Goal: Task Accomplishment & Management: Complete application form

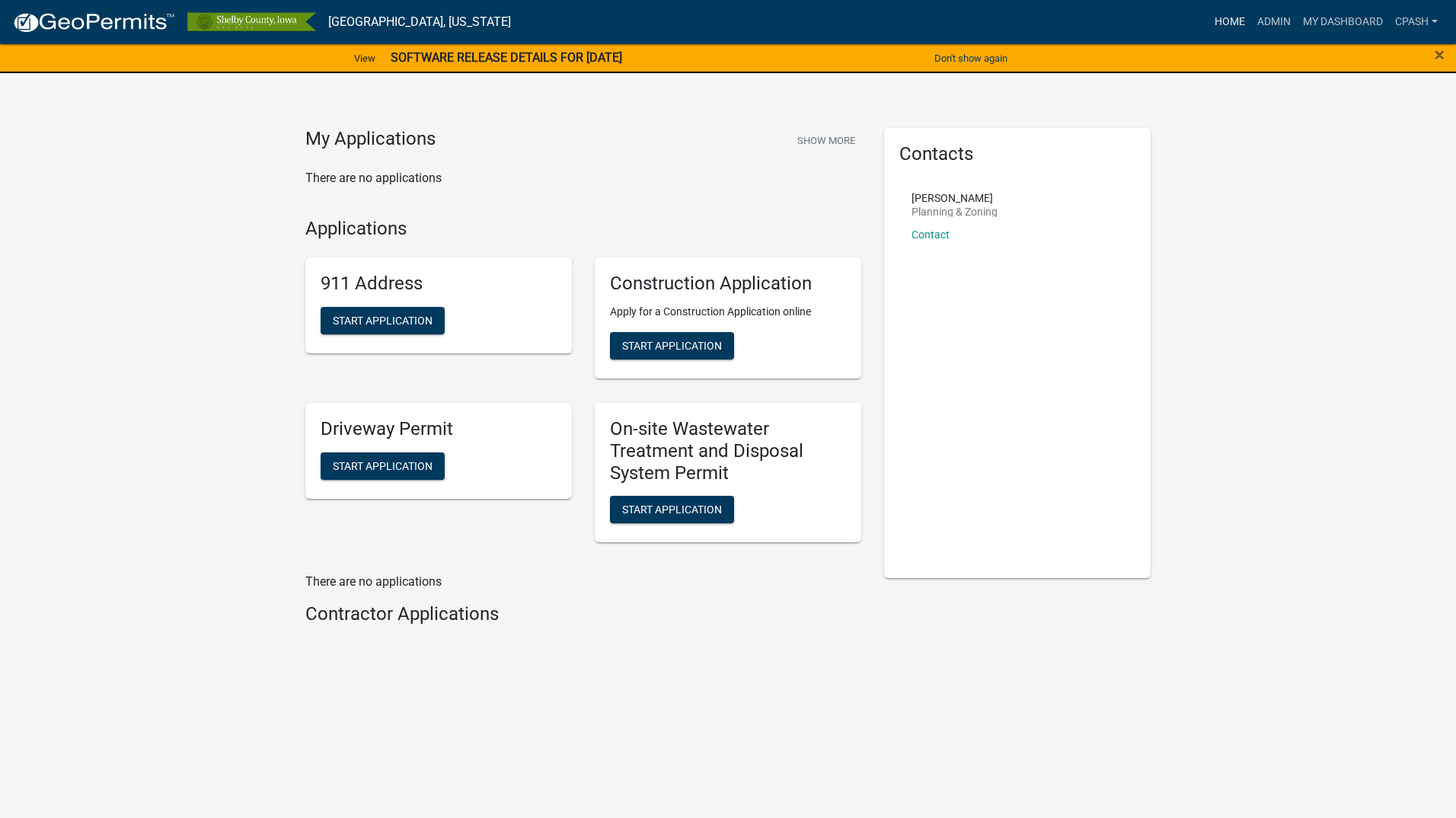
click at [1217, 20] on link "Home" at bounding box center [1230, 21] width 43 height 29
click at [1265, 18] on link "Admin" at bounding box center [1274, 21] width 45 height 29
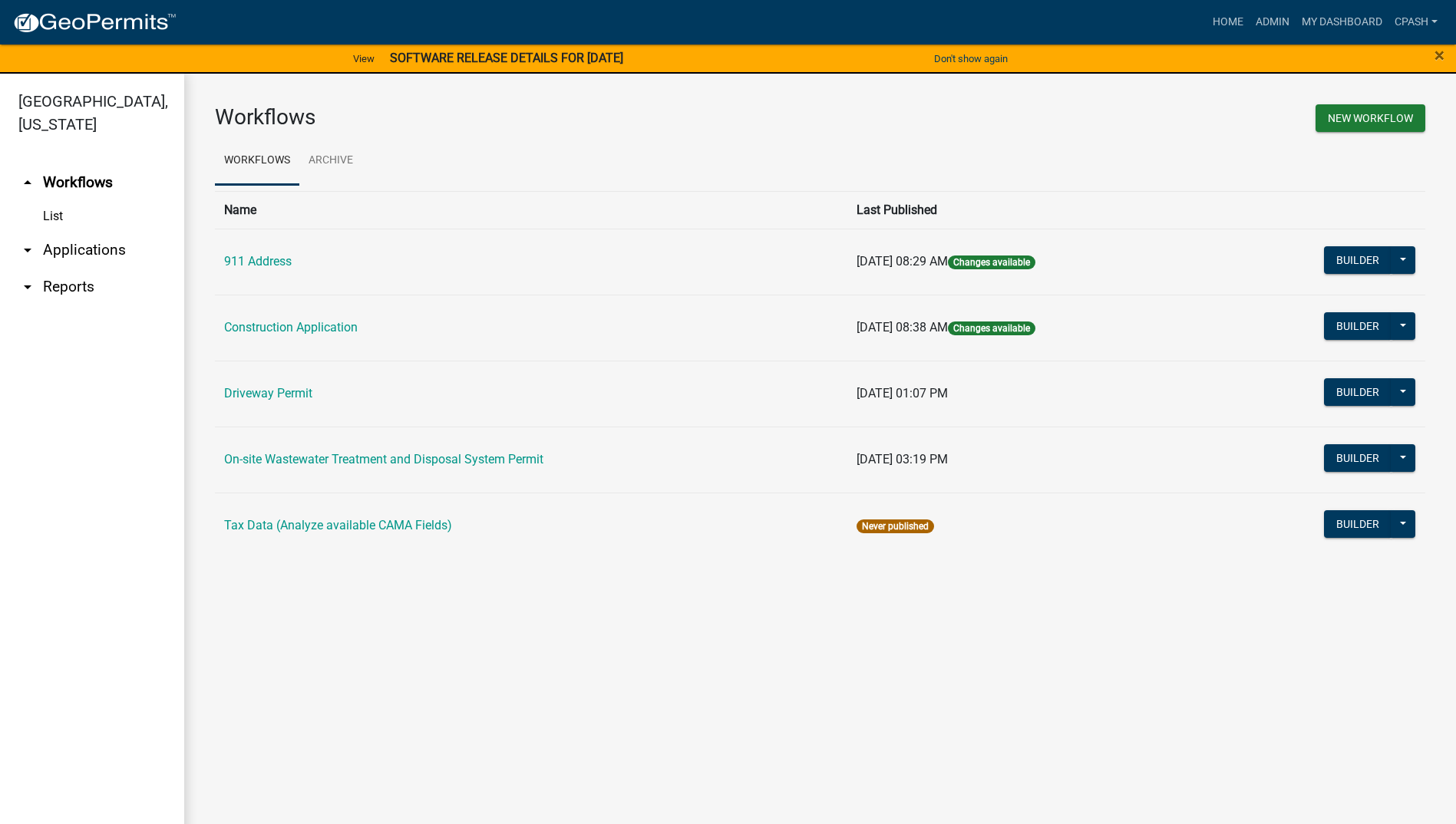
click at [34, 241] on icon "arrow_drop_down" at bounding box center [28, 251] width 19 height 19
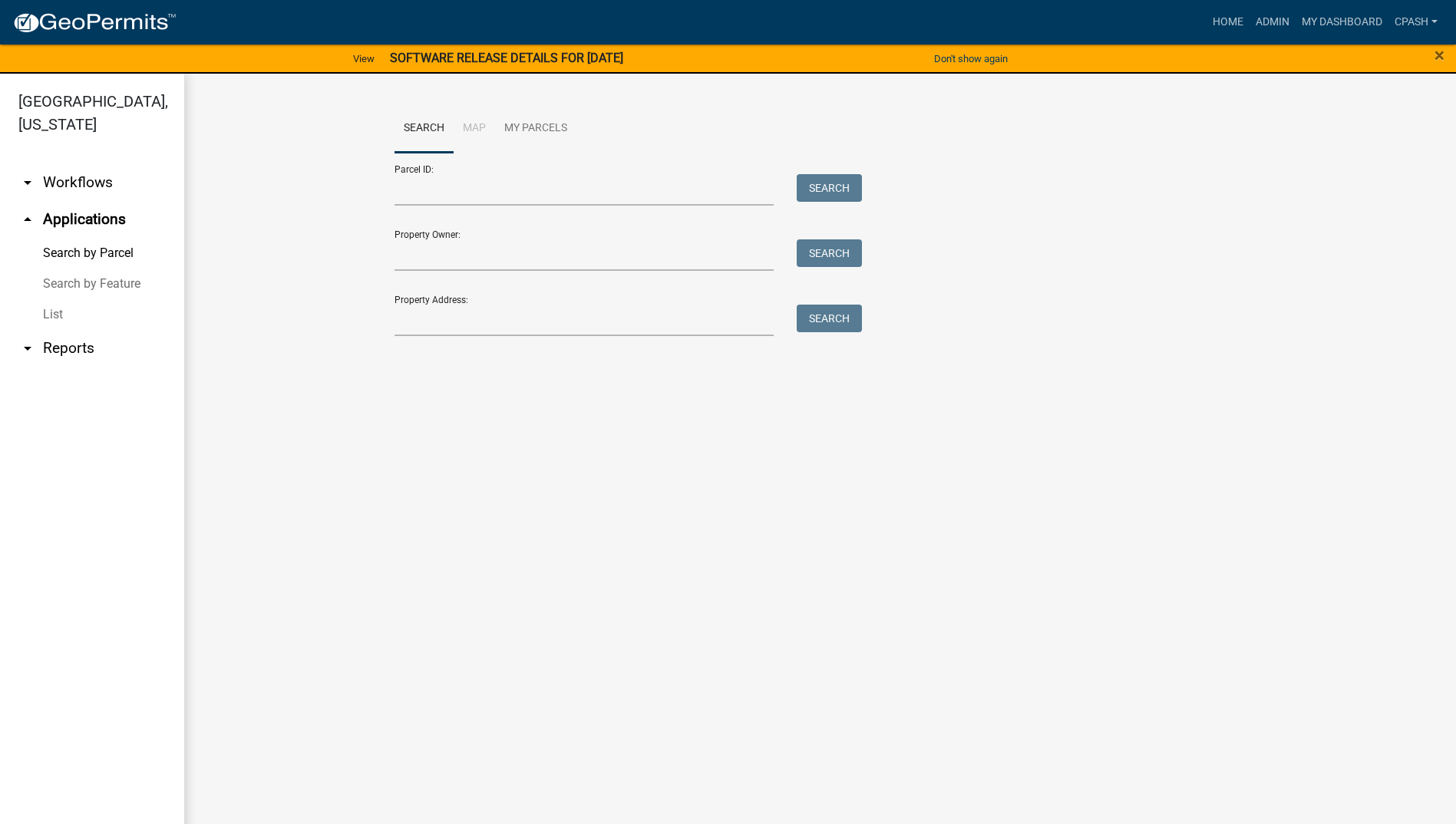
click at [54, 299] on link "List" at bounding box center [92, 314] width 185 height 31
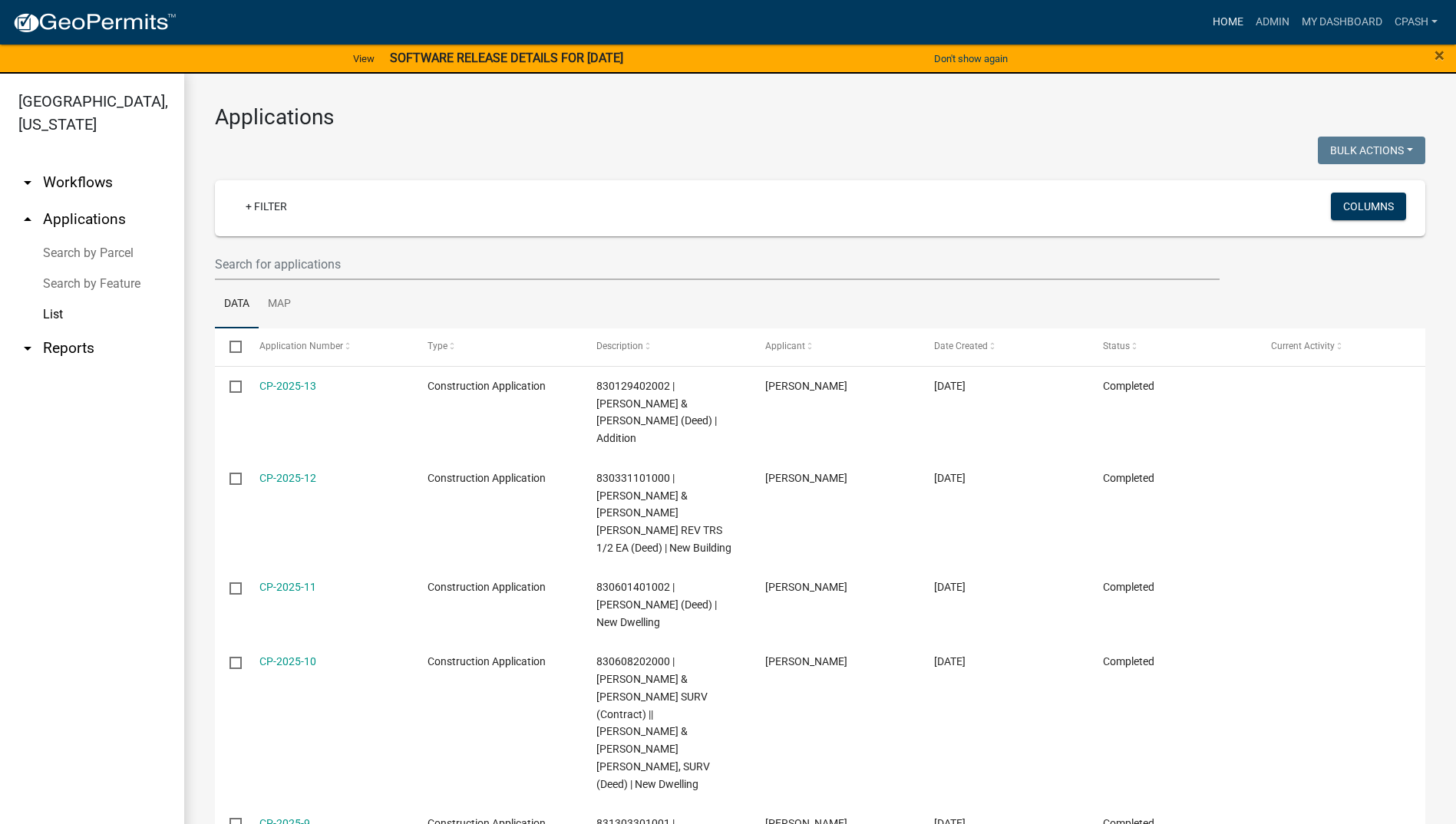
click at [1227, 21] on link "Home" at bounding box center [1228, 21] width 43 height 29
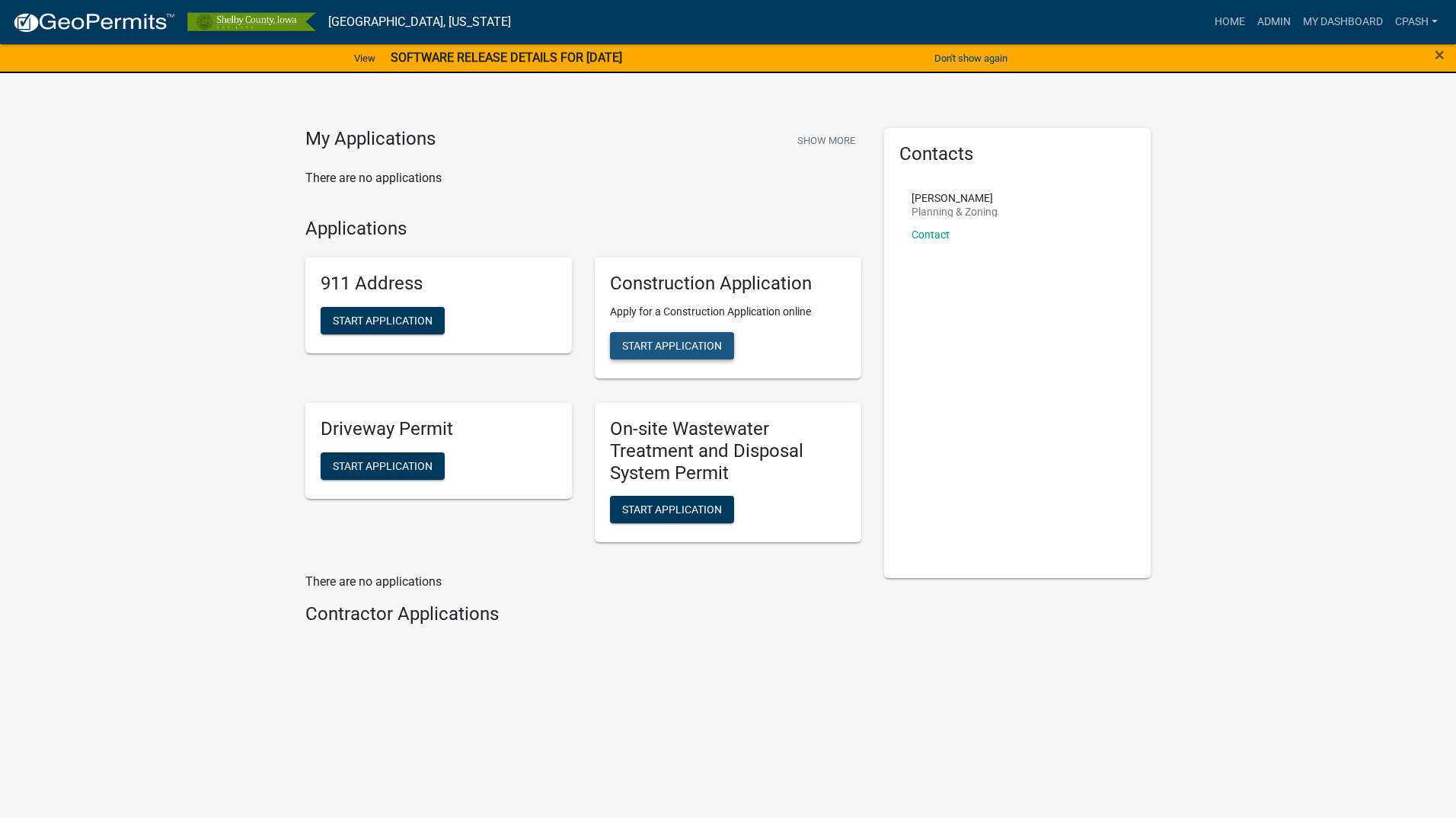
click at [663, 347] on span "Start Application" at bounding box center [672, 345] width 100 height 12
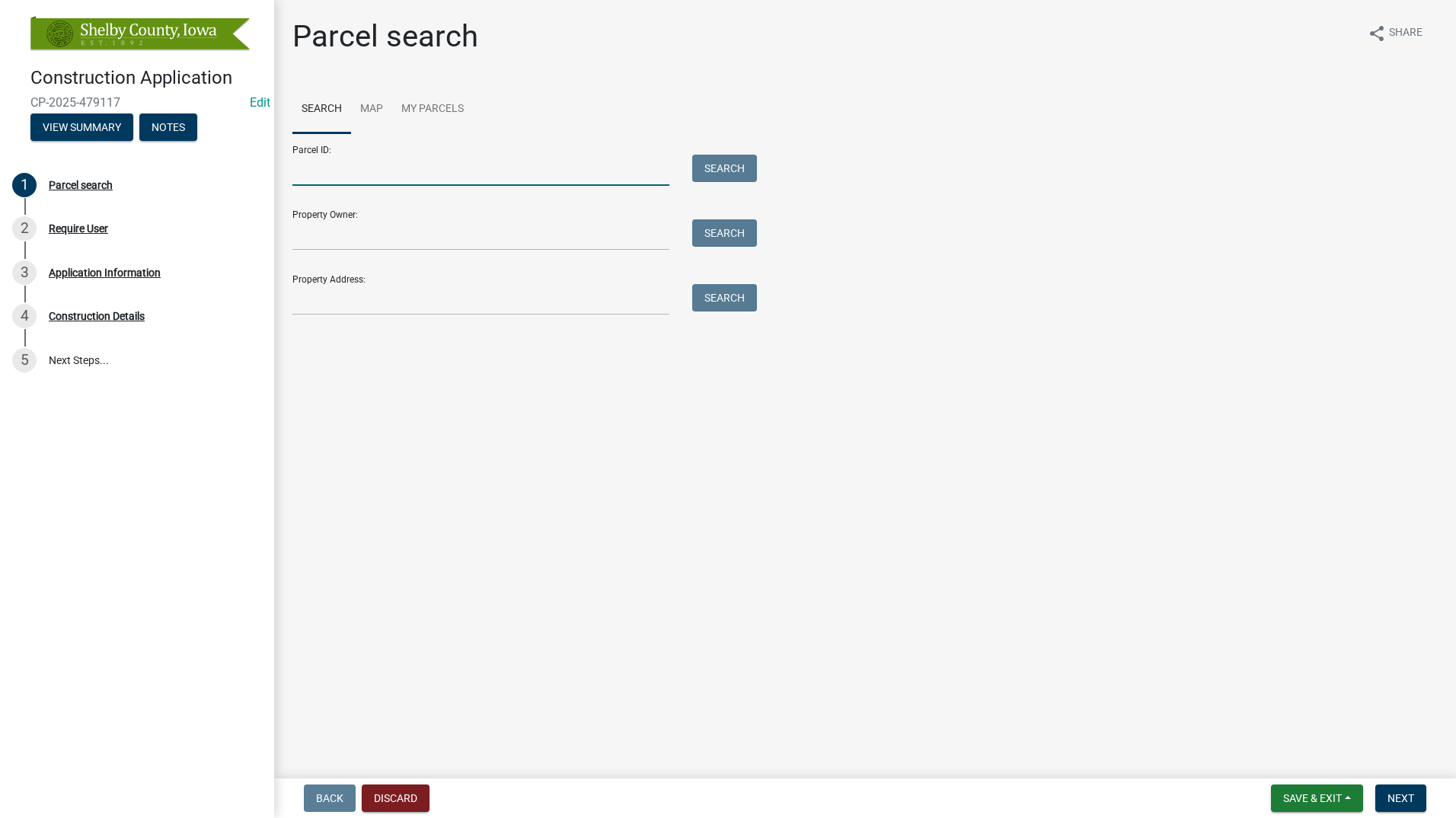
click at [439, 179] on input "Parcel ID:" at bounding box center [481, 170] width 377 height 31
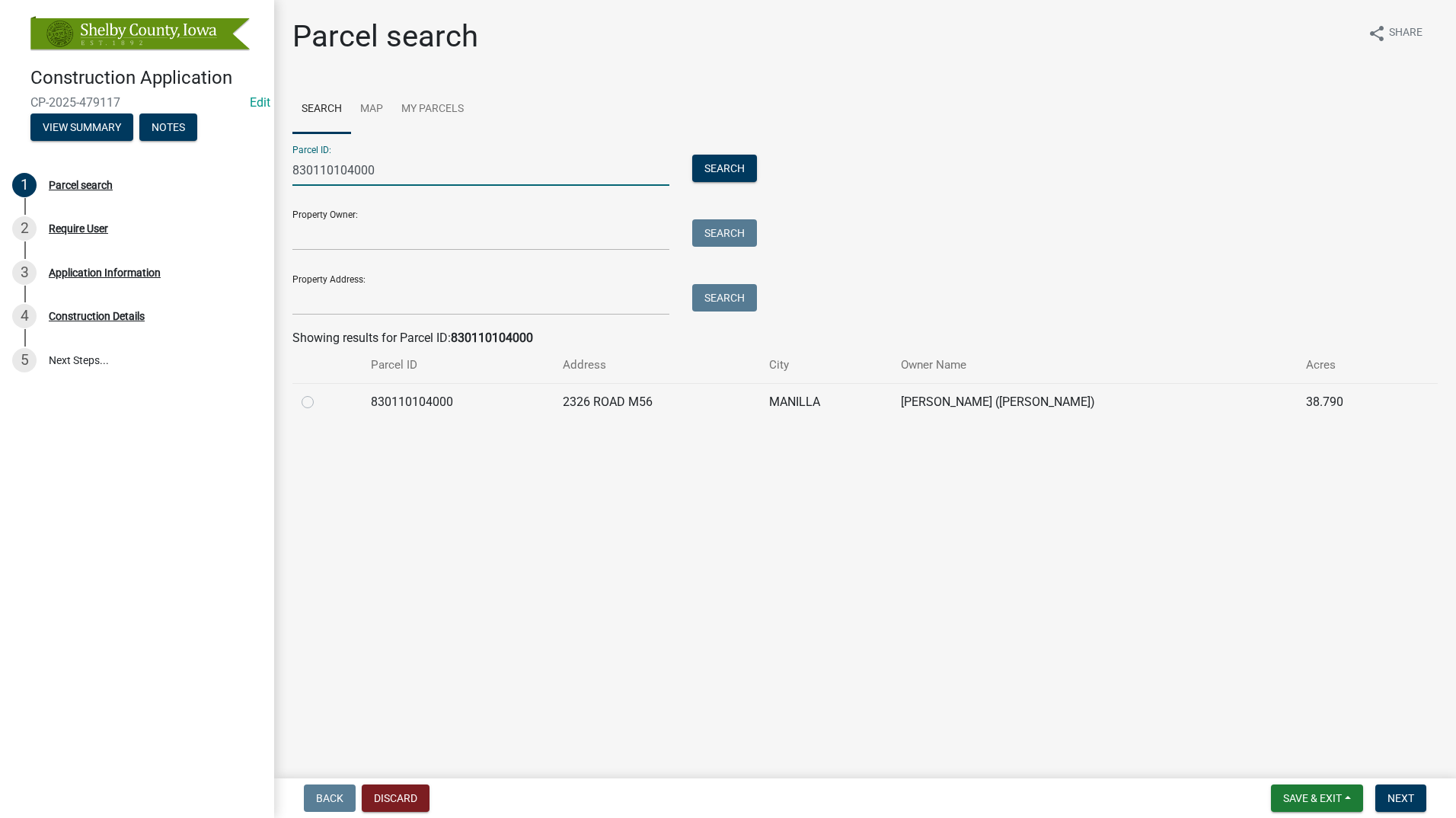
type input "830110104000"
drag, startPoint x: 305, startPoint y: 404, endPoint x: 313, endPoint y: 420, distance: 17.9
click at [320, 393] on label at bounding box center [320, 393] width 0 height 0
click at [320, 403] on input "radio" at bounding box center [325, 398] width 10 height 10
radio input "true"
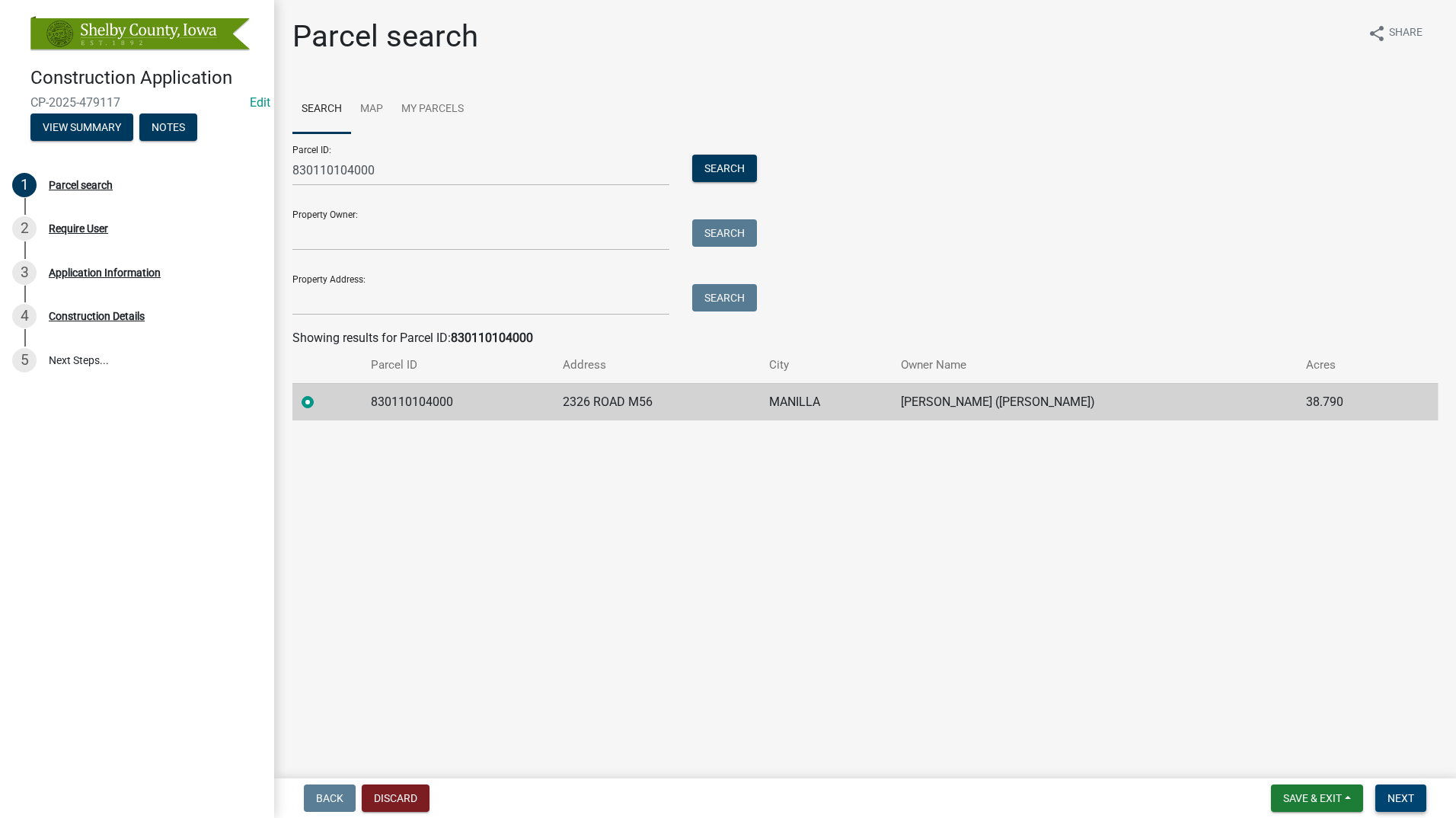
click at [1395, 794] on span "Next" at bounding box center [1400, 798] width 27 height 12
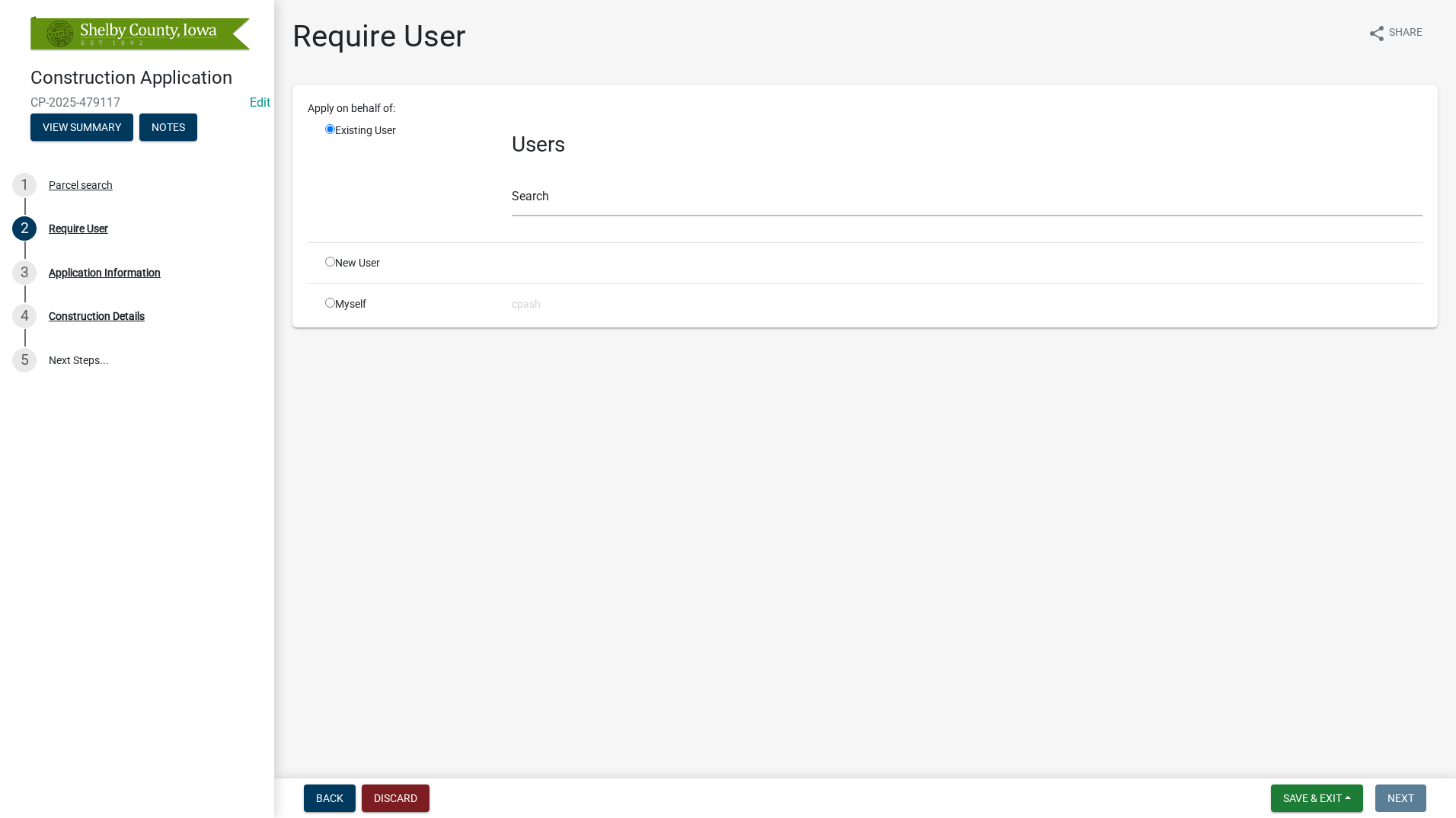
click at [327, 304] on input "radio" at bounding box center [330, 303] width 10 height 10
radio input "true"
radio input "false"
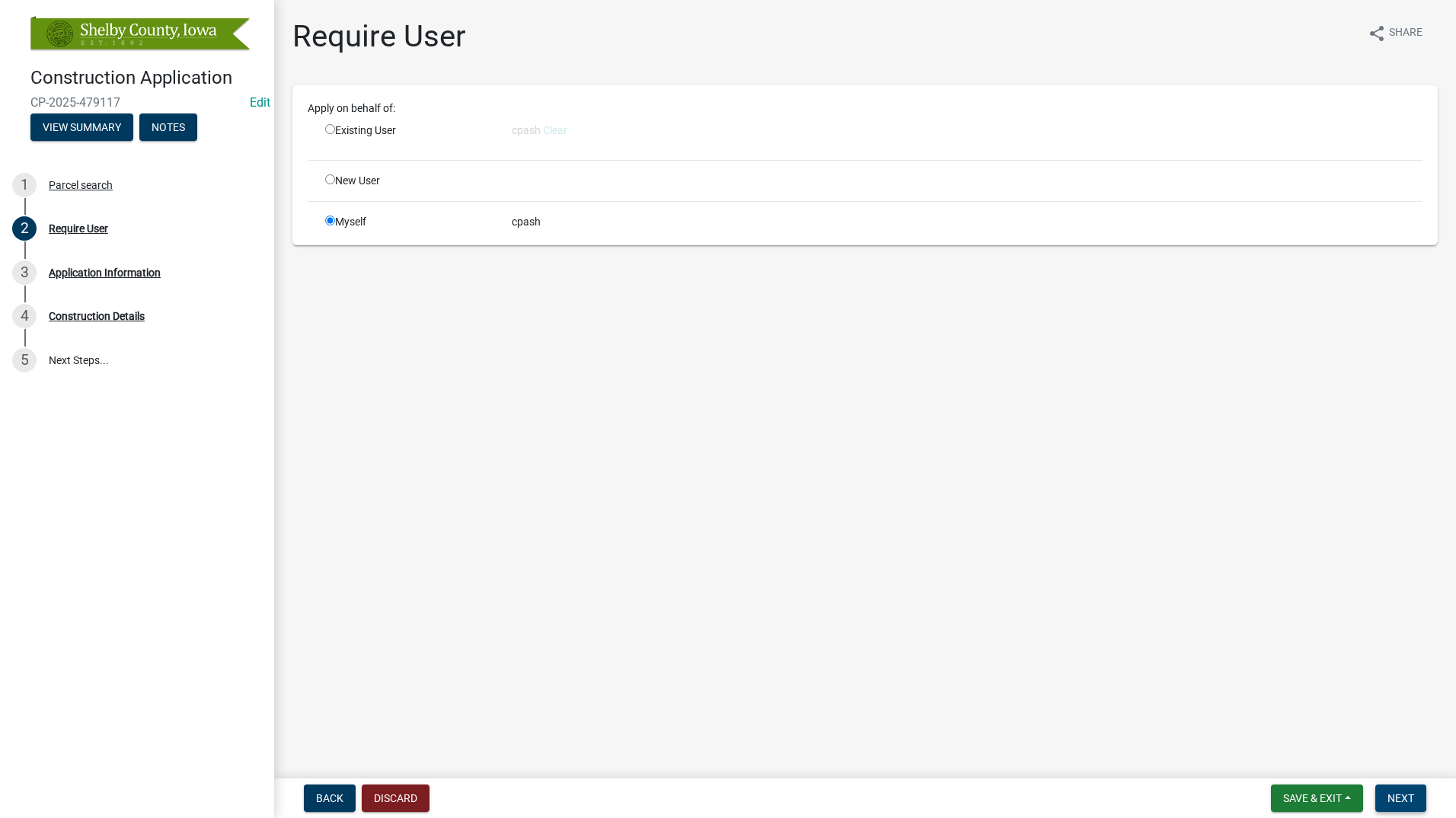
click at [1406, 792] on span "Next" at bounding box center [1400, 798] width 27 height 12
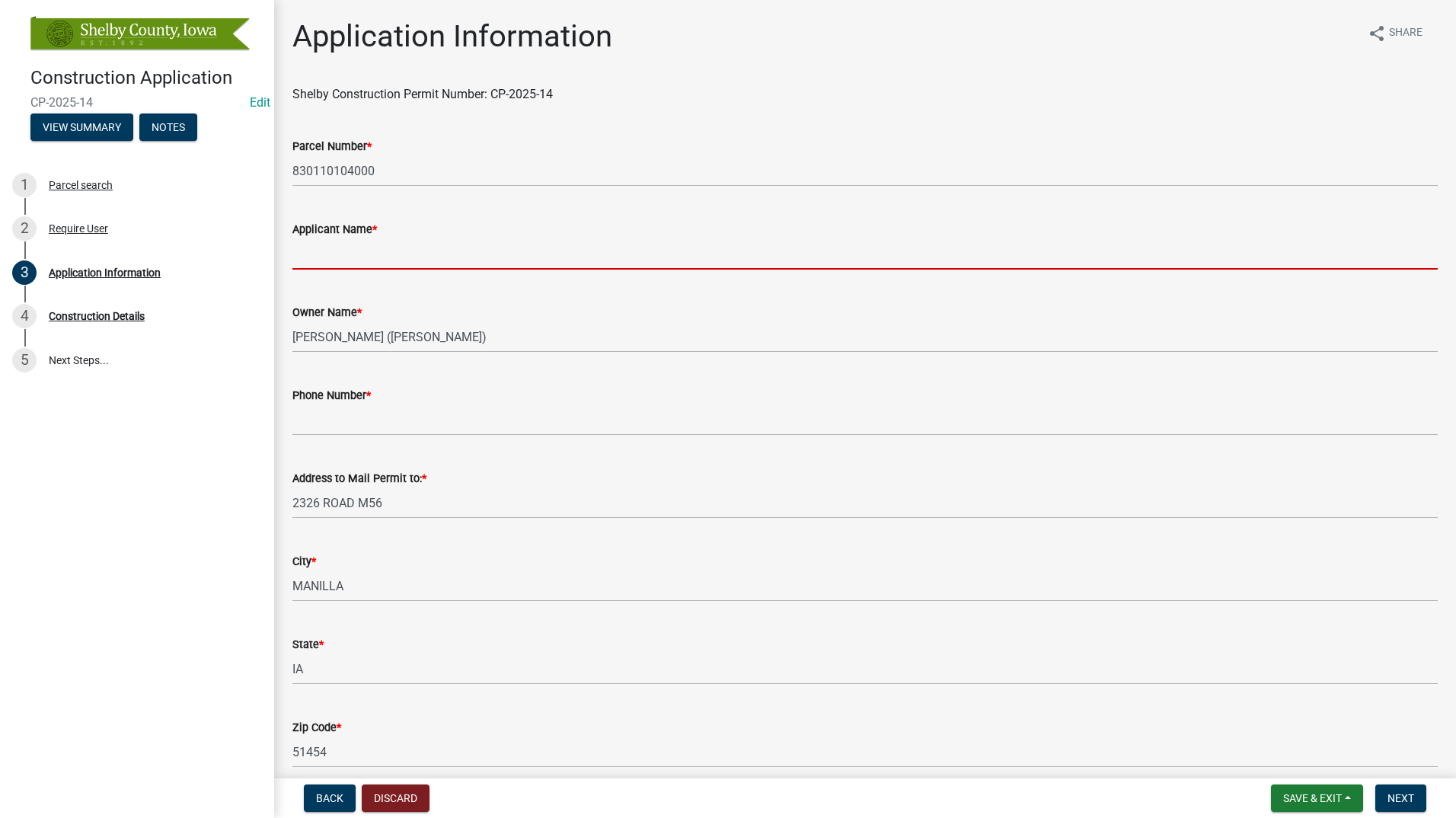
click at [342, 256] on input "Applicant Name *" at bounding box center [865, 254] width 1145 height 31
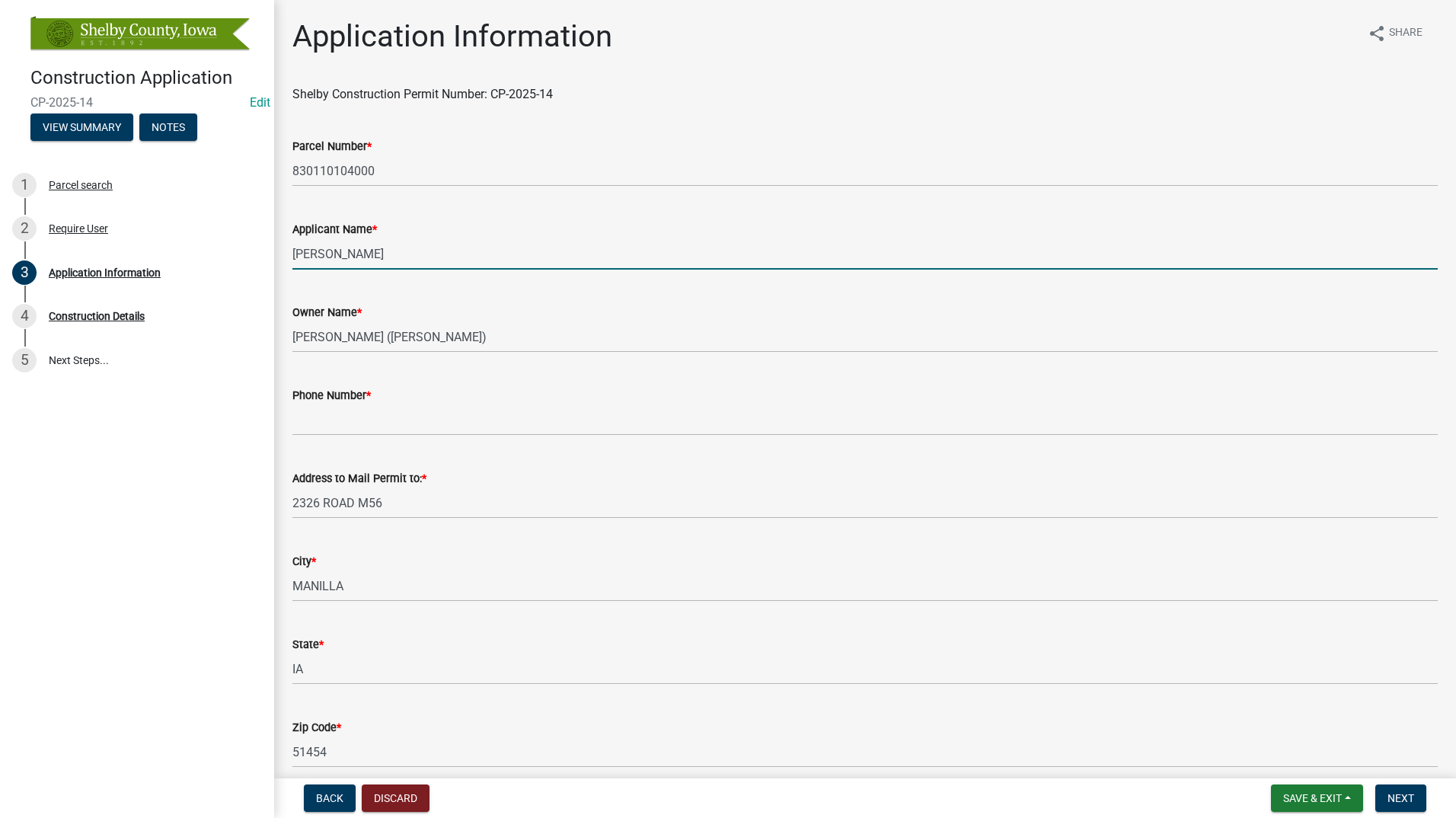
type input "[PERSON_NAME]"
click at [365, 415] on input "Phone Number *" at bounding box center [865, 420] width 1145 height 31
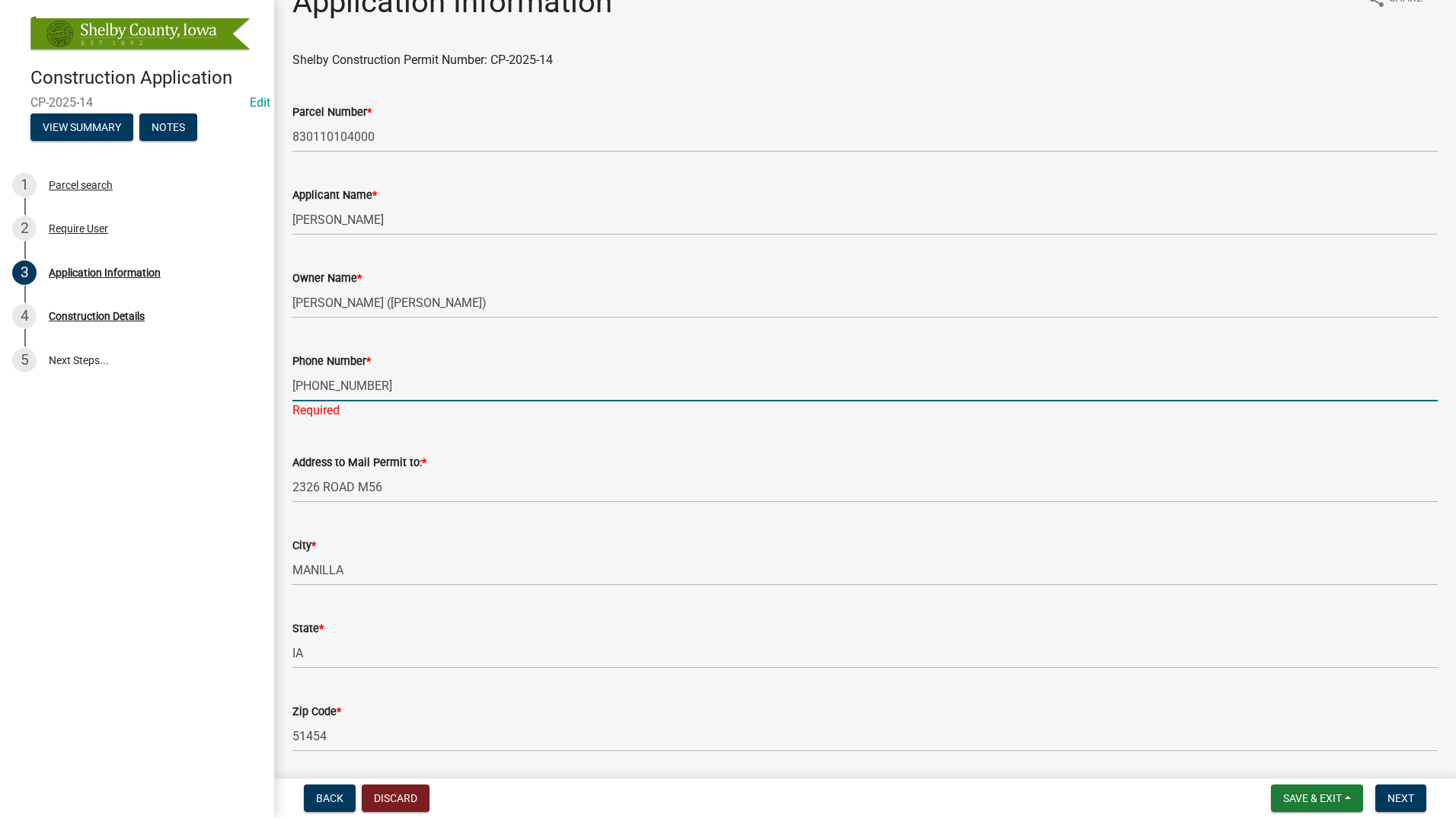
scroll to position [85, 0]
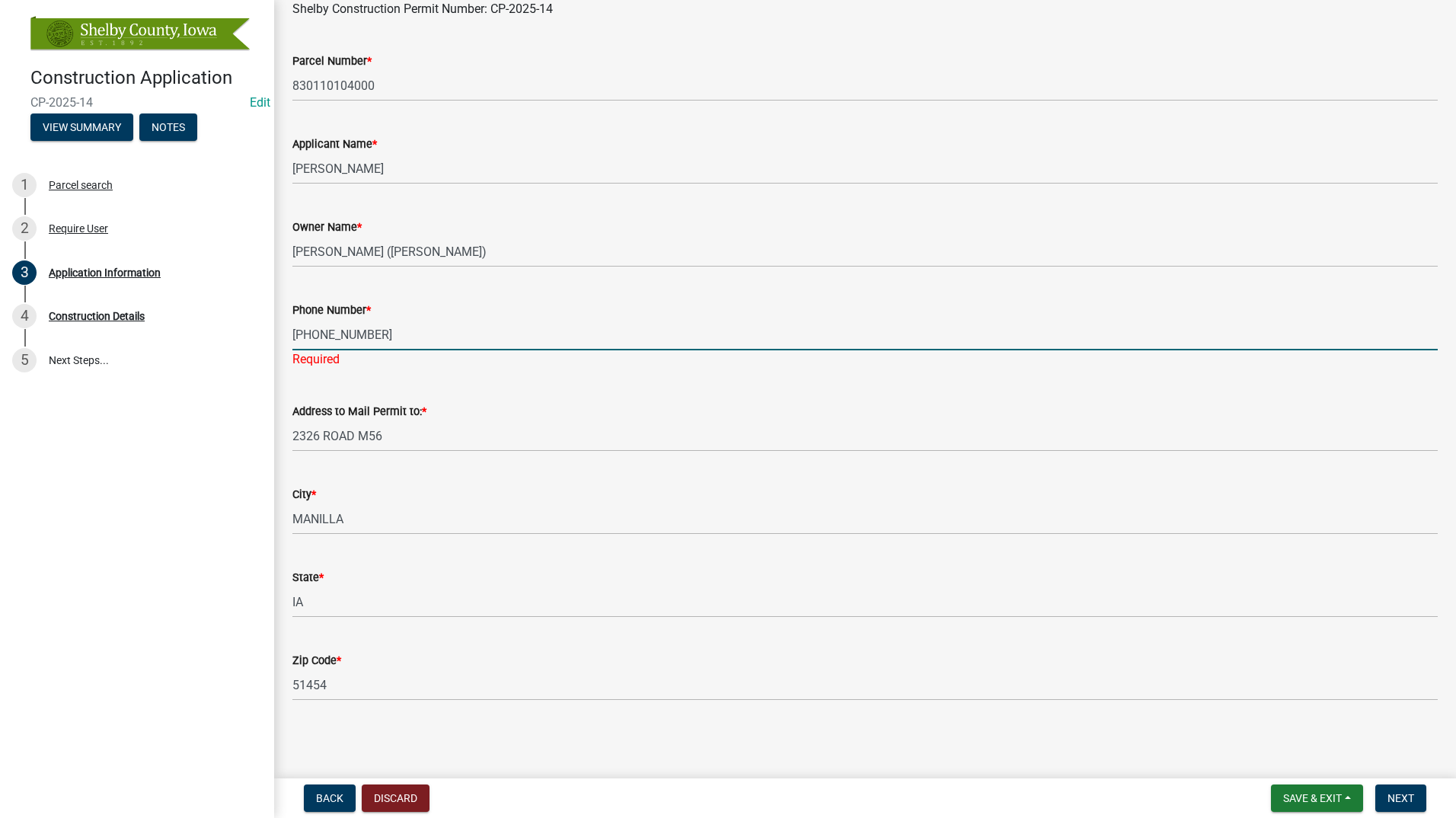
click at [457, 331] on input "[PHONE_NUMBER]" at bounding box center [865, 335] width 1145 height 31
type input "[PHONE_NUMBER]"
click at [428, 427] on input "2326 ROAD M56" at bounding box center [865, 436] width 1145 height 31
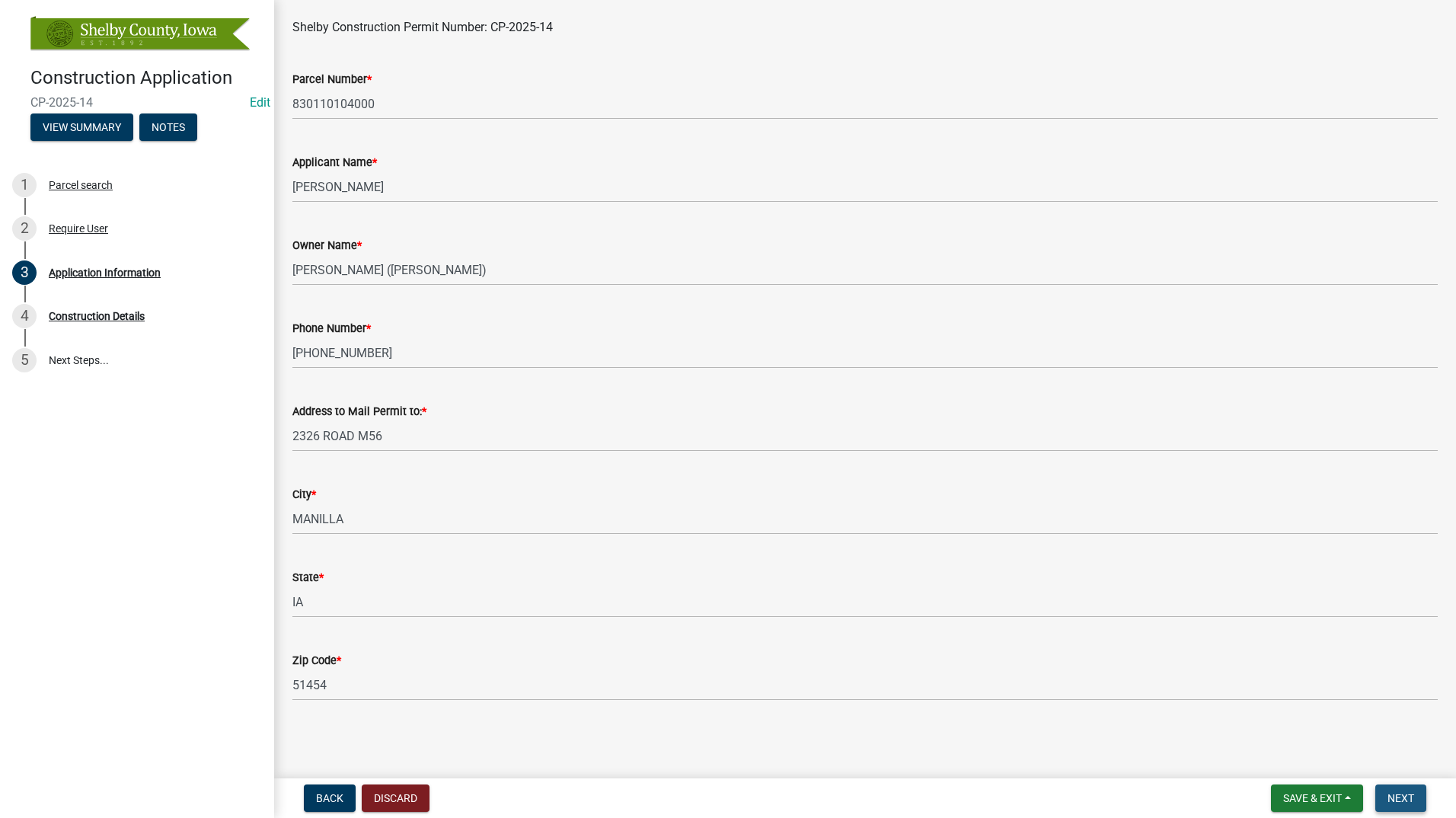
click at [1407, 795] on span "Next" at bounding box center [1400, 798] width 27 height 12
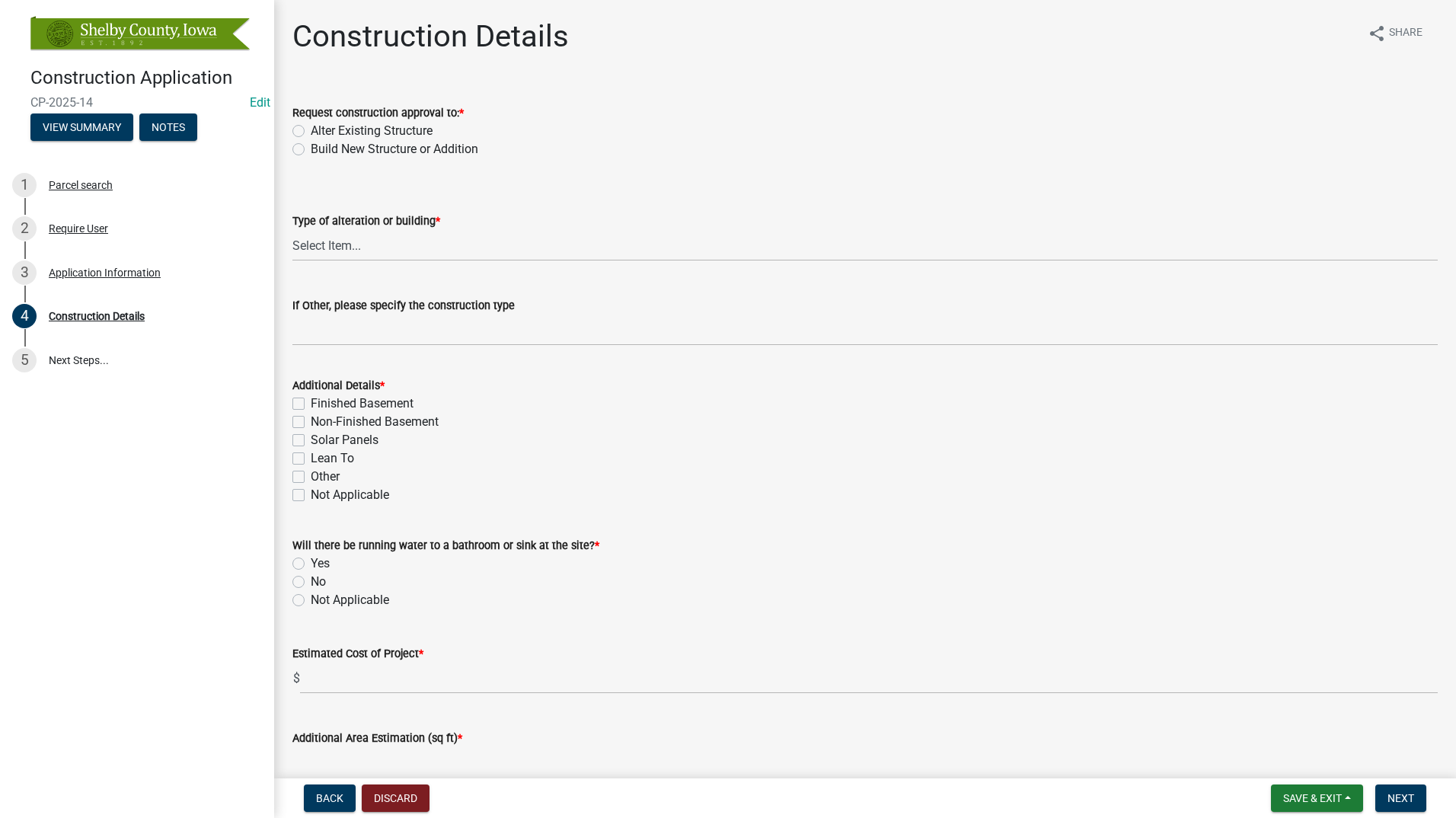
click at [311, 150] on label "Build New Structure or Addition" at bounding box center [394, 149] width 167 height 19
click at [311, 150] on input "Build New Structure or Addition" at bounding box center [315, 144] width 10 height 10
radio input "true"
click at [390, 245] on select "Select Item... Addition Basement Finish Communication Tower Confinement Buildin…" at bounding box center [865, 246] width 1145 height 31
click at [292, 230] on select "Select Item... Addition Basement Finish Communication Tower Confinement Buildin…" at bounding box center [865, 246] width 1145 height 31
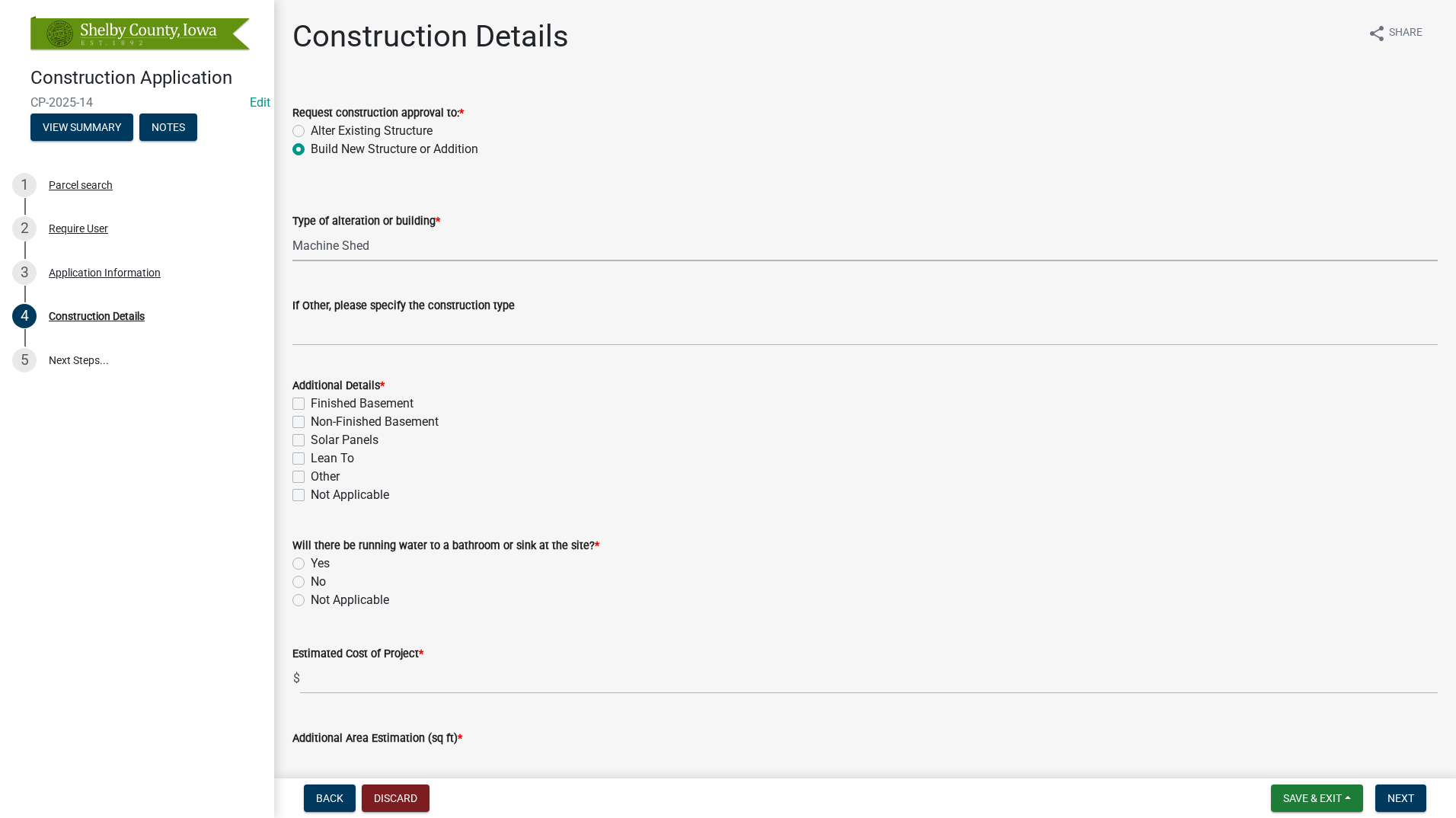
select select "adf5da7a-4f01-4d6a-9eee-0c89445baea4"
click at [311, 493] on label "Not Applicable" at bounding box center [350, 495] width 79 height 19
click at [311, 493] on input "Not Applicable" at bounding box center [315, 490] width 10 height 10
checkbox input "true"
checkbox input "false"
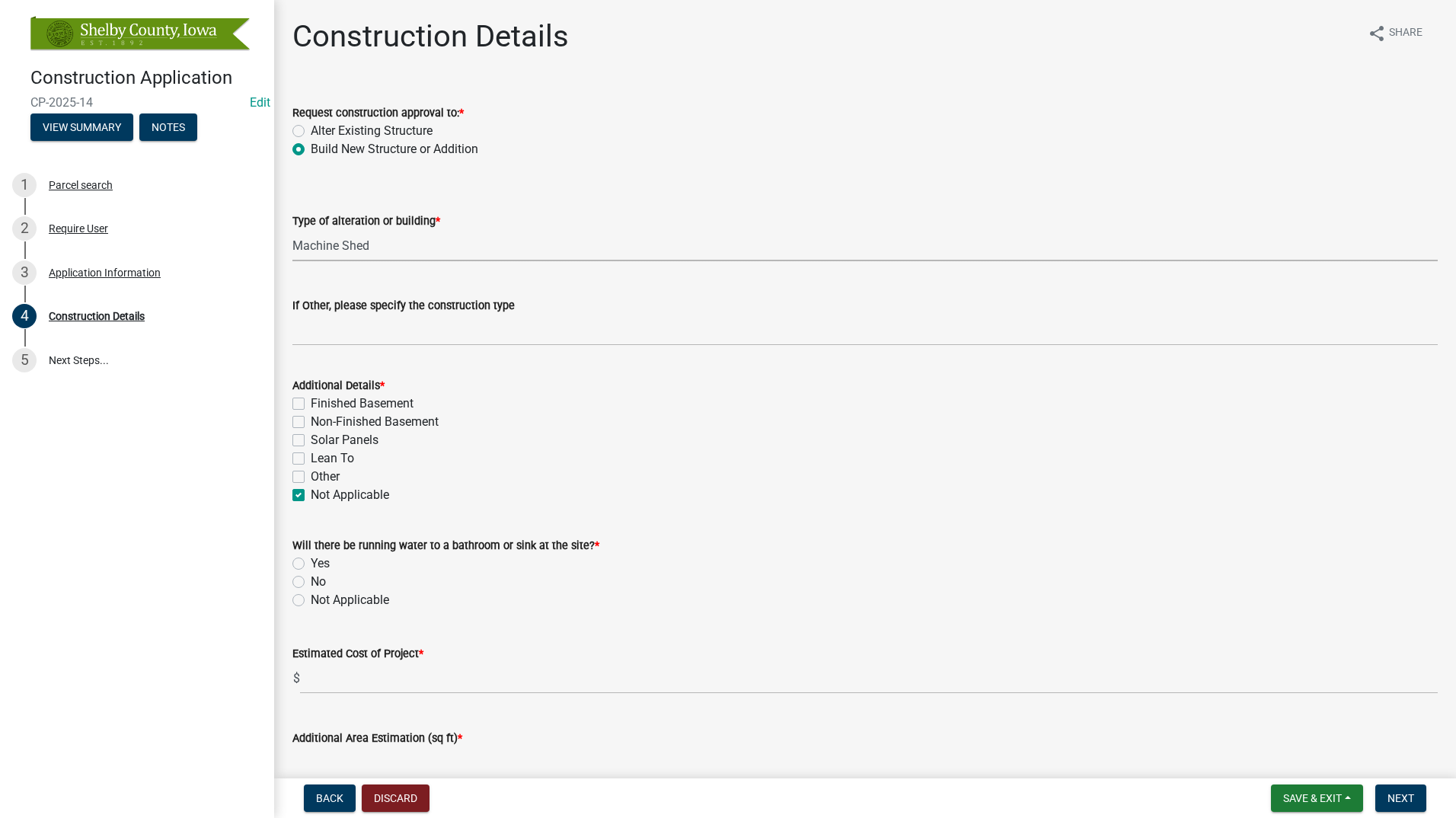
checkbox input "false"
checkbox input "true"
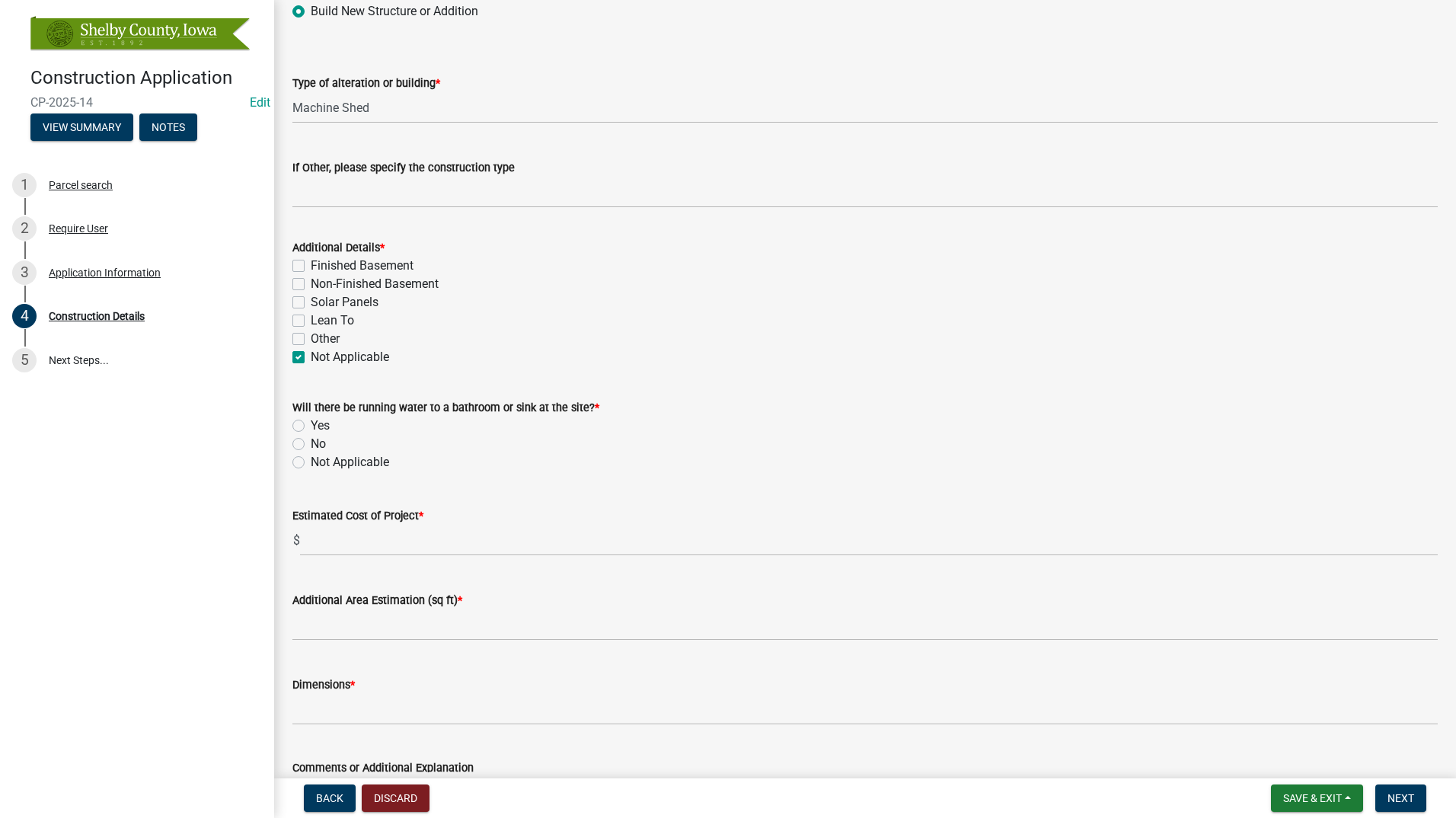
scroll to position [153, 0]
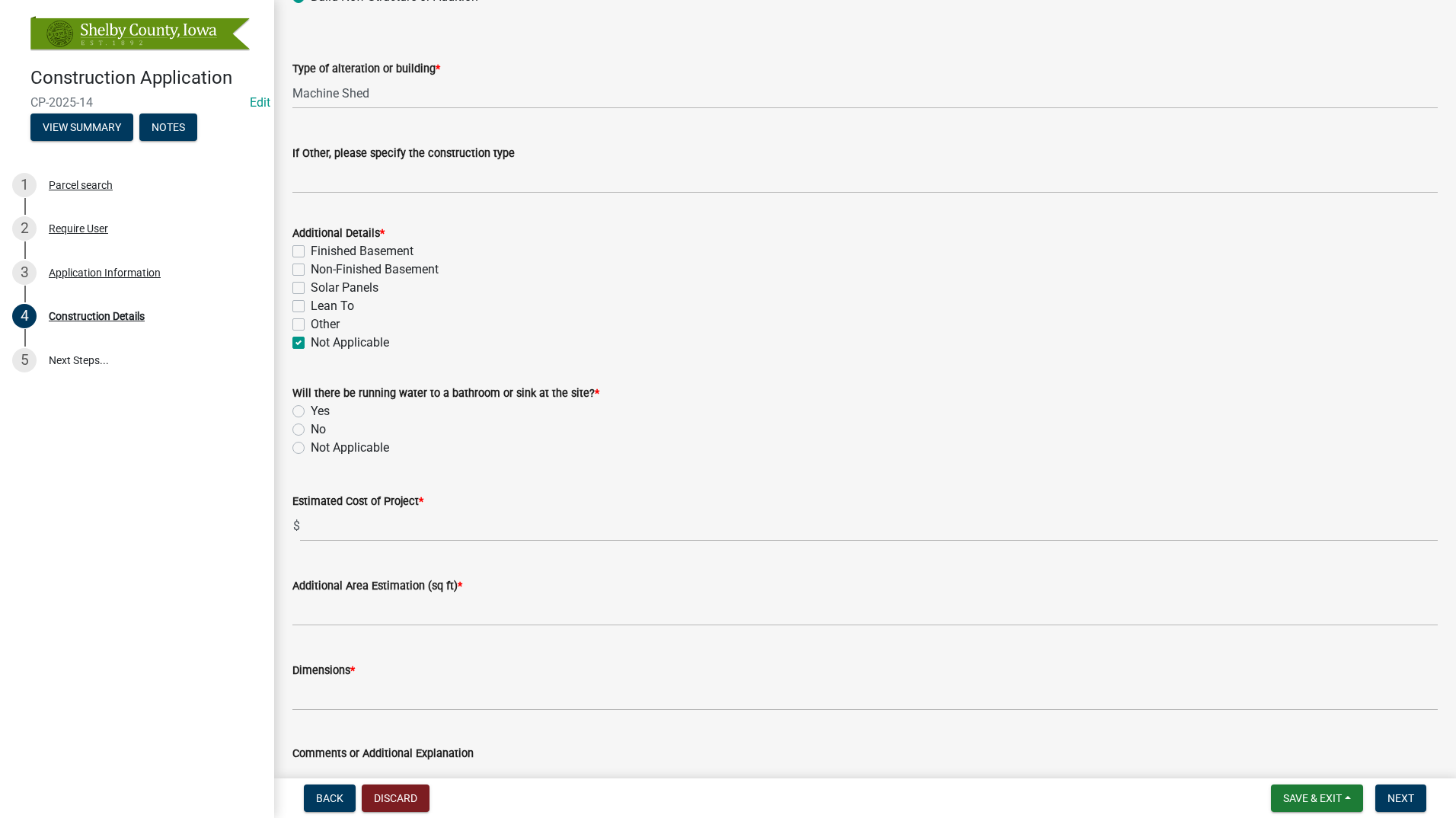
drag, startPoint x: 297, startPoint y: 425, endPoint x: 319, endPoint y: 431, distance: 22.8
click at [311, 426] on label "No" at bounding box center [318, 429] width 15 height 19
click at [311, 426] on input "No" at bounding box center [315, 425] width 10 height 10
radio input "true"
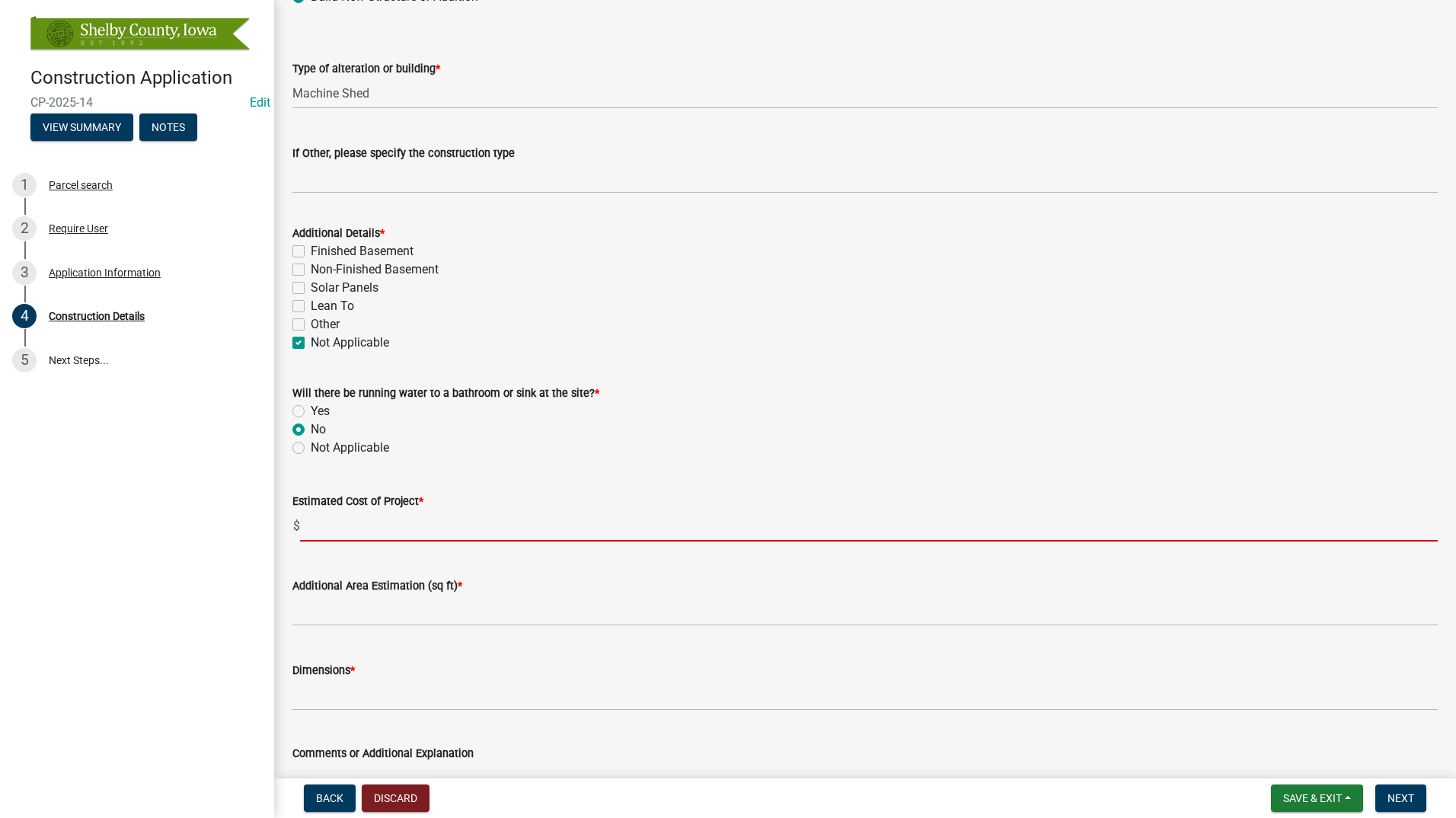
click at [334, 532] on input "text" at bounding box center [869, 527] width 1138 height 31
click at [492, 493] on div "Estimated Cost of Project *" at bounding box center [865, 502] width 1145 height 19
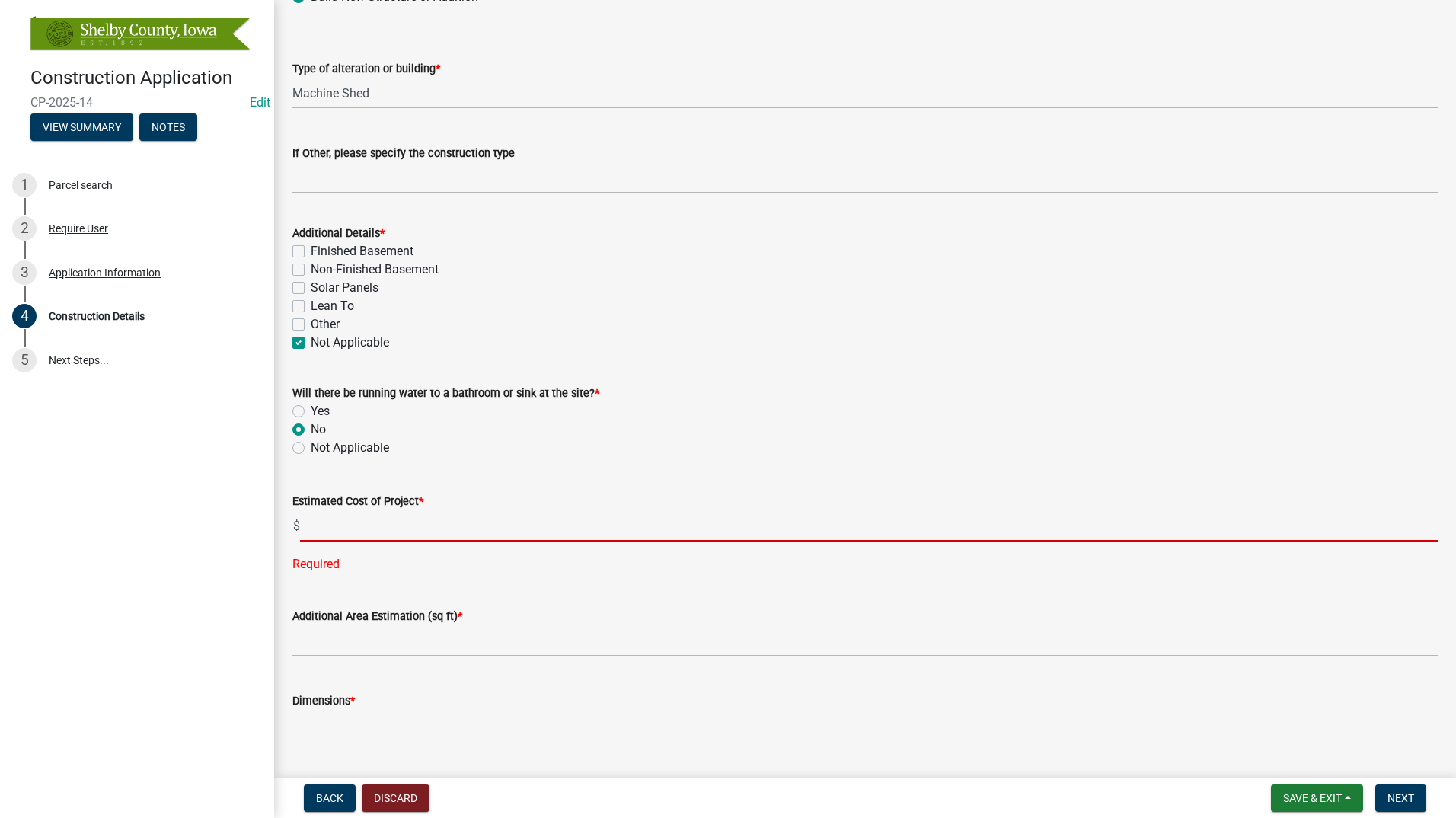
click at [352, 528] on input "text" at bounding box center [869, 527] width 1138 height 31
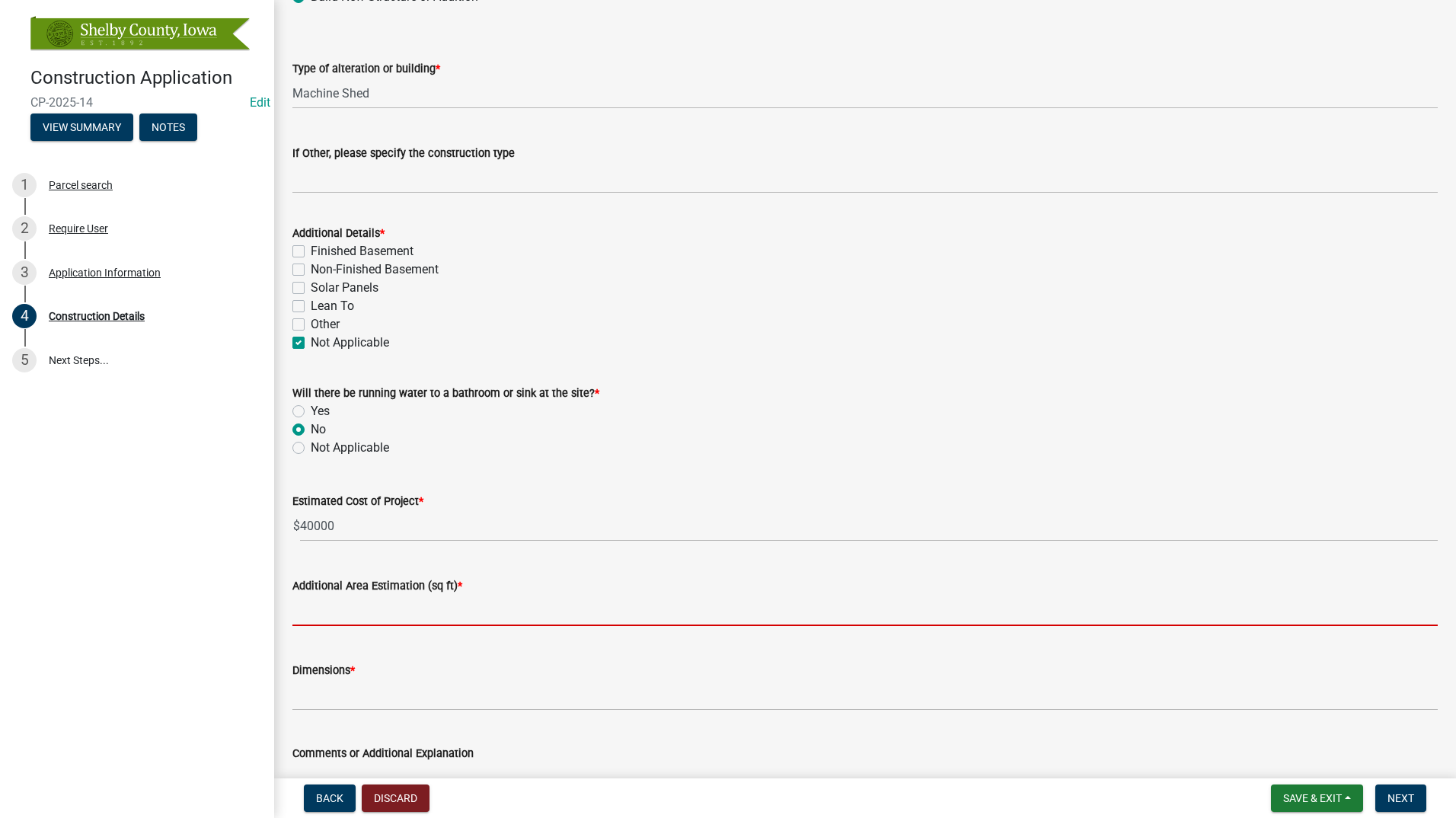
drag, startPoint x: 692, startPoint y: 432, endPoint x: 674, endPoint y: 433, distance: 18.0
click at [689, 433] on div "No" at bounding box center [865, 429] width 1145 height 19
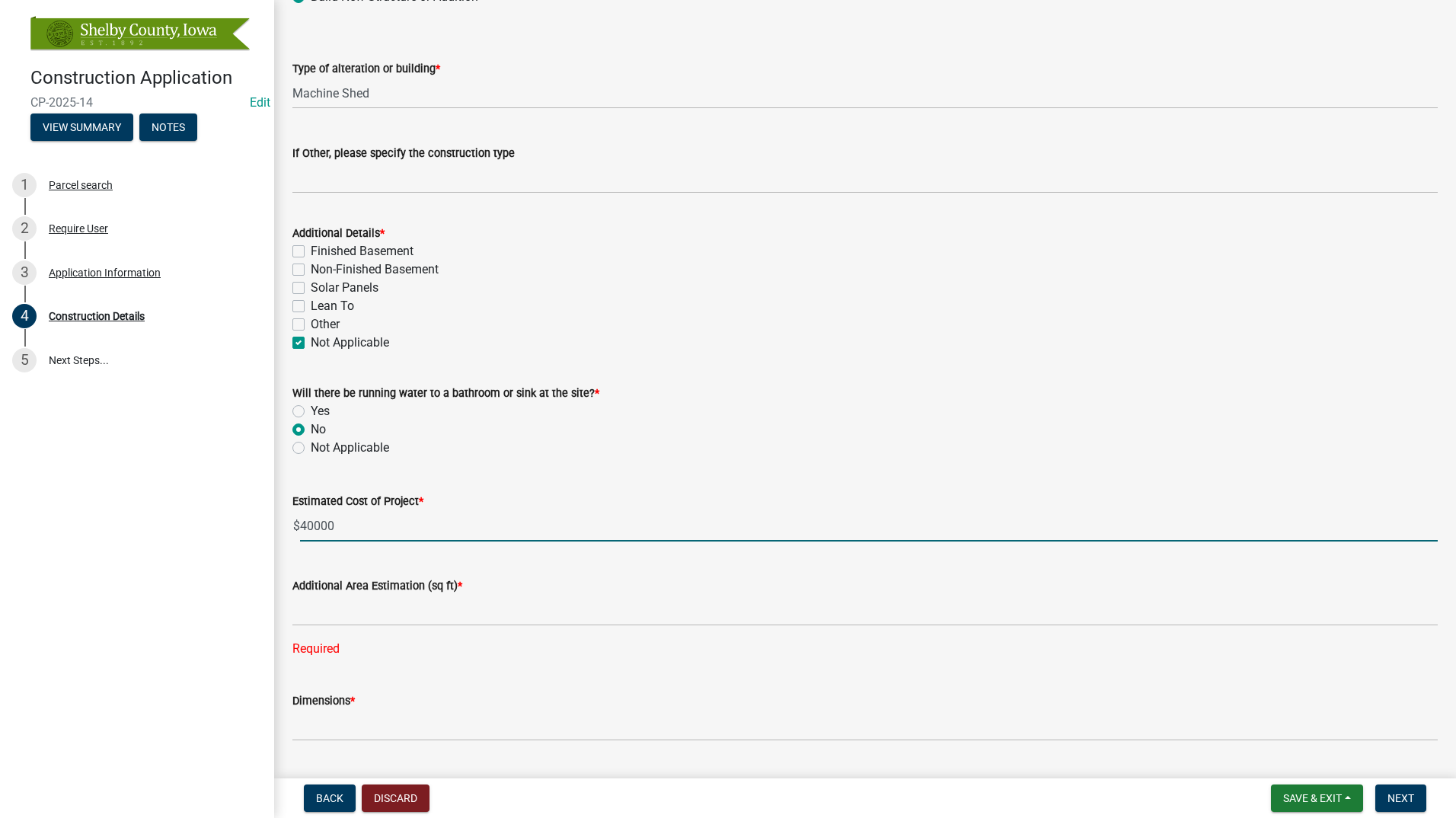
click at [342, 526] on input "40000" at bounding box center [869, 527] width 1138 height 31
type input "40000"
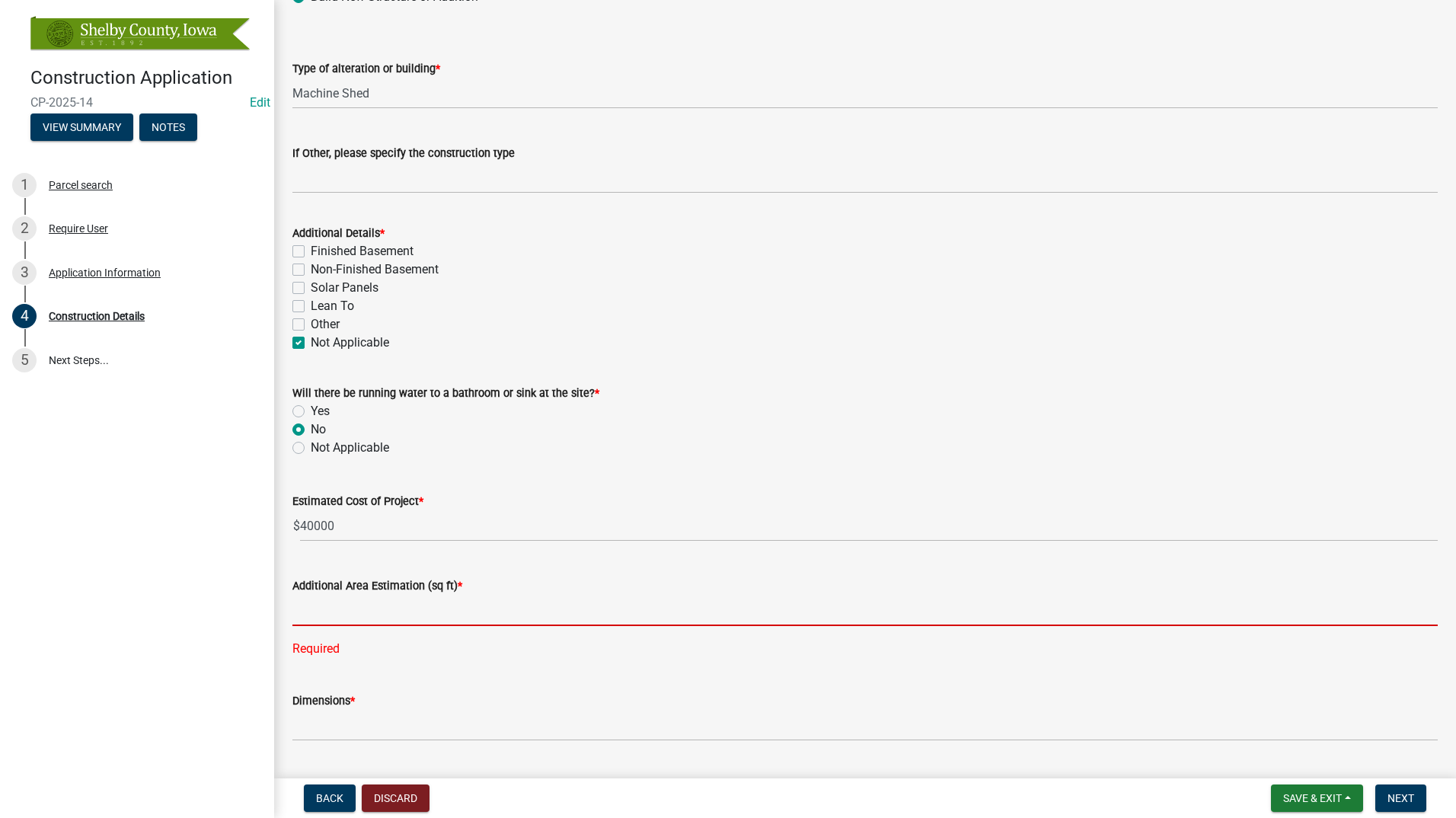
click at [369, 615] on input "text" at bounding box center [865, 611] width 1145 height 31
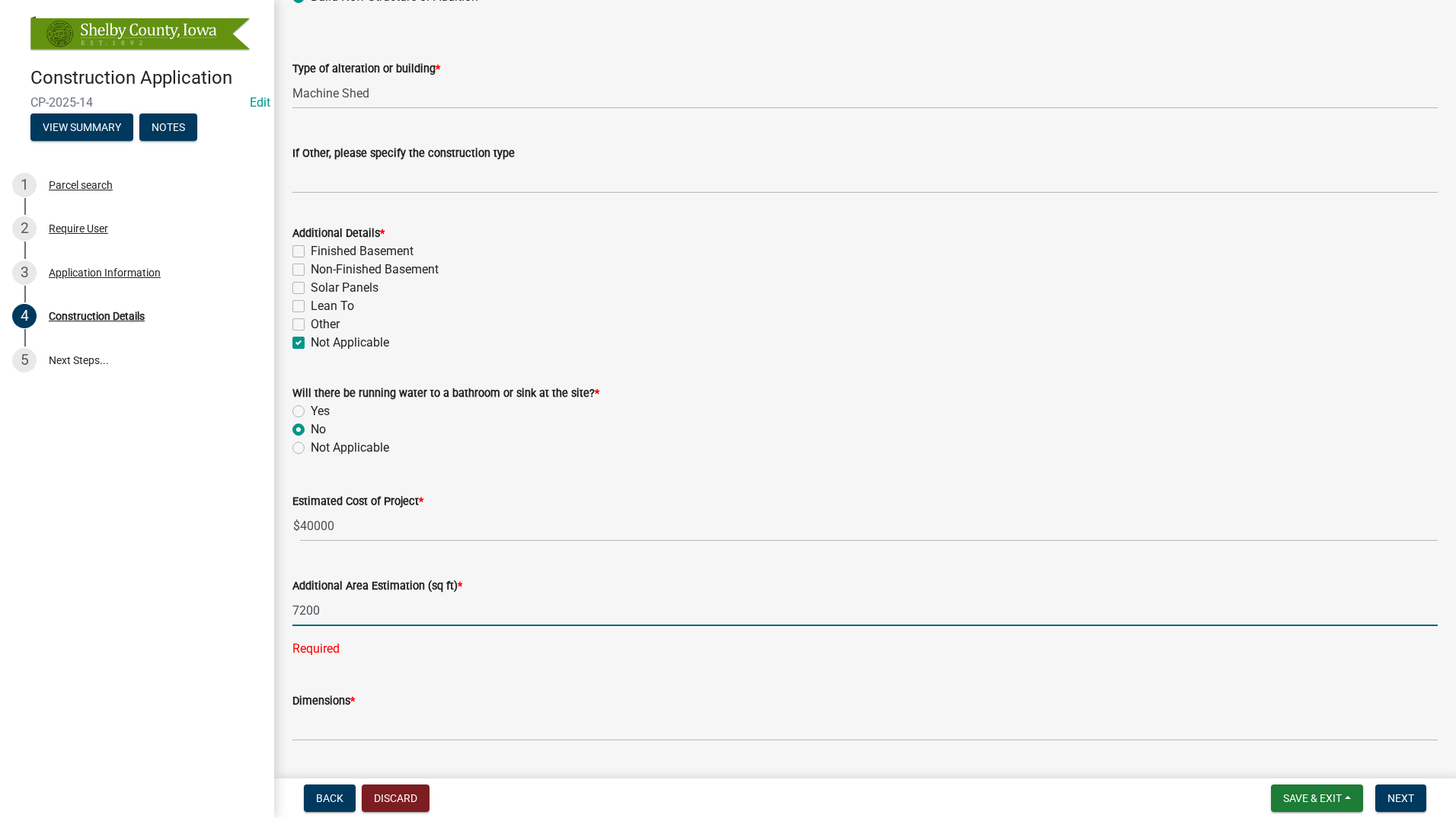
type input "7200"
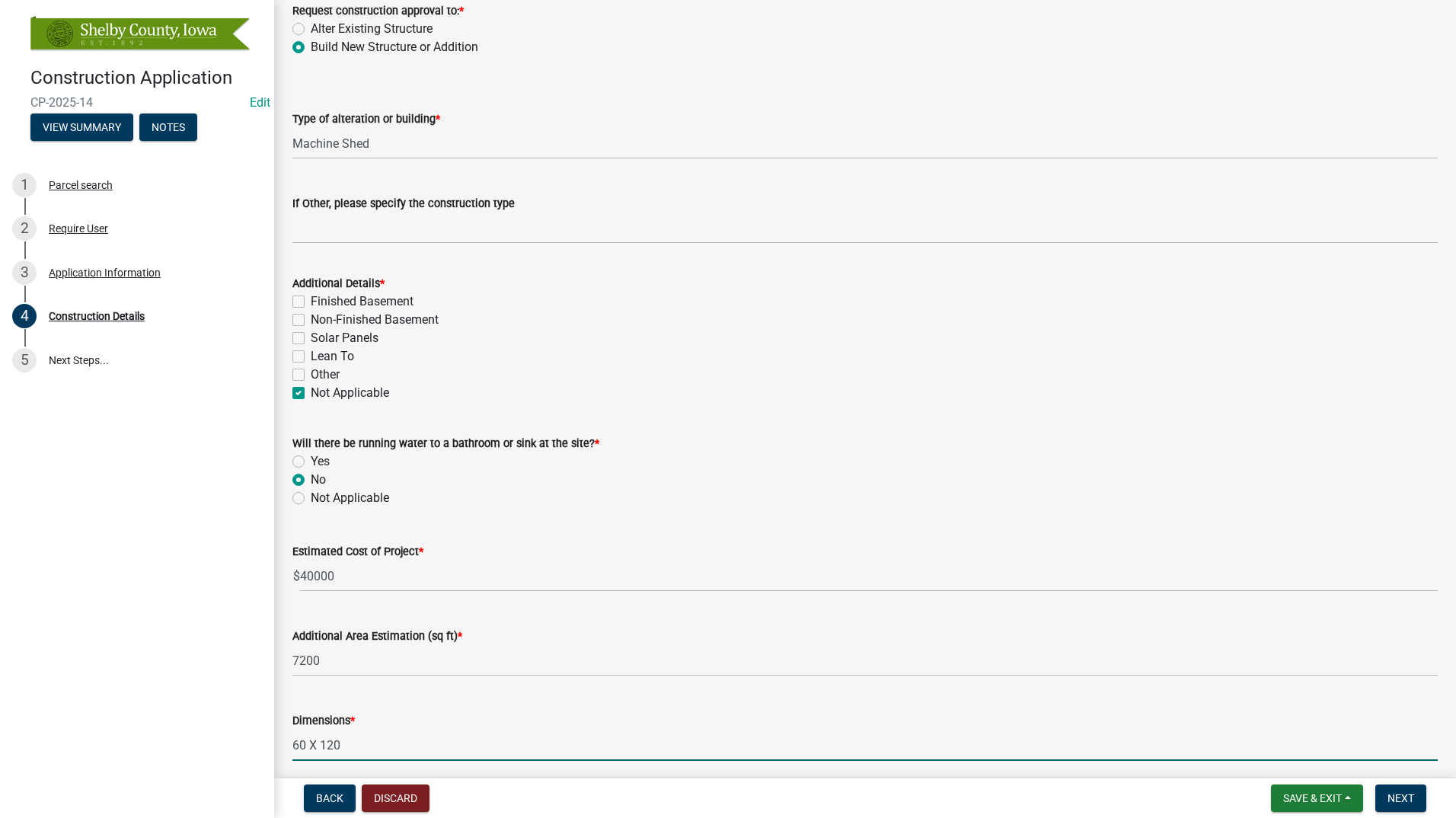
scroll to position [76, 0]
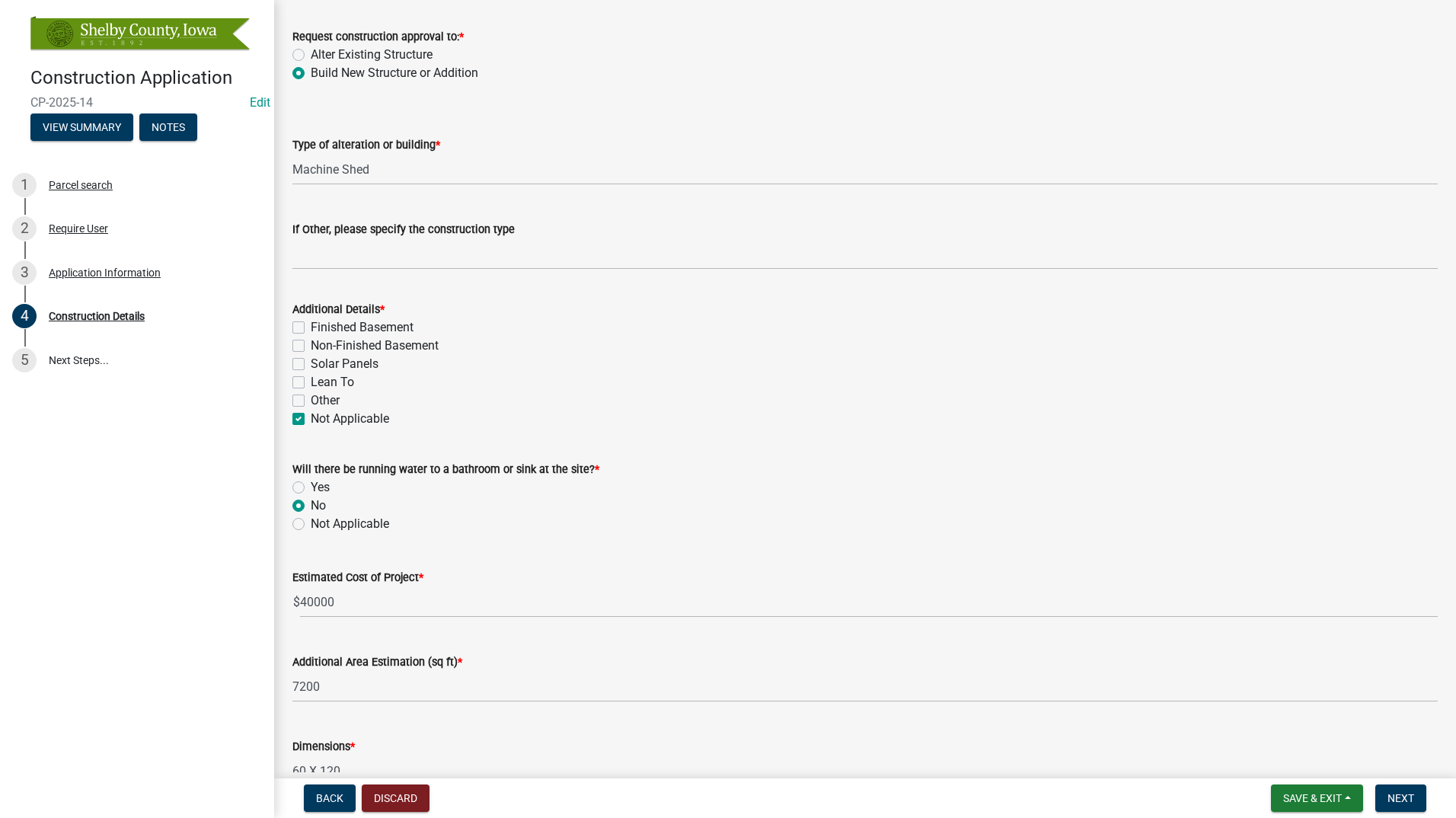
type input "60 X 120"
click at [362, 603] on input "40000" at bounding box center [869, 602] width 1138 height 31
type input "4"
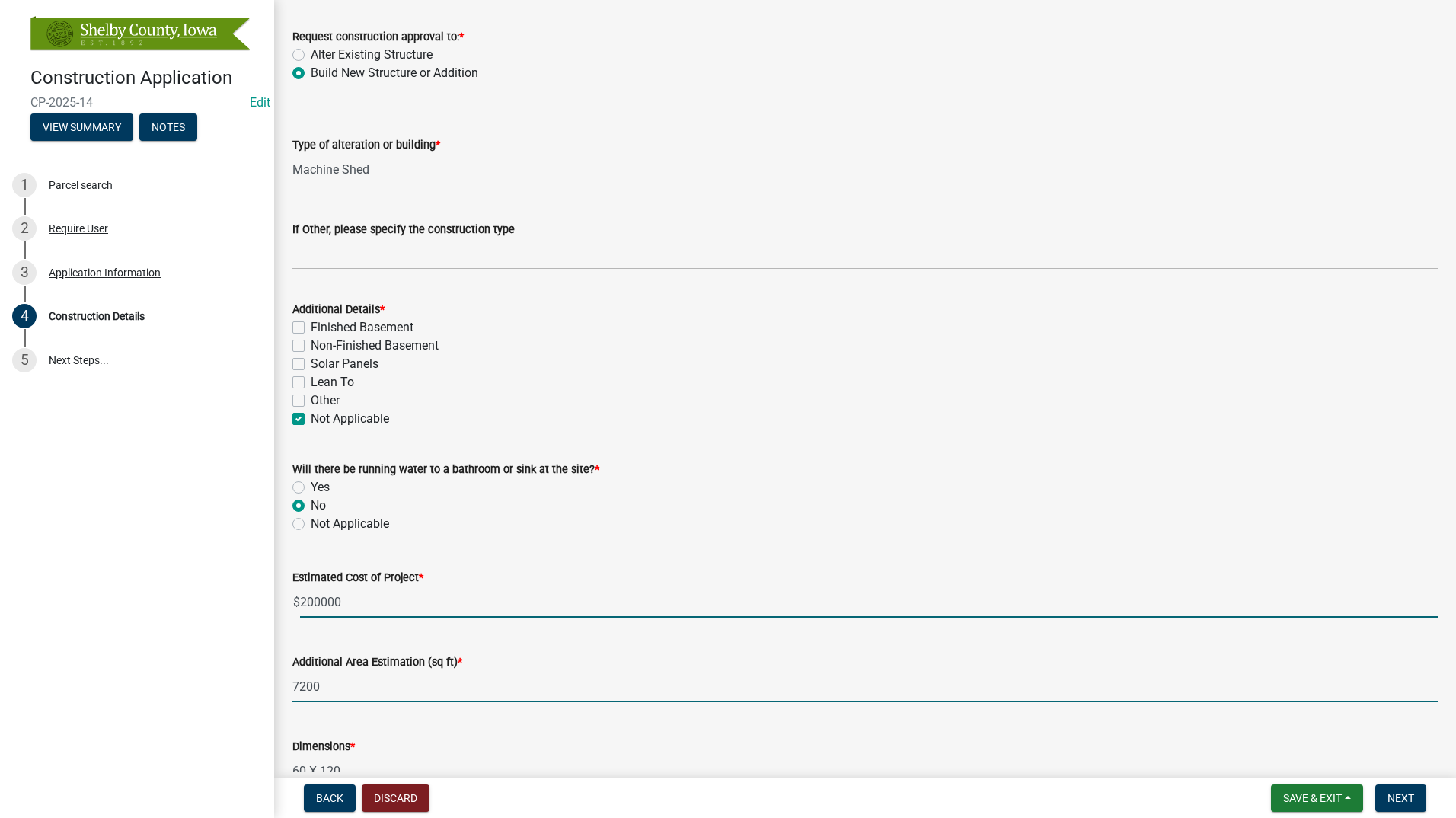
click at [392, 684] on input "7200" at bounding box center [865, 687] width 1145 height 31
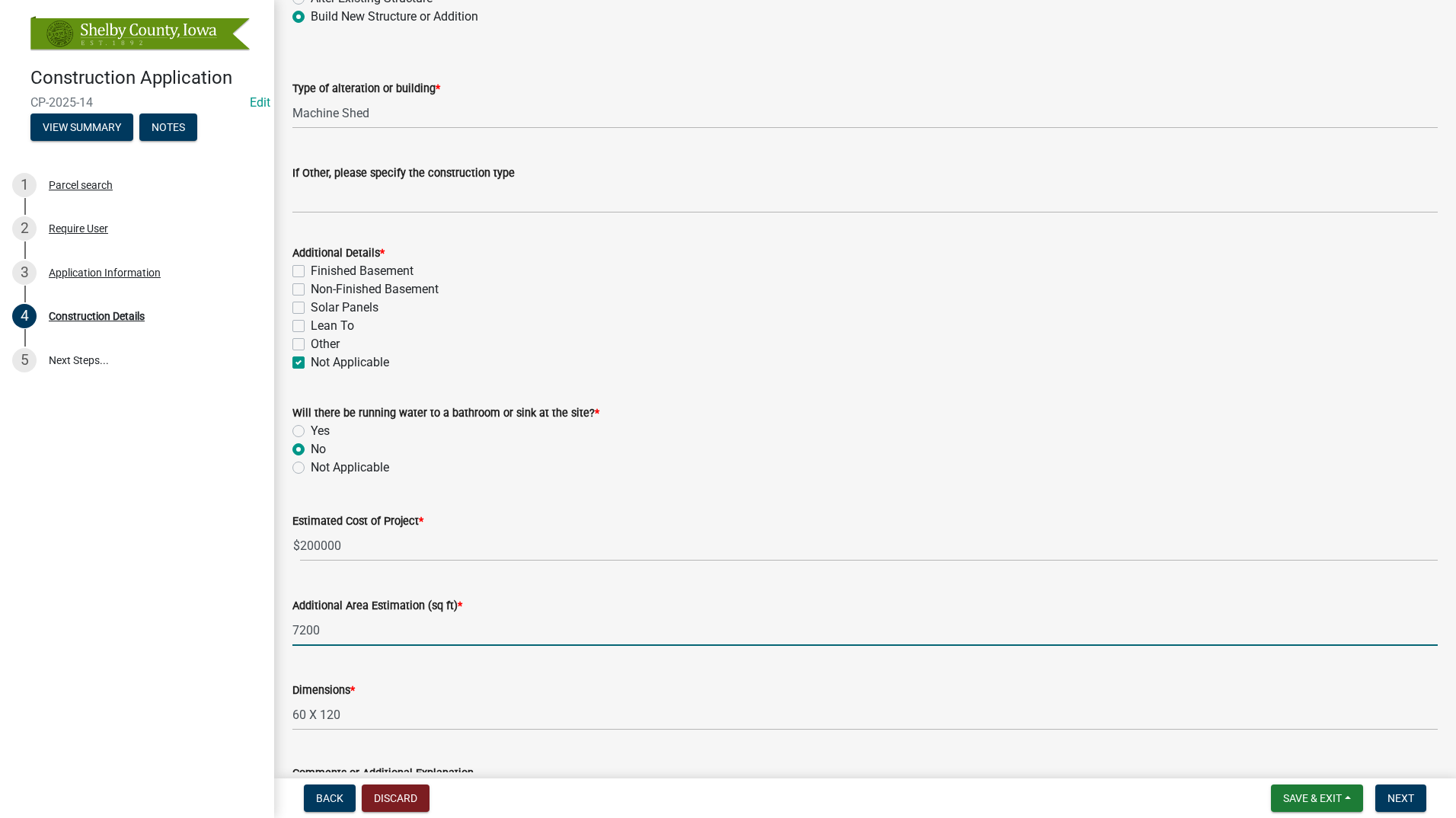
scroll to position [304, 0]
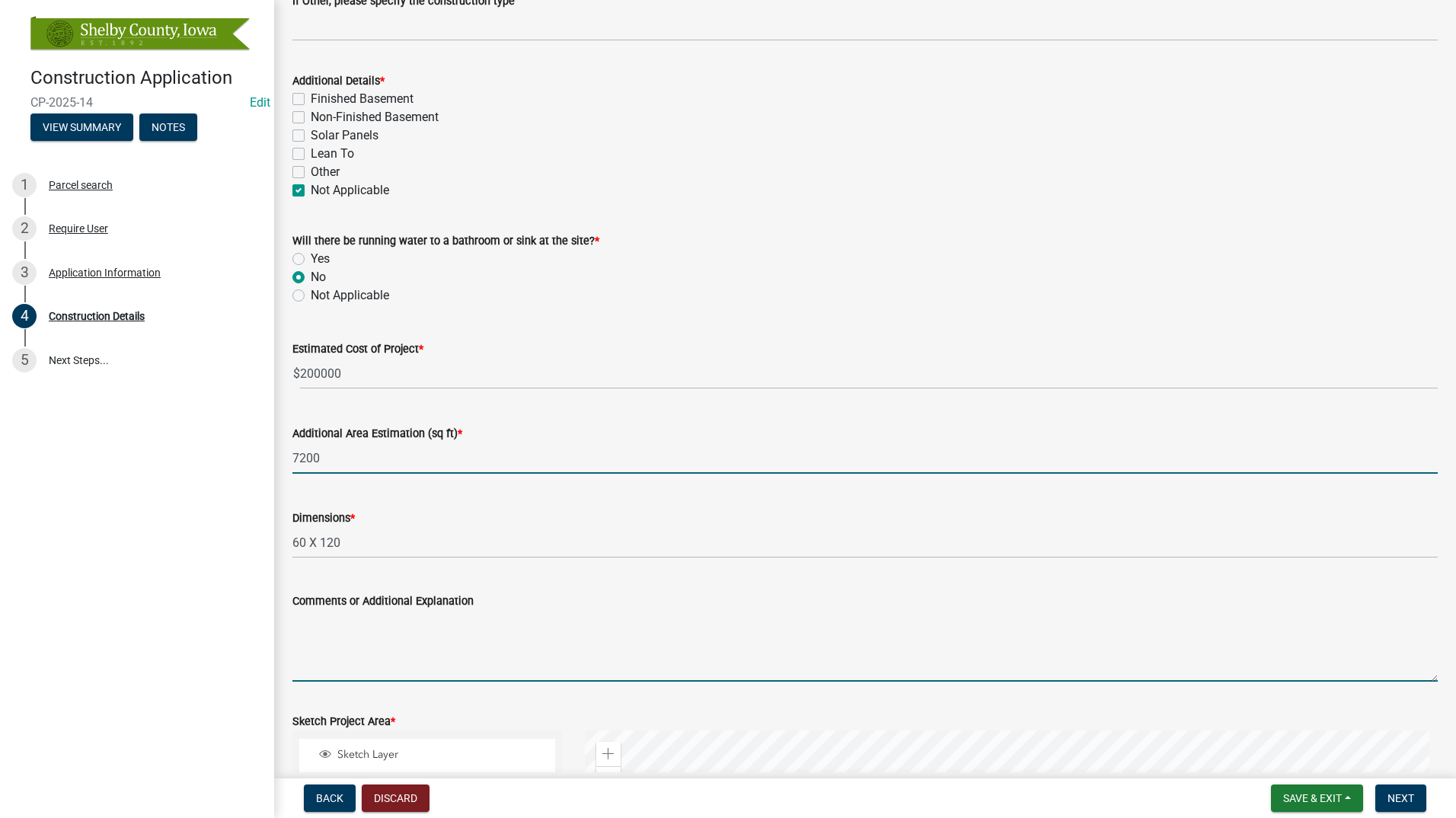
click at [380, 650] on textarea "Comments or Additional Explanation" at bounding box center [865, 645] width 1145 height 71
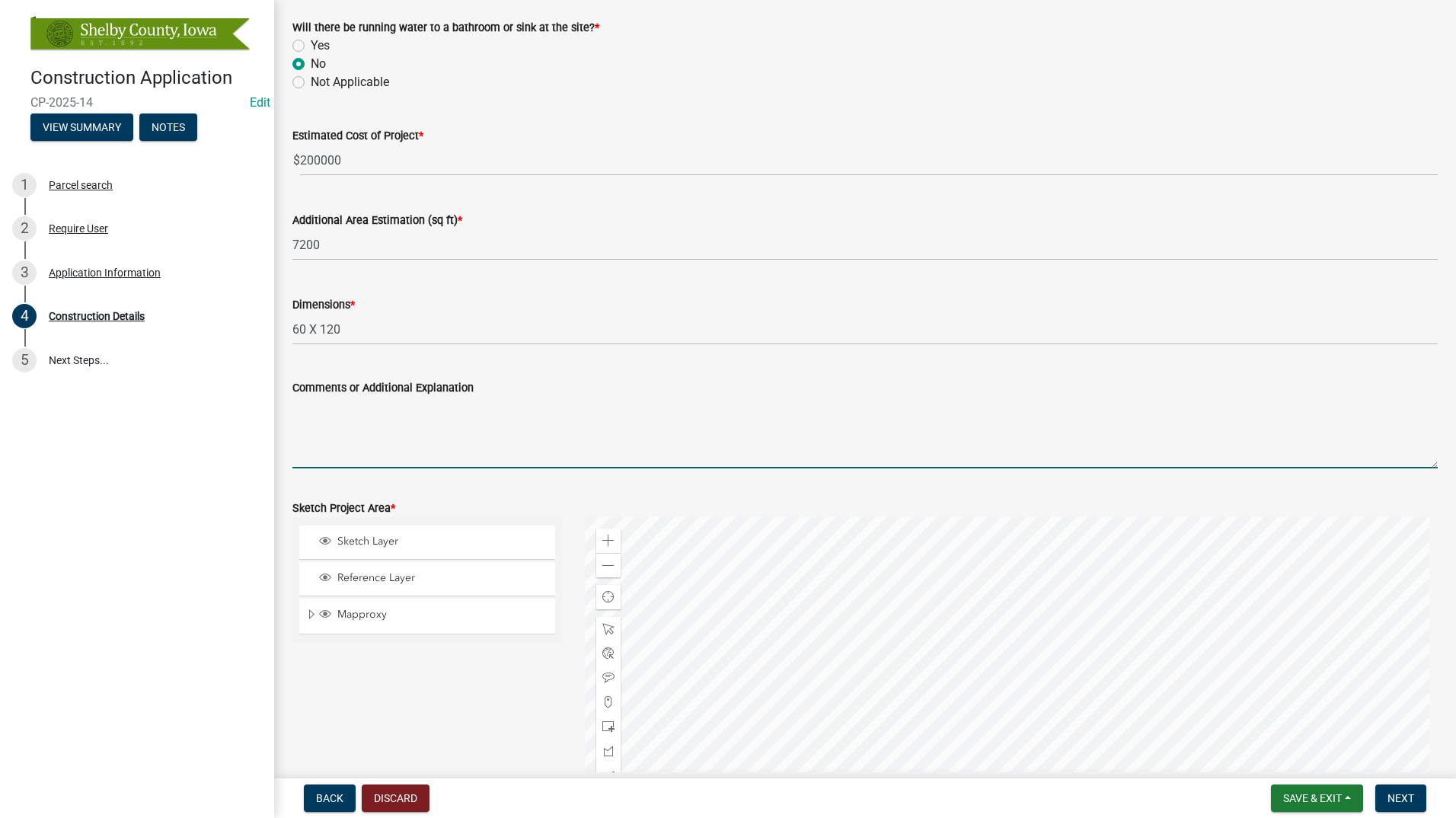
scroll to position [533, 0]
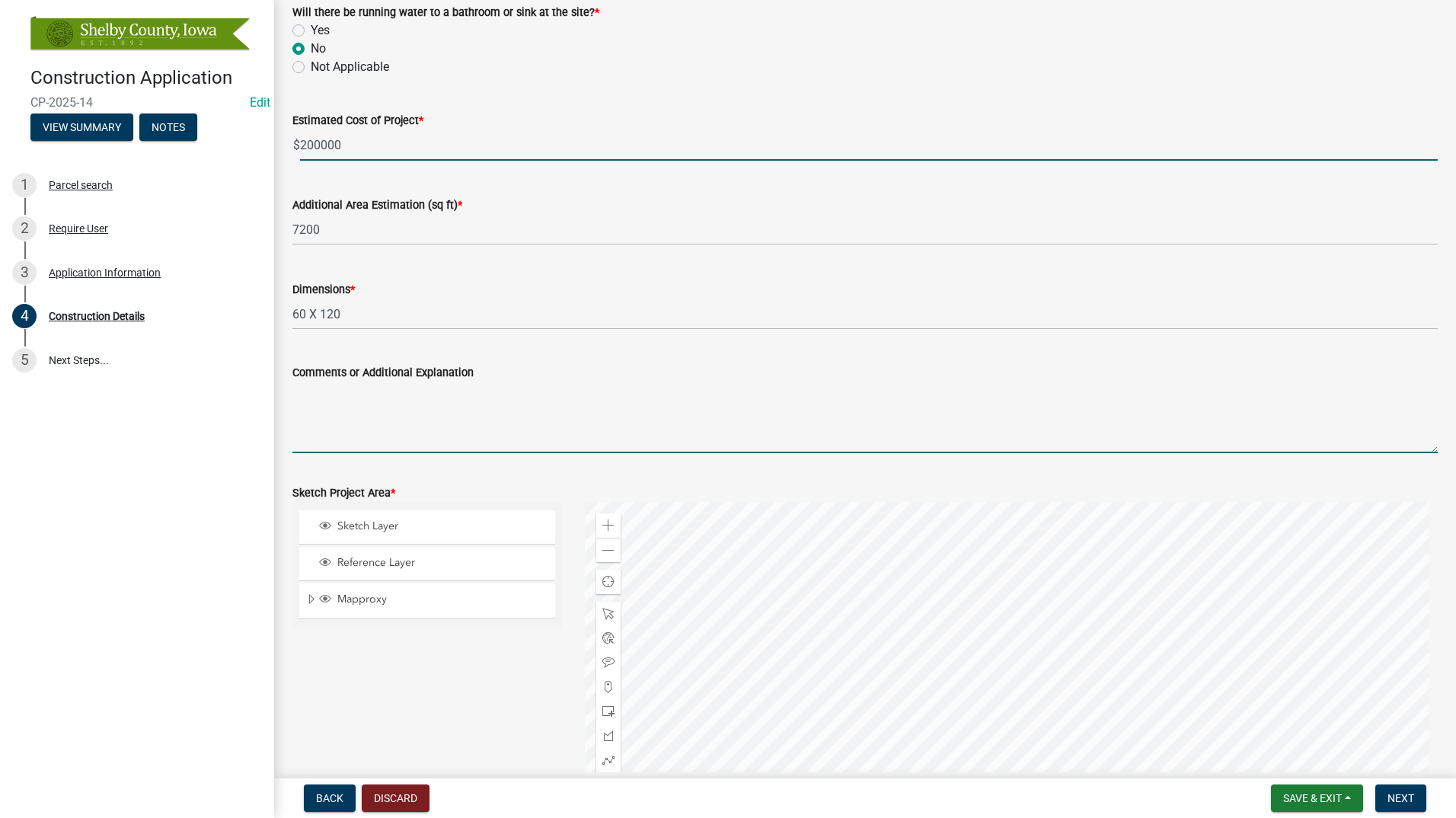
click at [389, 146] on input "200000" at bounding box center [869, 145] width 1138 height 31
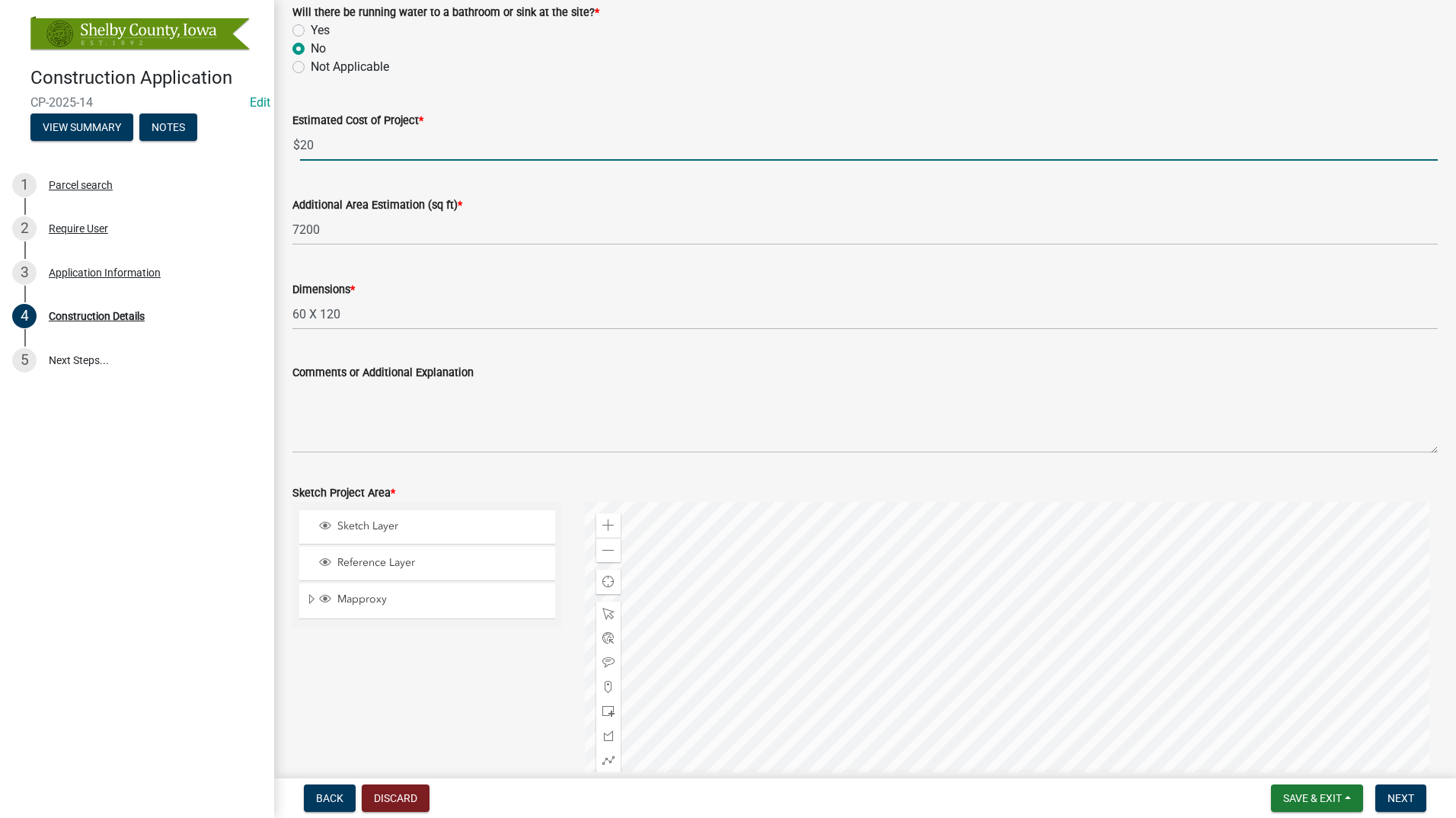
type input "2"
type input "75000"
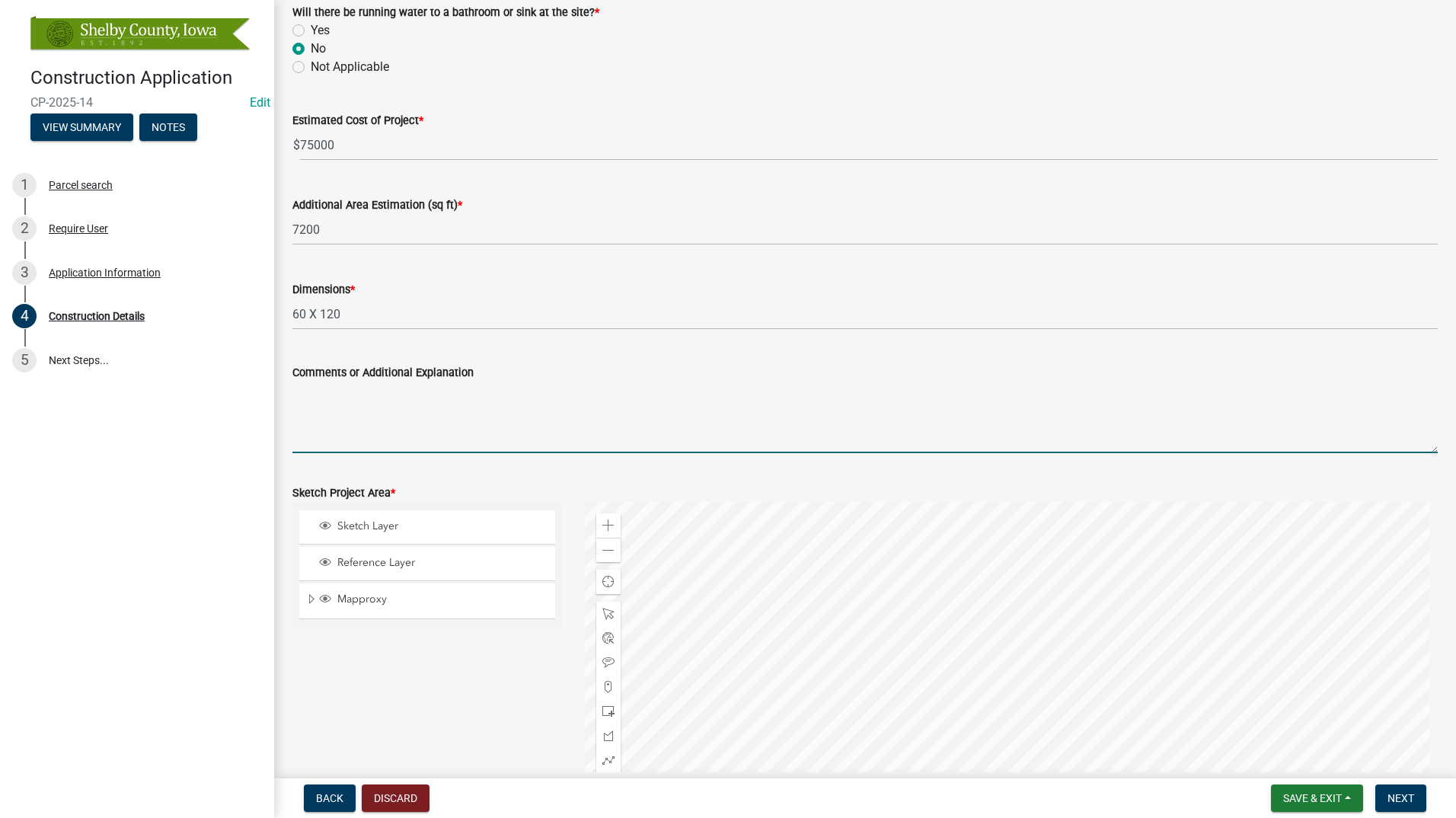
click at [393, 414] on textarea "Comments or Additional Explanation" at bounding box center [865, 416] width 1145 height 71
type textarea "e"
click at [444, 411] on textarea "ESTIMATED COST TAKEN FROM OTHER CONST APP" at bounding box center [865, 416] width 1145 height 71
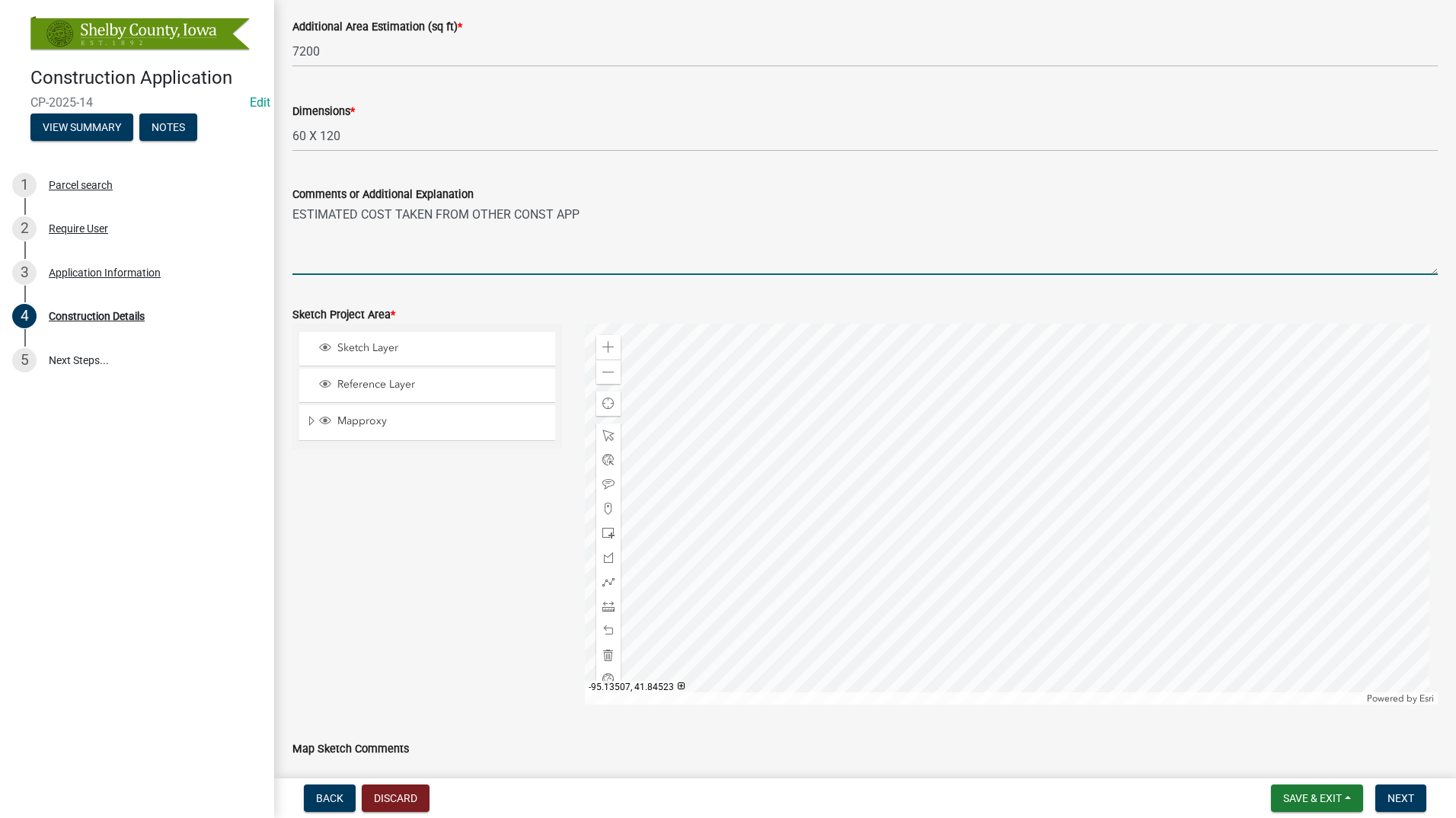
scroll to position [686, 0]
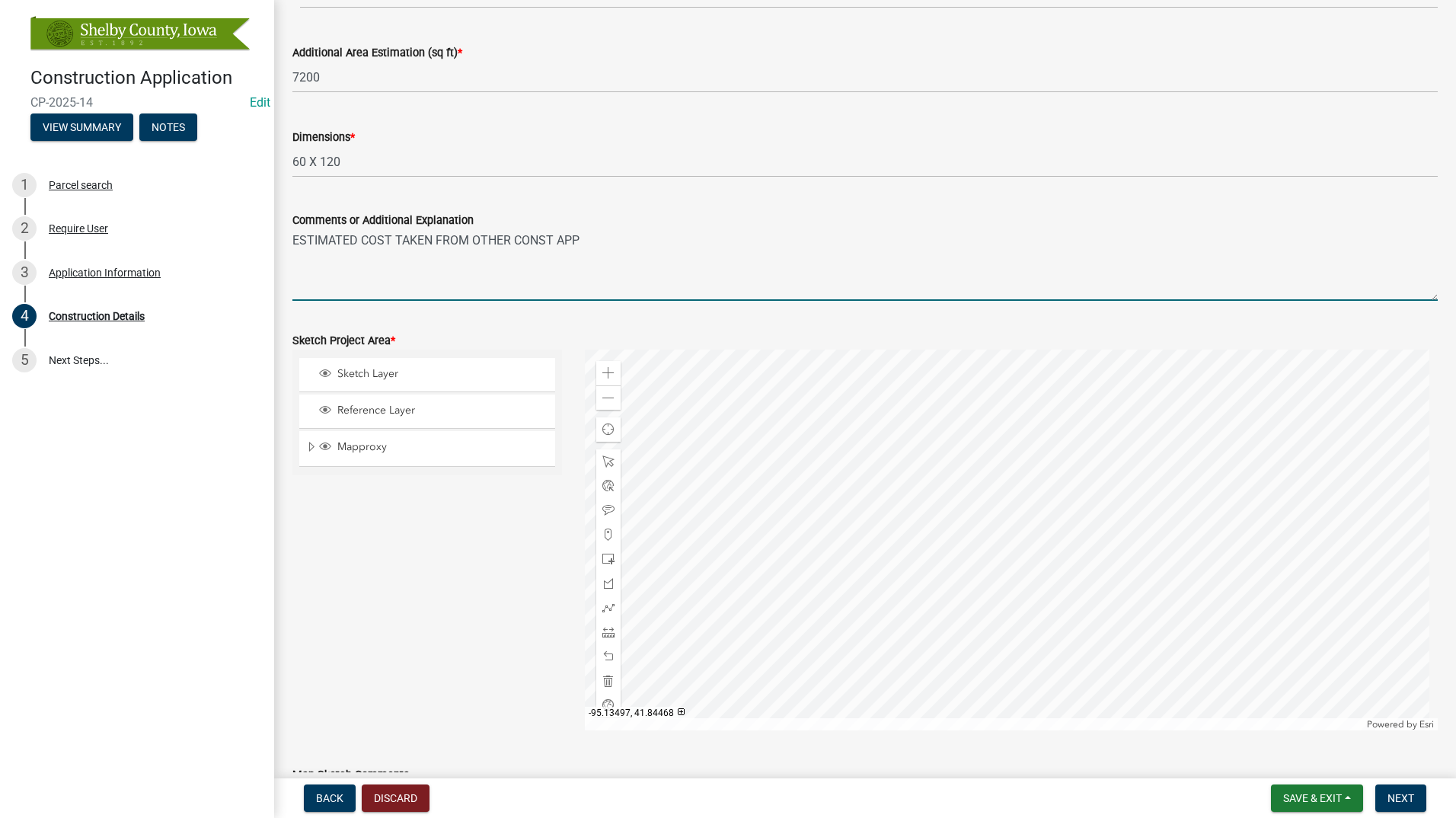
type textarea "ESTIMATED COST TAKEN FROM OTHER CONST APP"
click at [785, 403] on div at bounding box center [1011, 540] width 854 height 381
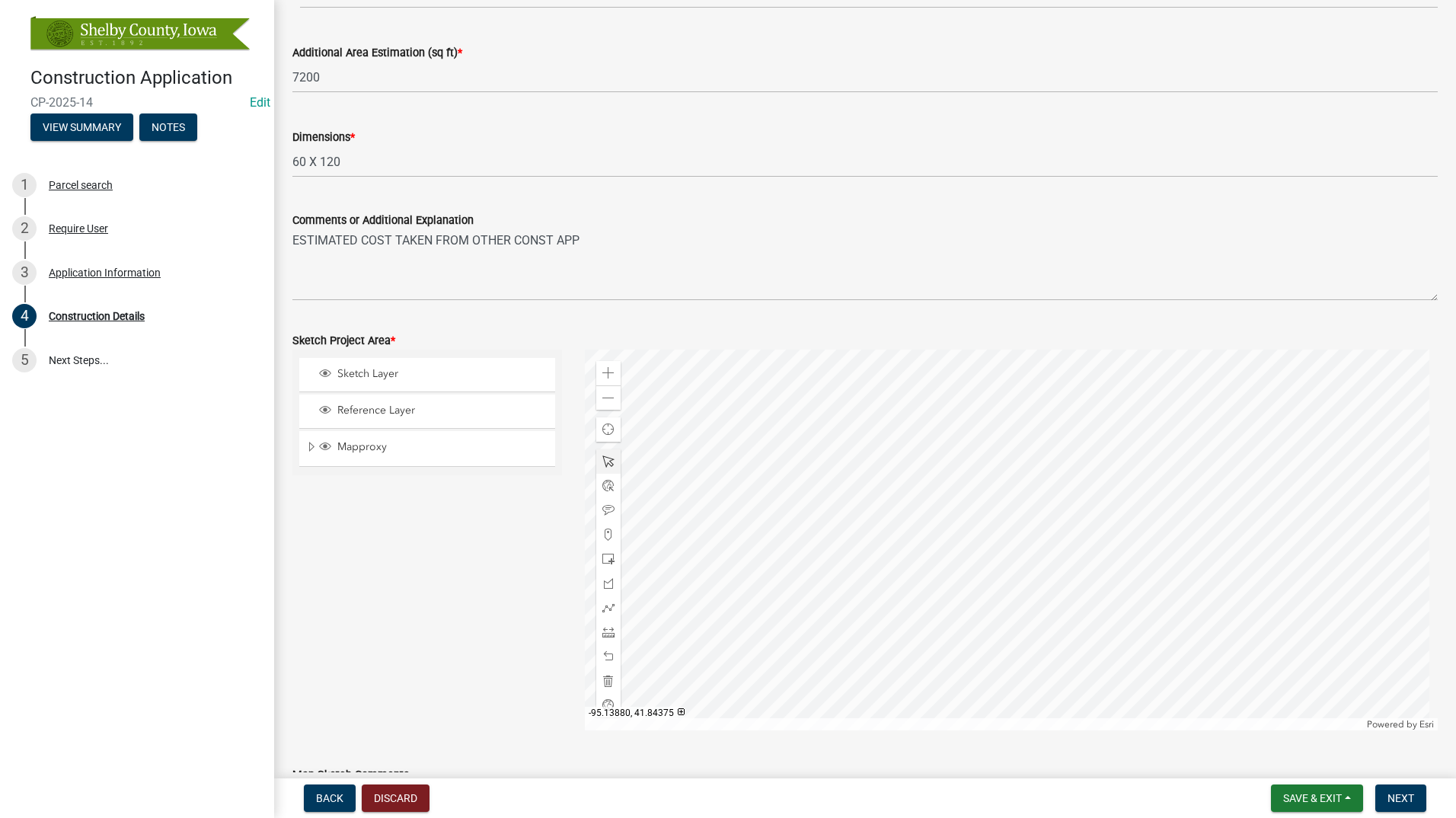
scroll to position [610, 0]
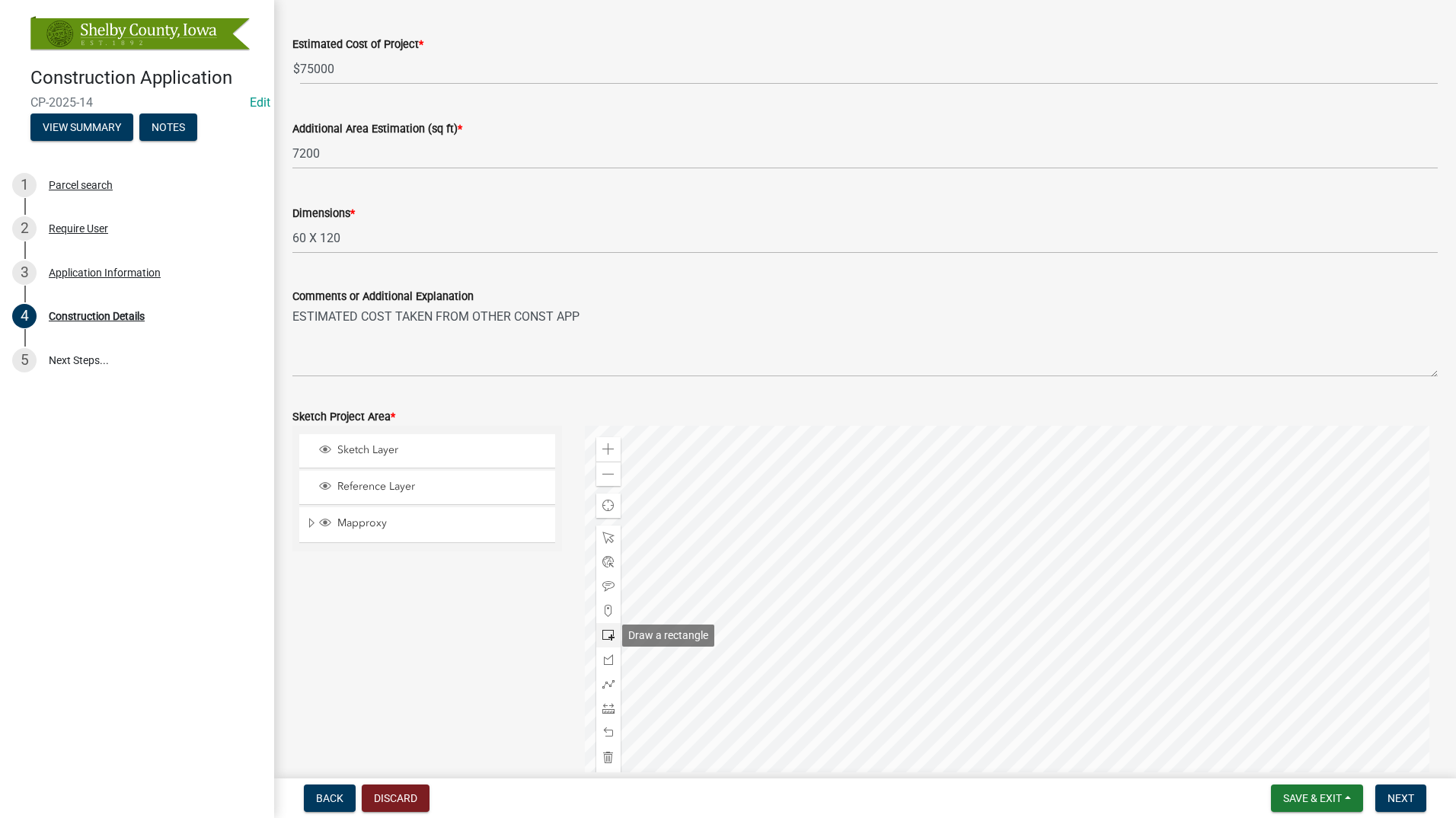
click at [602, 631] on span at bounding box center [608, 635] width 12 height 12
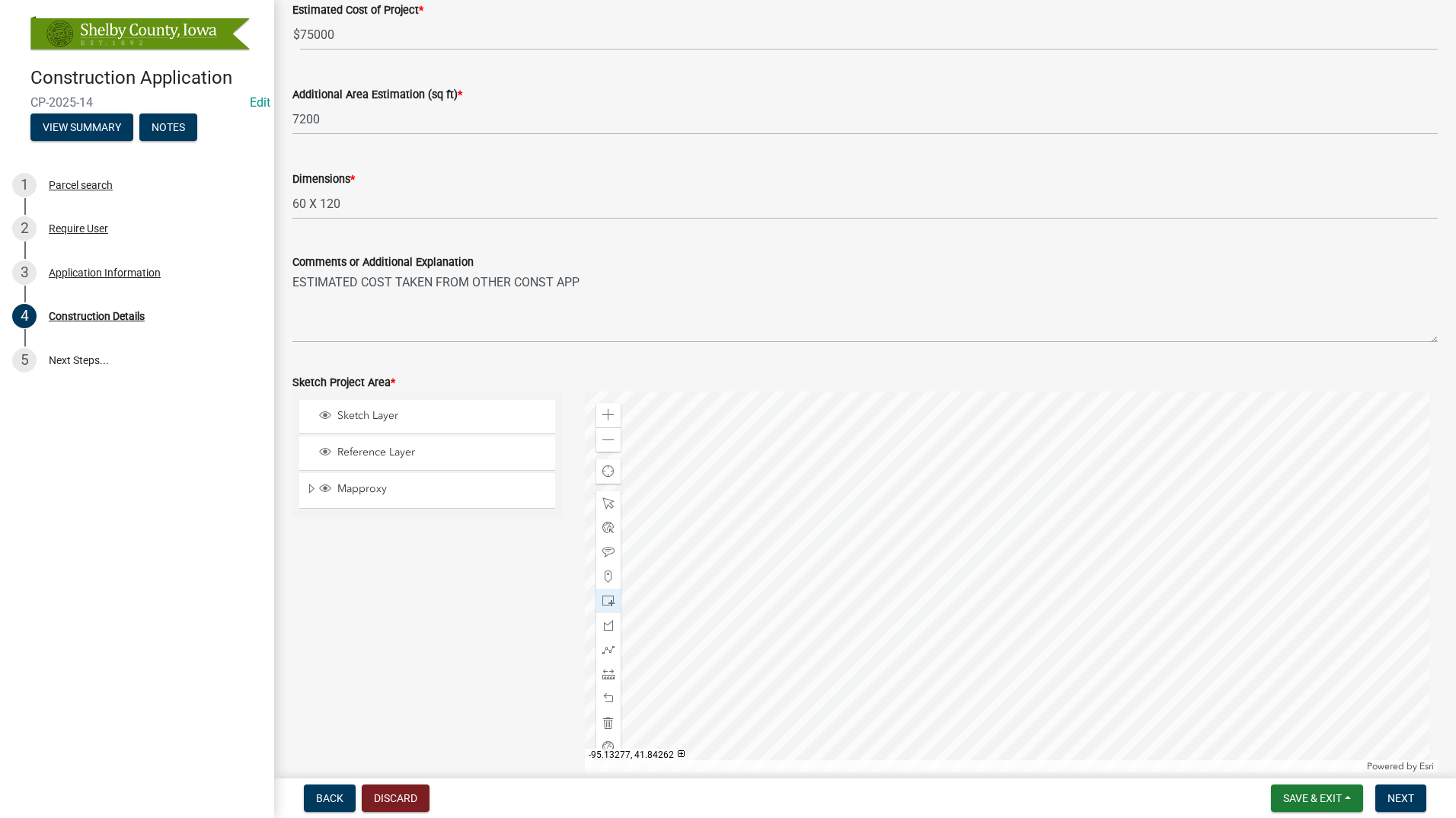
scroll to position [567, 0]
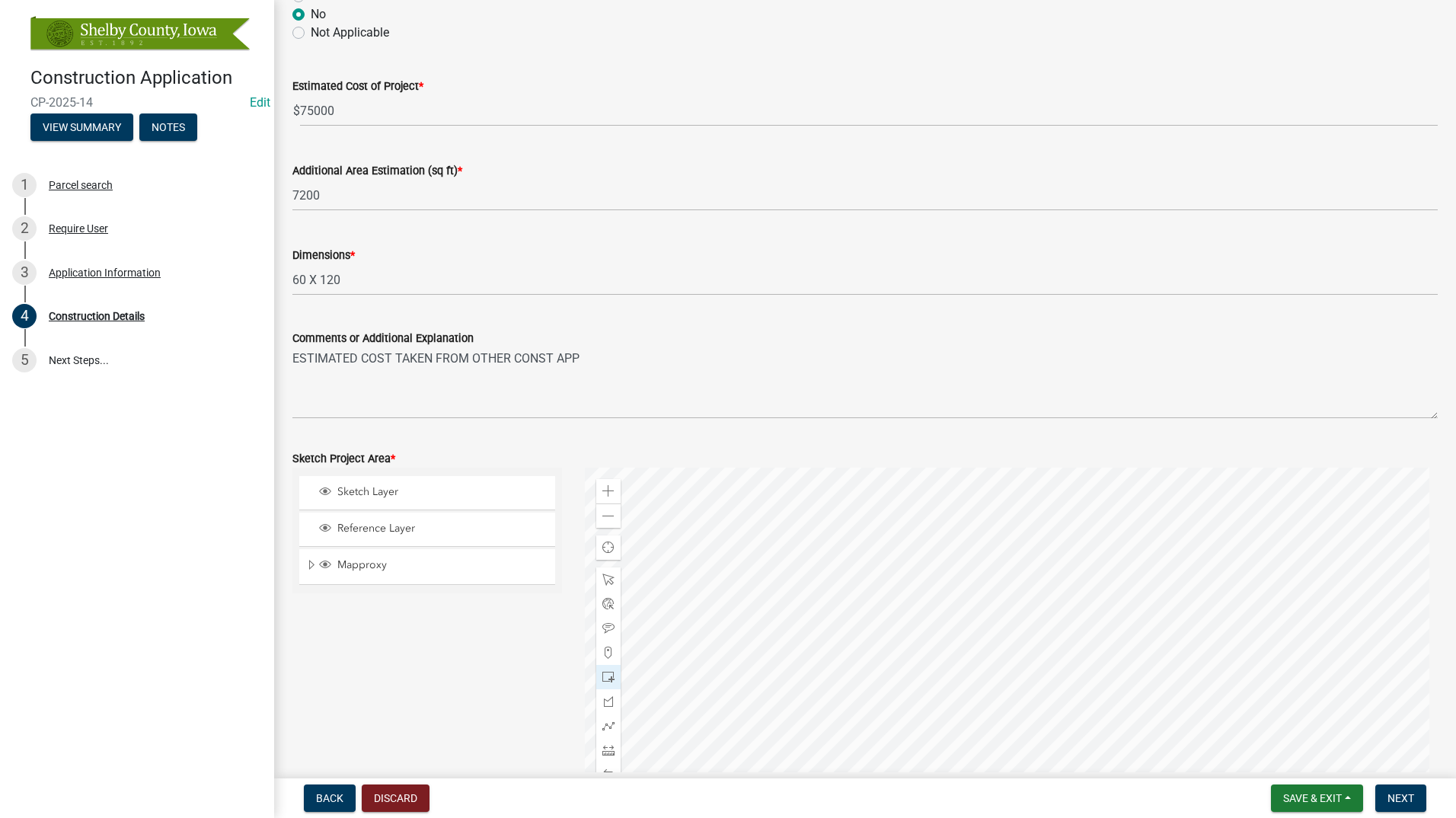
click at [969, 582] on div at bounding box center [1011, 658] width 854 height 381
click at [888, 618] on div at bounding box center [1011, 658] width 854 height 381
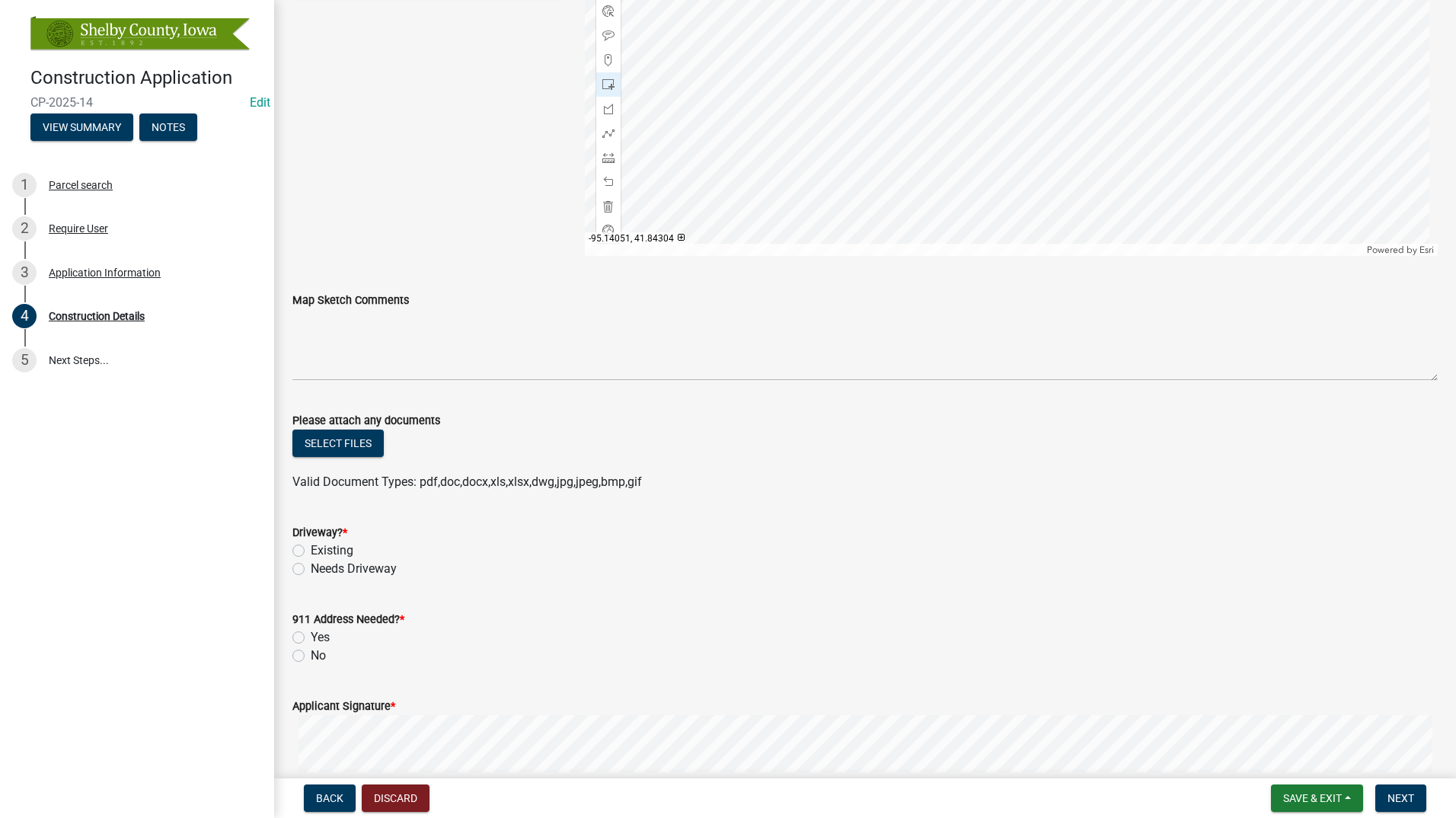
scroll to position [1177, 0]
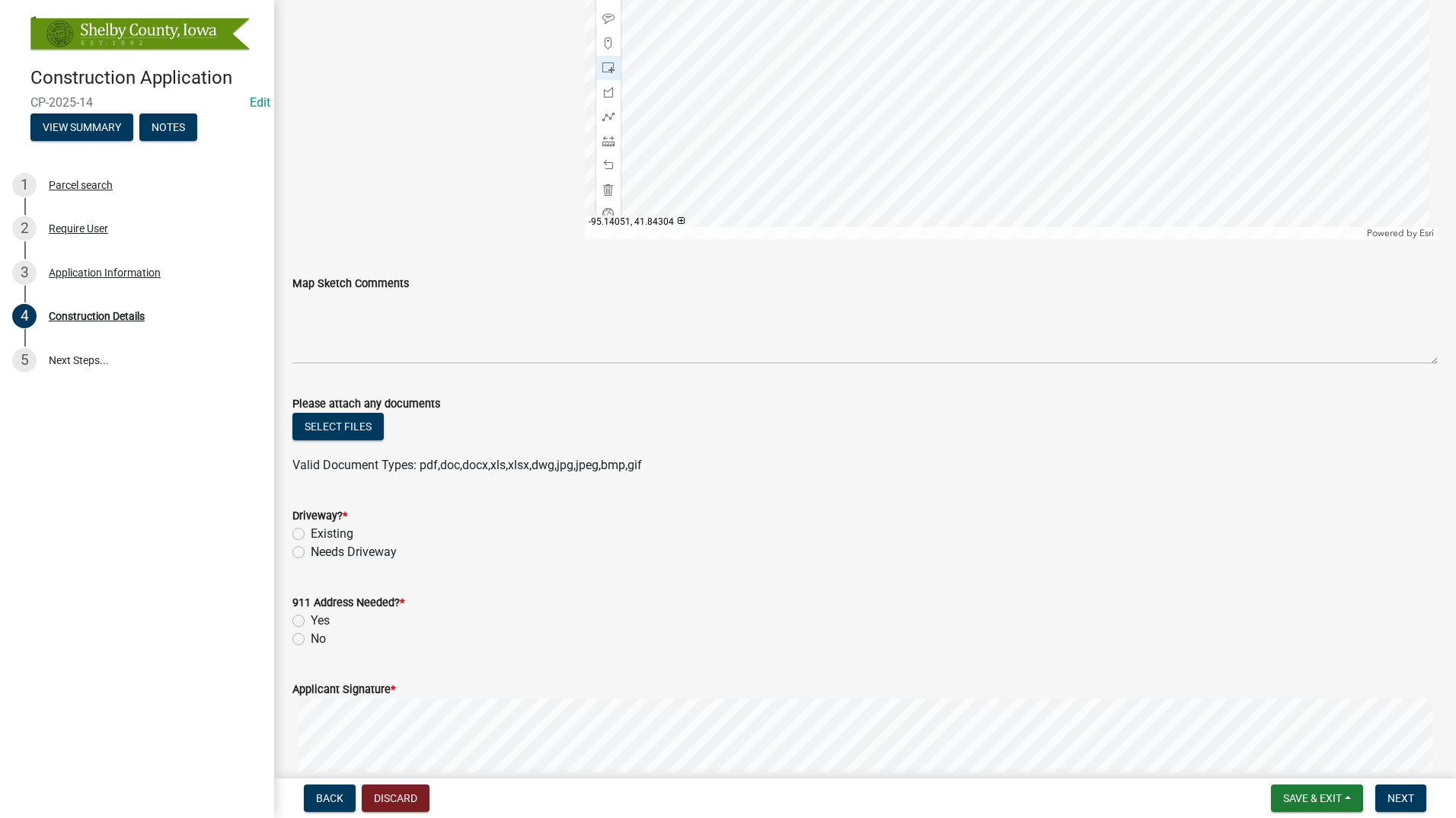
click at [311, 533] on label "Existing" at bounding box center [332, 534] width 43 height 19
click at [311, 533] on input "Existing" at bounding box center [315, 529] width 10 height 10
radio input "true"
click at [311, 640] on label "No" at bounding box center [318, 639] width 15 height 19
click at [311, 640] on input "No" at bounding box center [315, 635] width 10 height 10
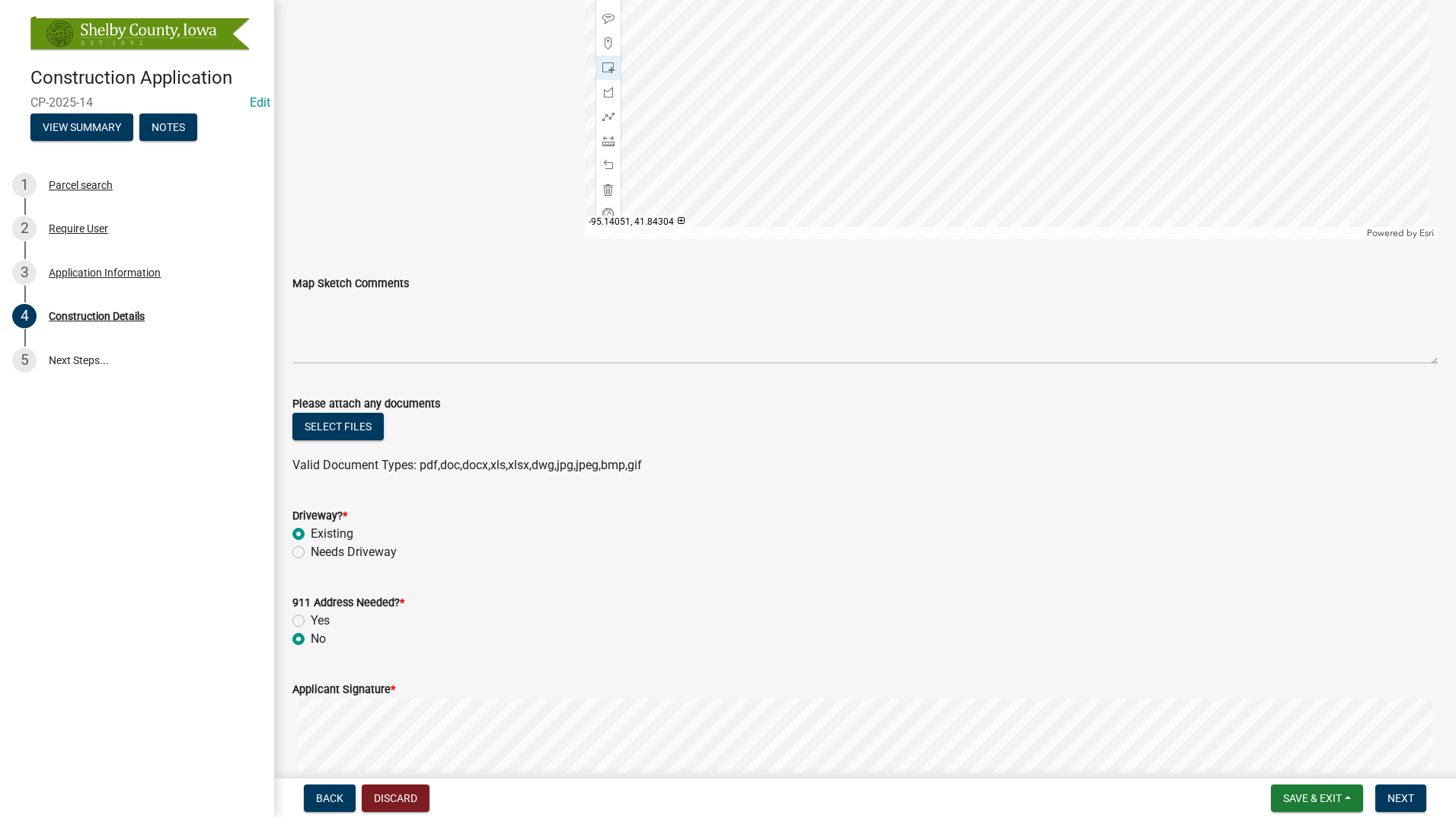
radio input "true"
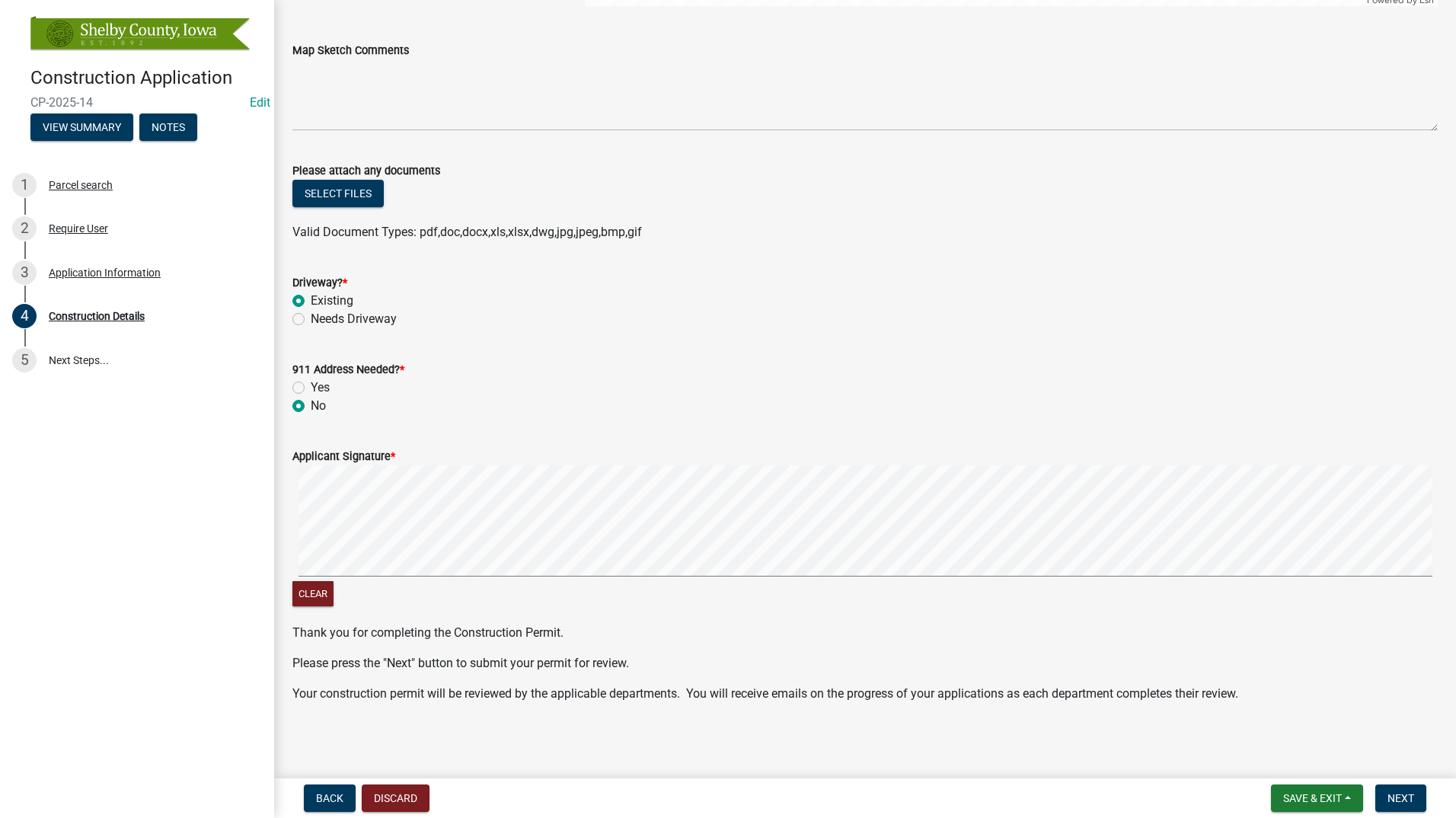
scroll to position [1412, 0]
click at [1402, 795] on span "Next" at bounding box center [1400, 798] width 27 height 12
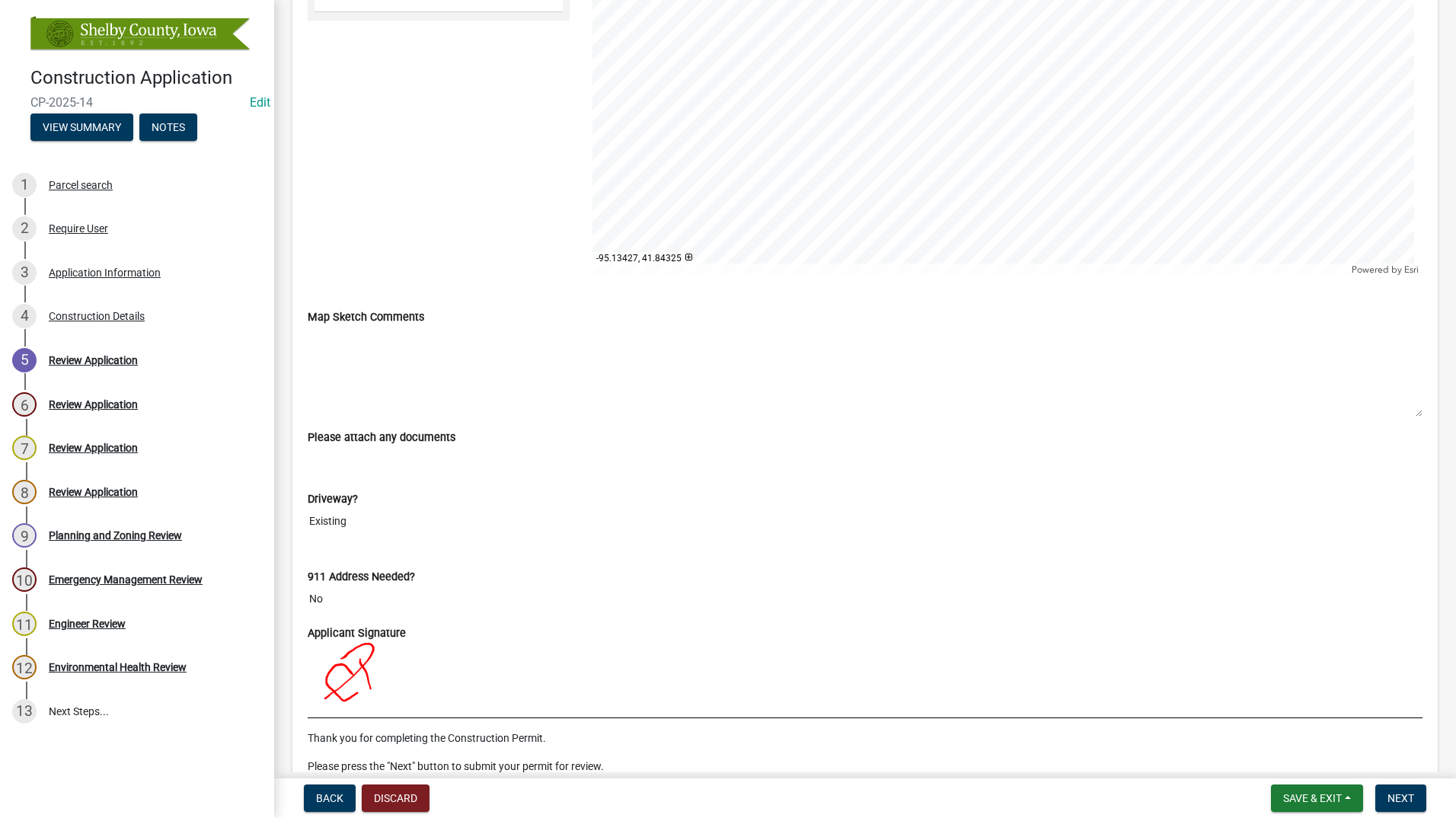
scroll to position [2361, 0]
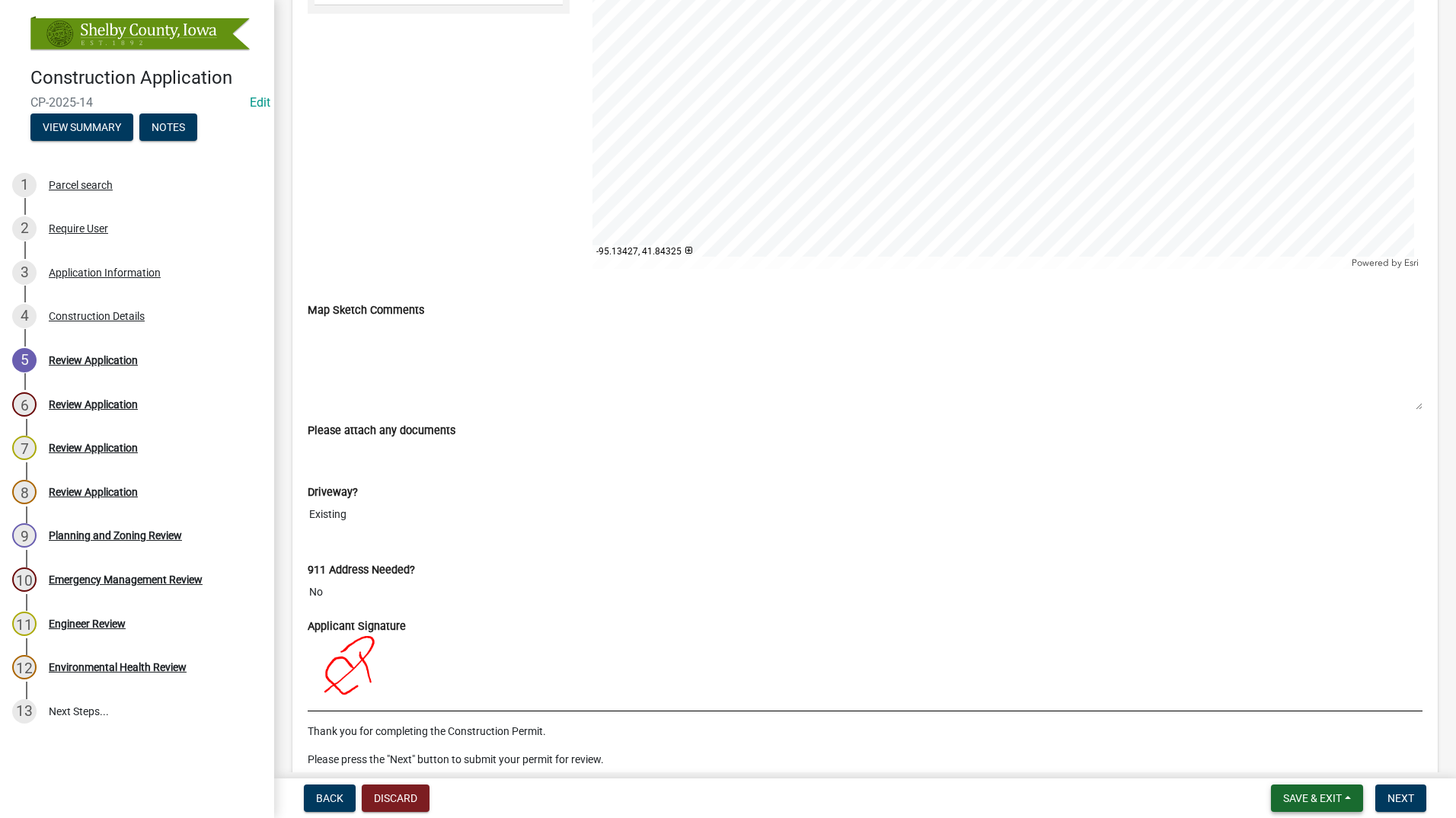
click at [1294, 799] on span "Save & Exit" at bounding box center [1312, 798] width 58 height 12
click at [1298, 758] on button "Save & Exit" at bounding box center [1302, 759] width 122 height 37
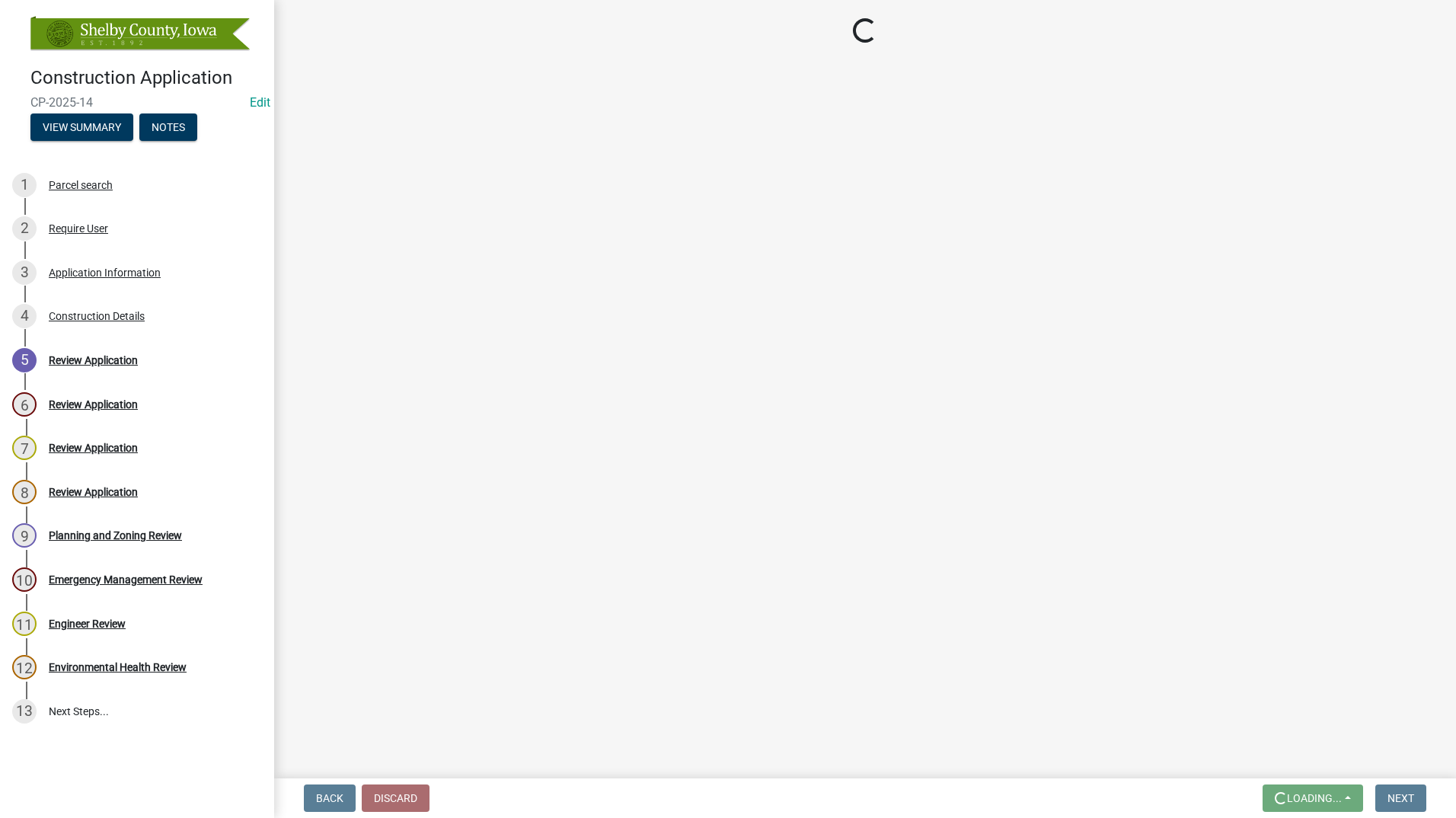
scroll to position [0, 0]
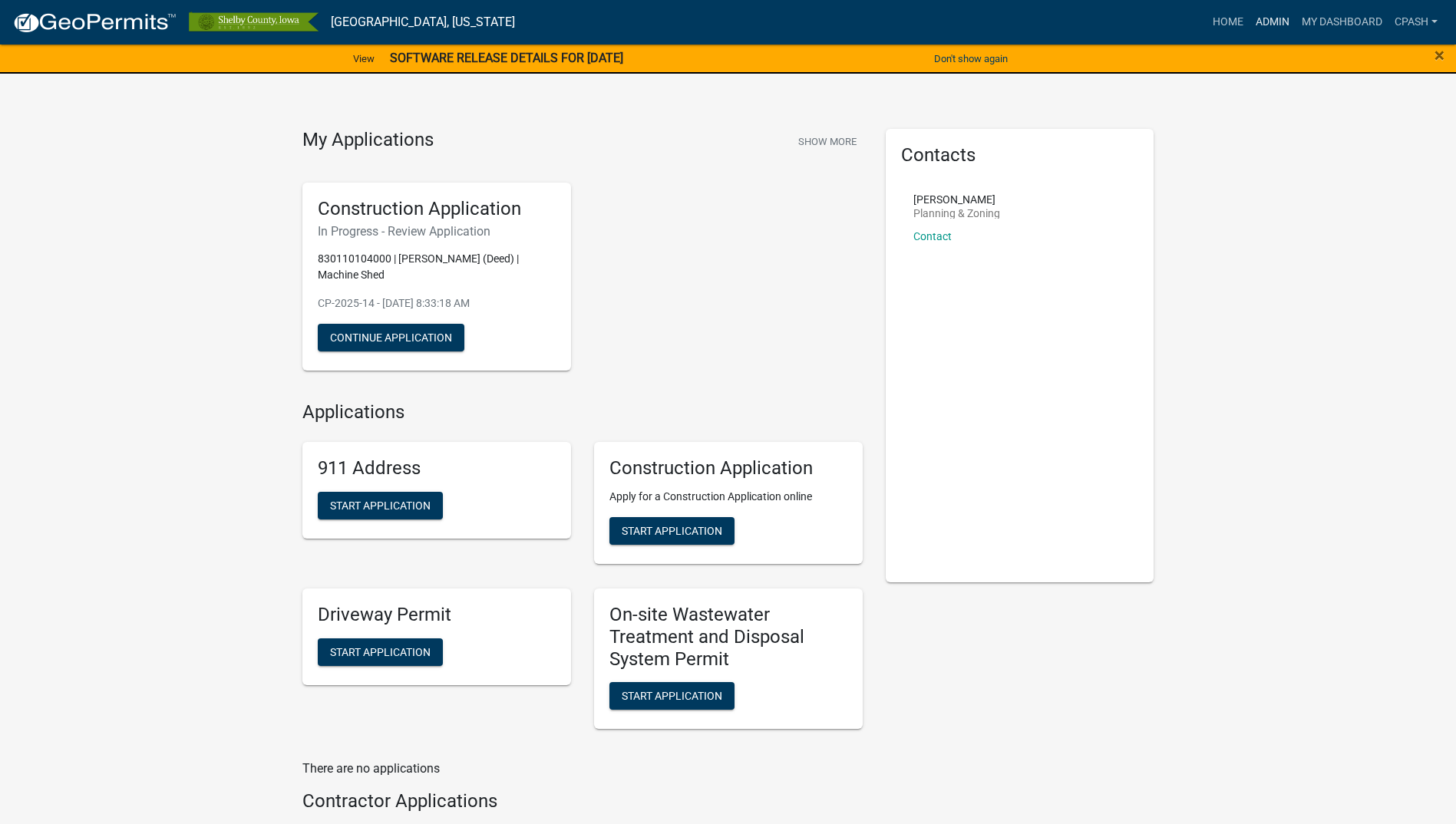
click at [1266, 20] on link "Admin" at bounding box center [1271, 21] width 46 height 29
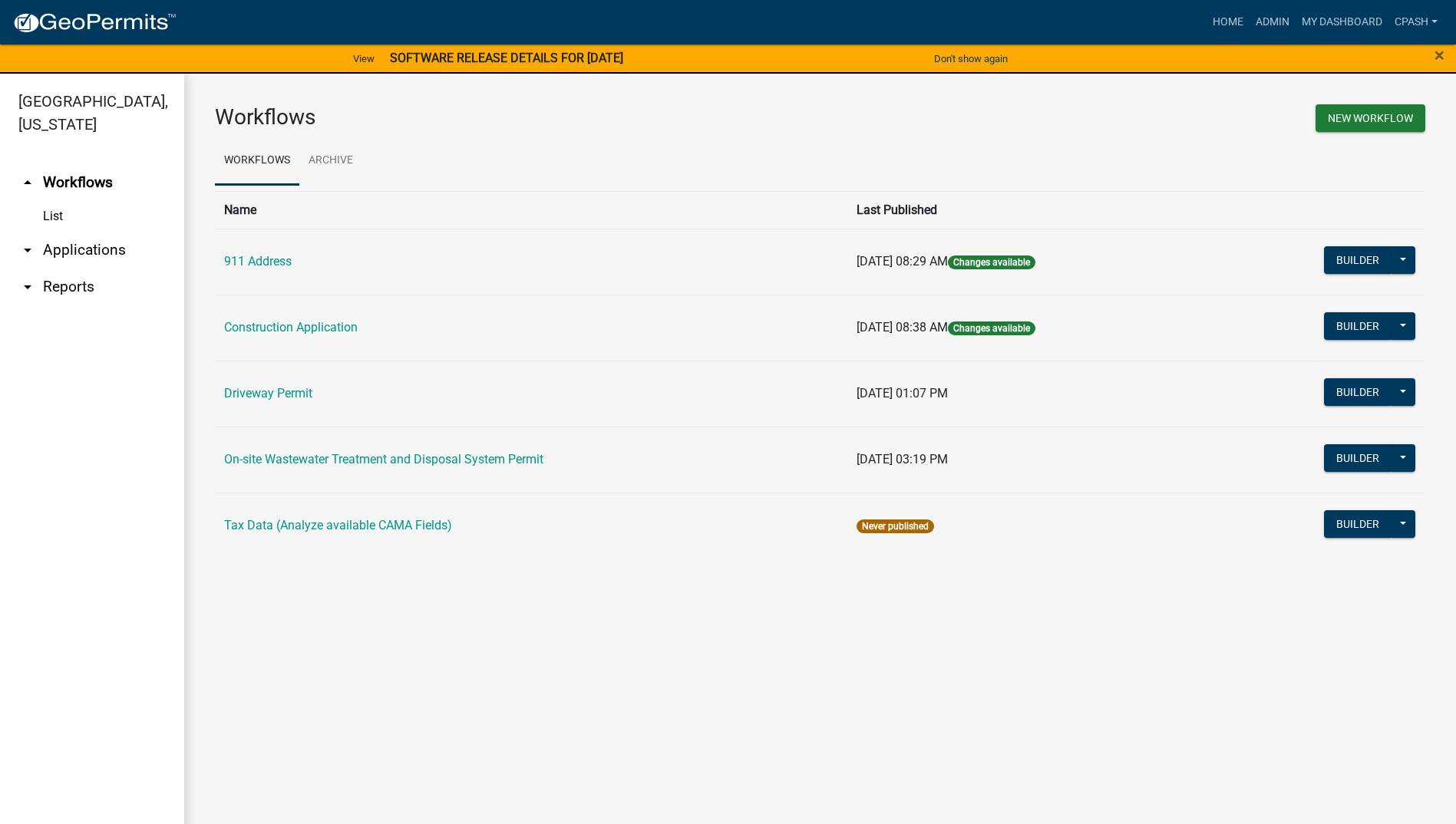
click at [32, 241] on icon "arrow_drop_down" at bounding box center [28, 251] width 19 height 19
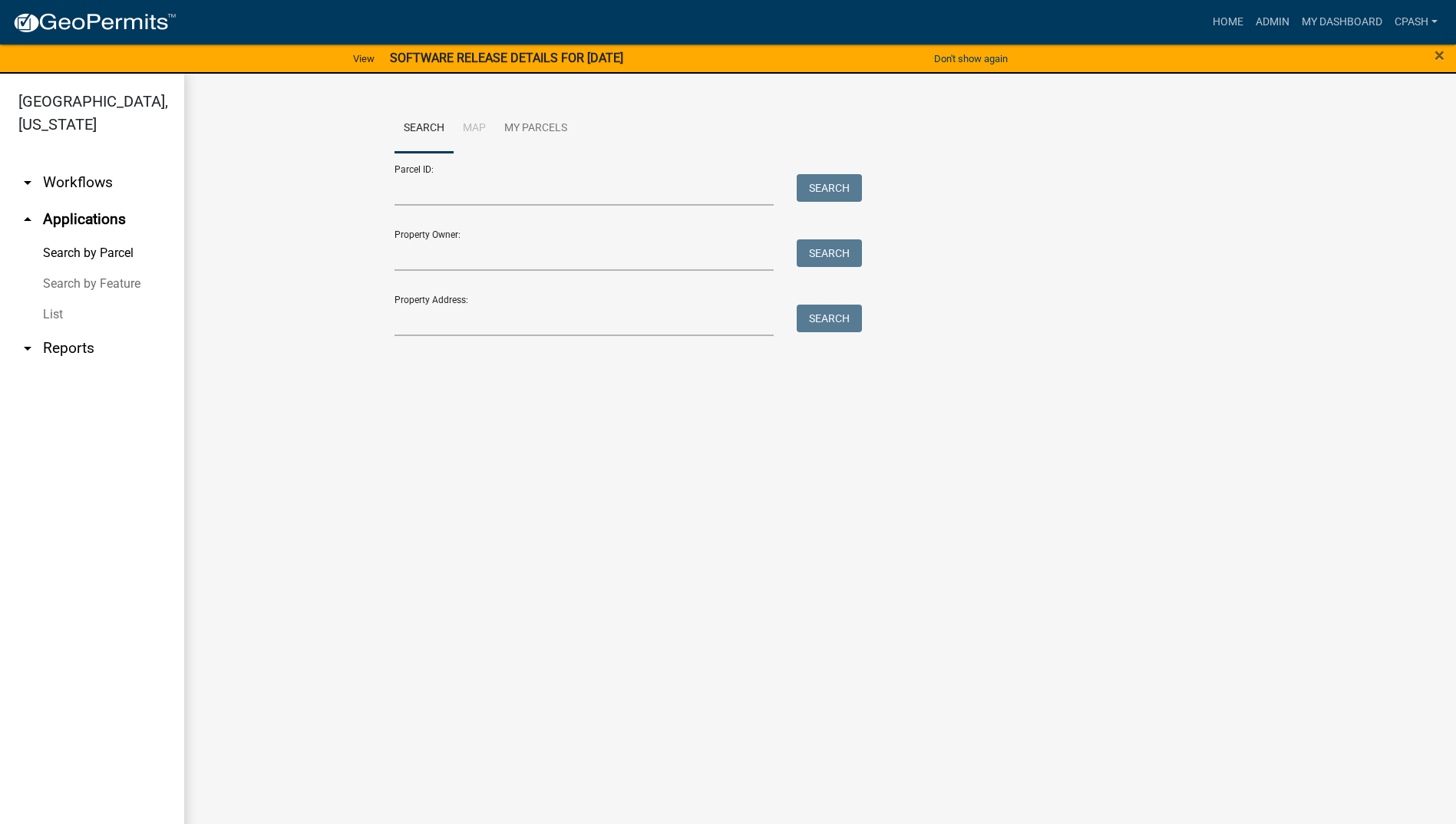
click at [55, 299] on link "List" at bounding box center [92, 314] width 185 height 31
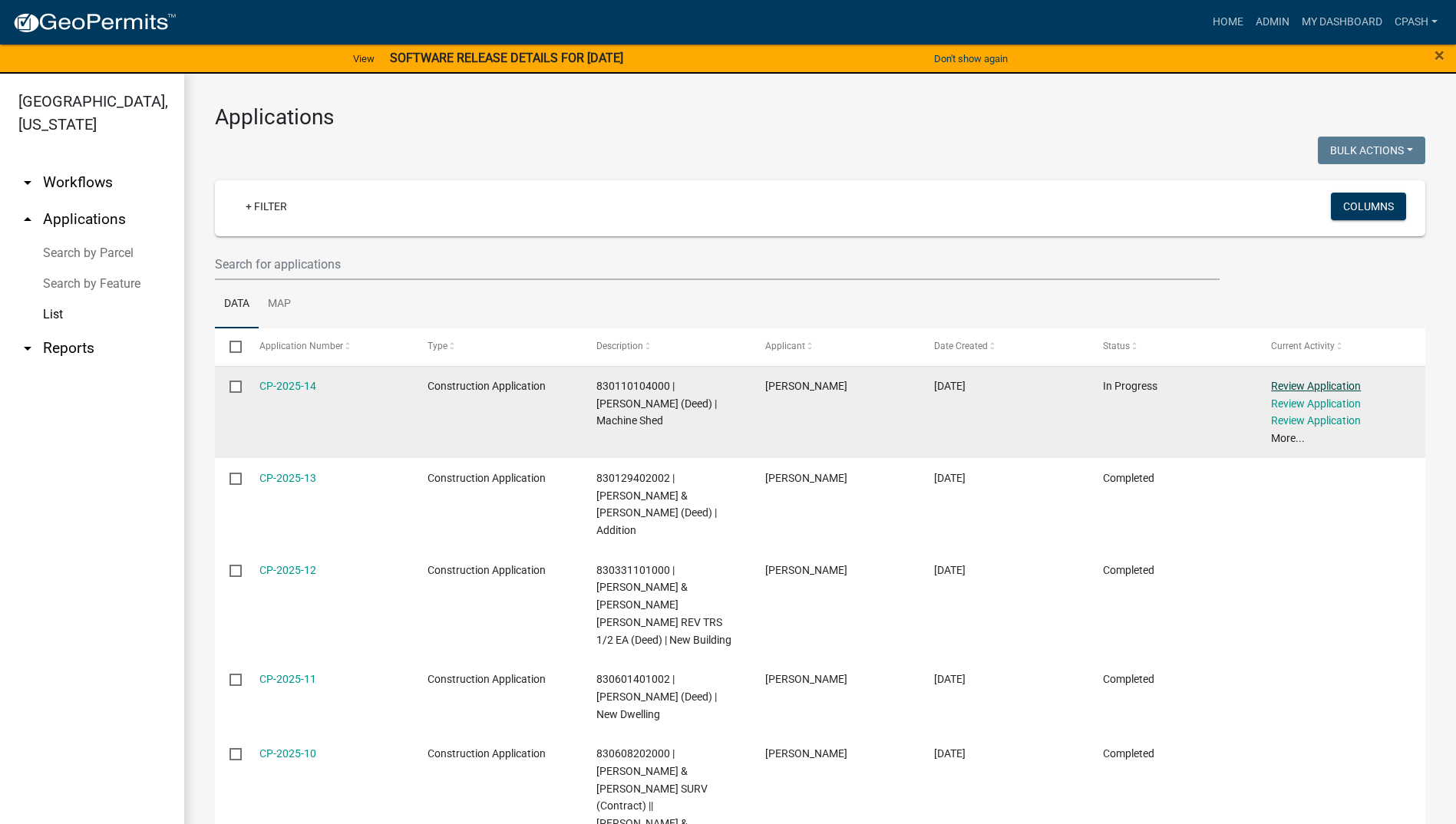
click at [1333, 389] on link "Review Application" at bounding box center [1315, 386] width 89 height 12
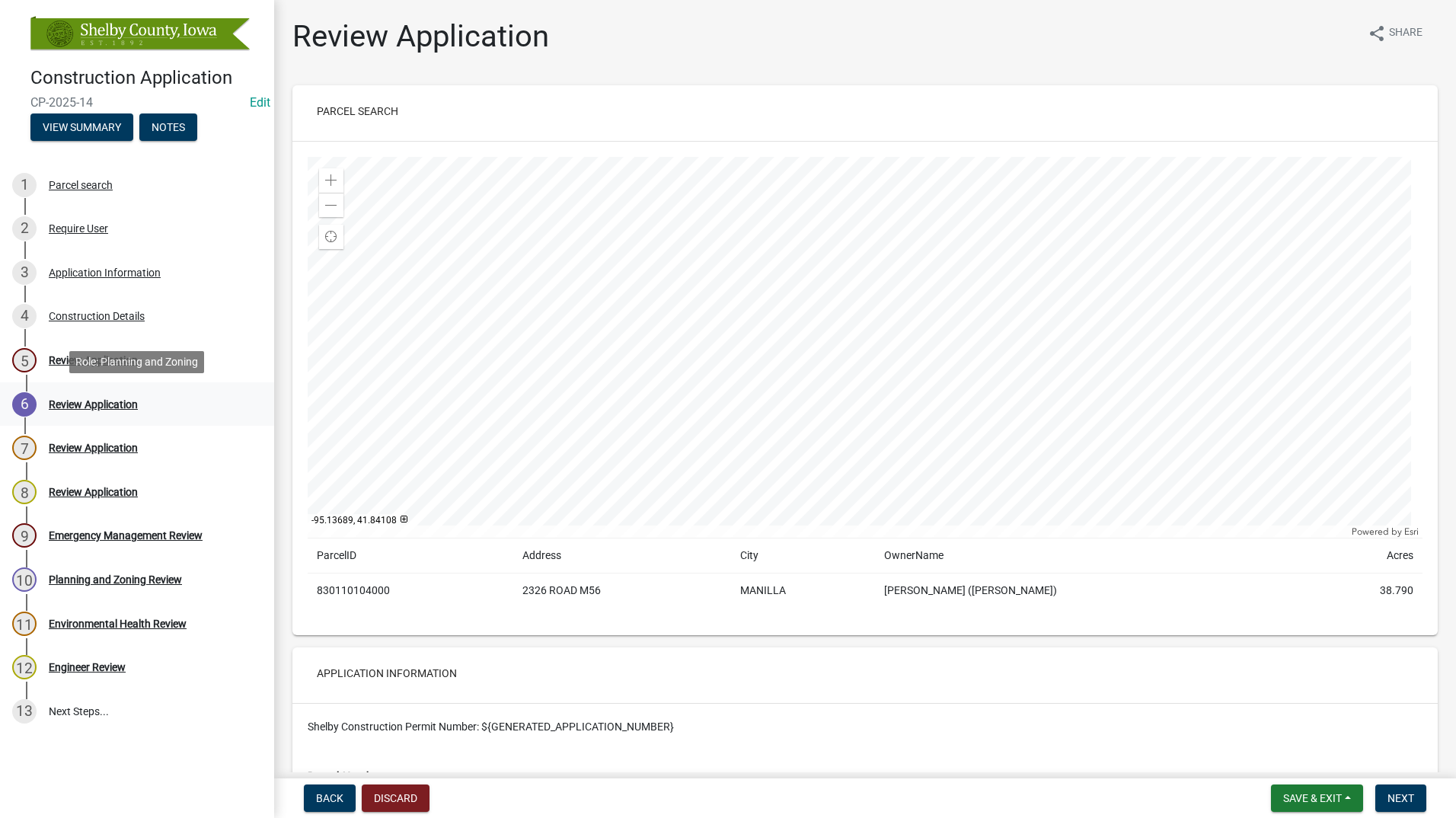
click at [73, 400] on div "Review Application" at bounding box center [93, 404] width 89 height 11
click at [89, 400] on div "Review Application" at bounding box center [93, 404] width 89 height 11
drag, startPoint x: 89, startPoint y: 400, endPoint x: 63, endPoint y: 405, distance: 26.5
click at [63, 405] on div "Review Application" at bounding box center [93, 404] width 89 height 11
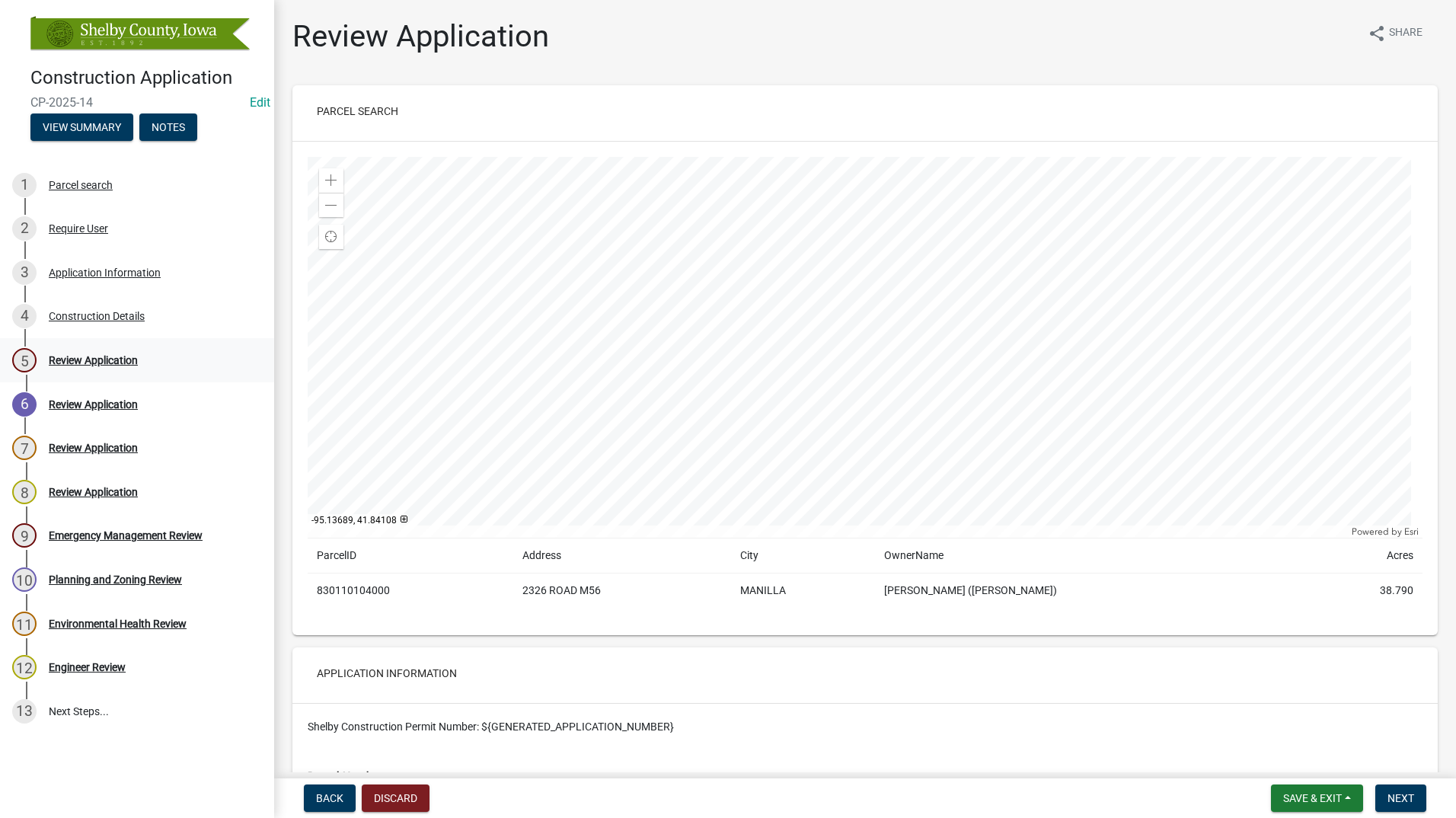
click at [27, 394] on ul "1 Parcel search 2 Require User 3 Application Information 4 Construction Details…" at bounding box center [137, 449] width 274 height 583
click at [27, 394] on div "6" at bounding box center [24, 404] width 24 height 24
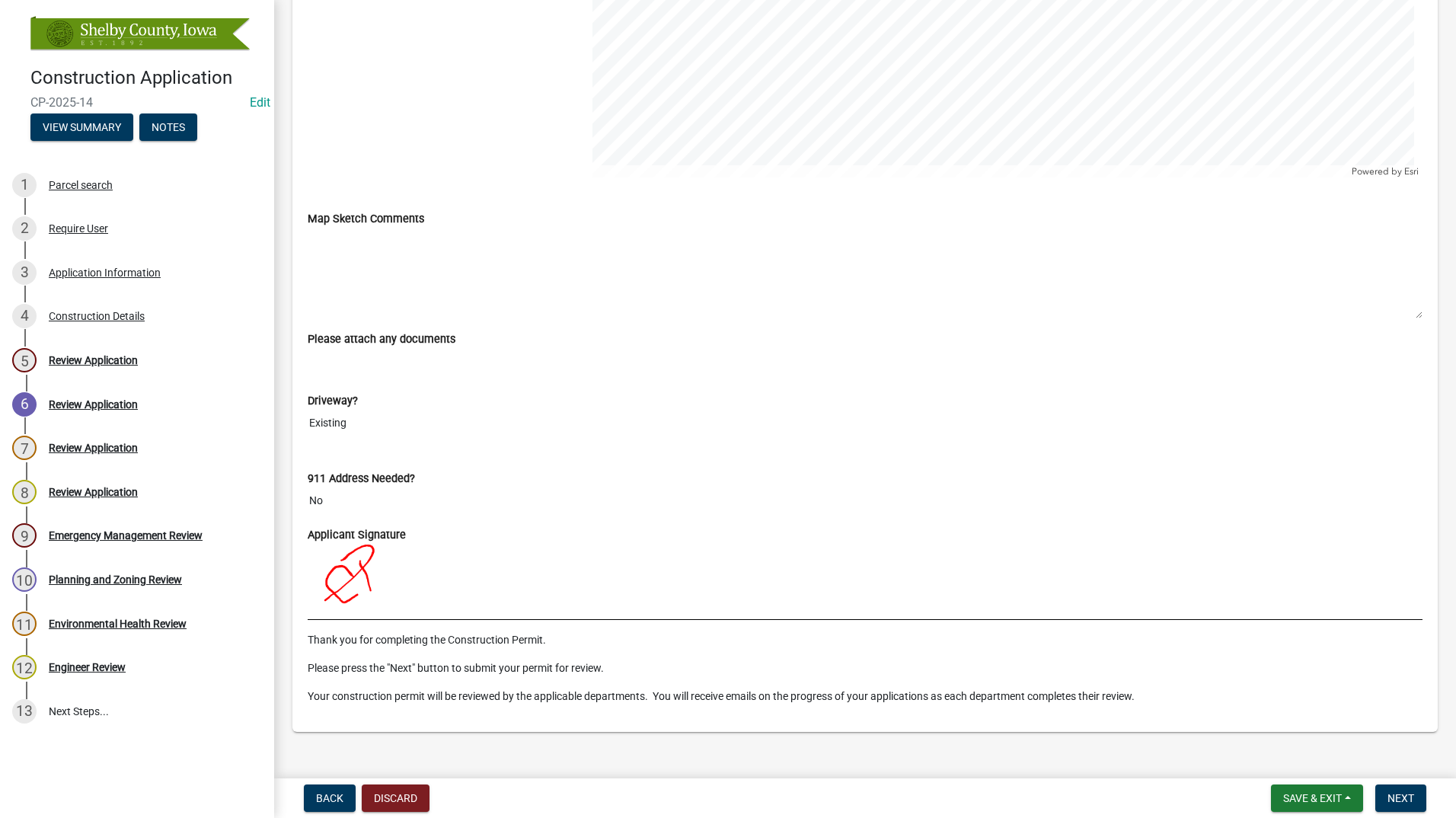
scroll to position [2472, 0]
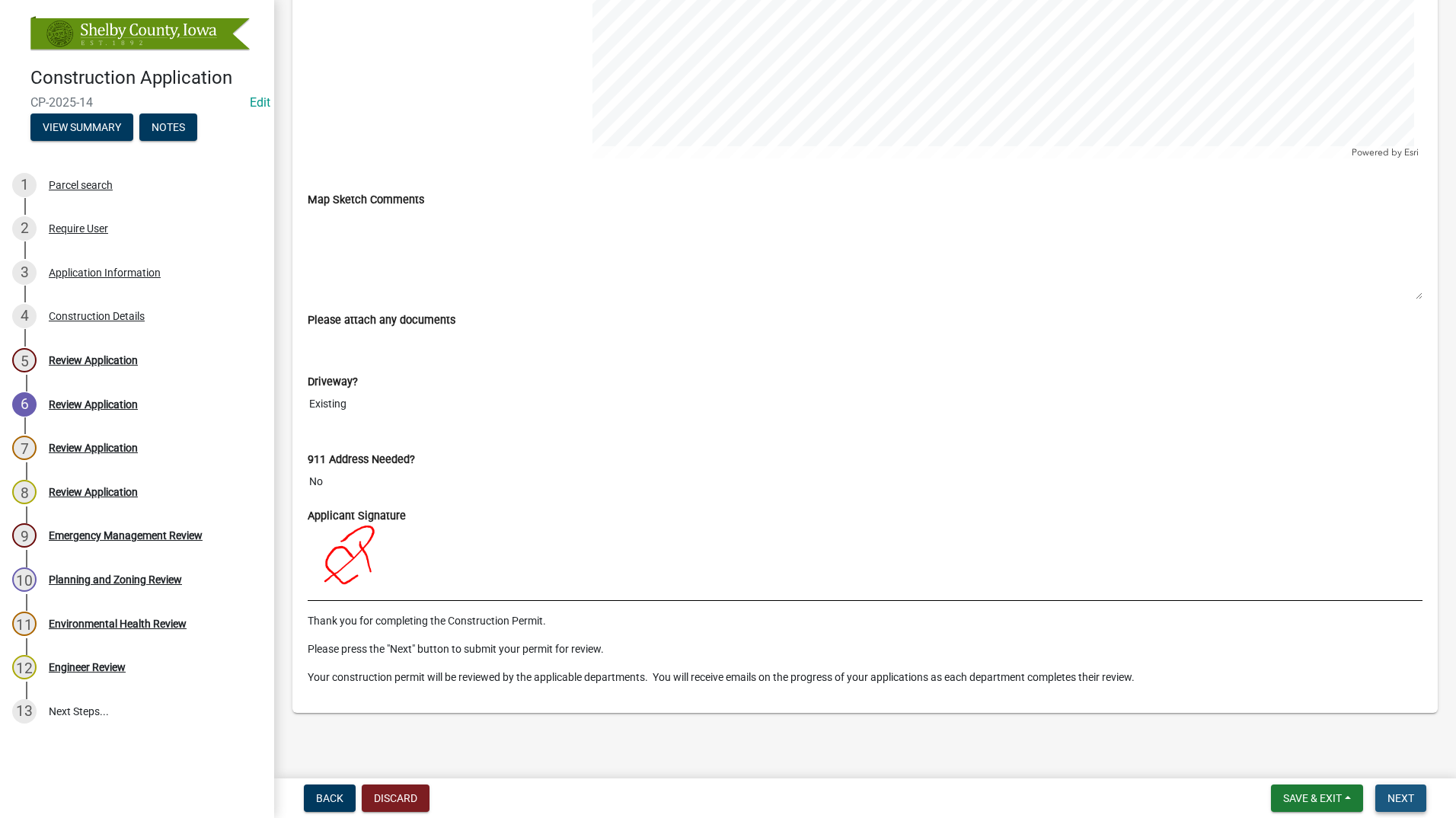
click at [1407, 799] on span "Next" at bounding box center [1400, 798] width 27 height 12
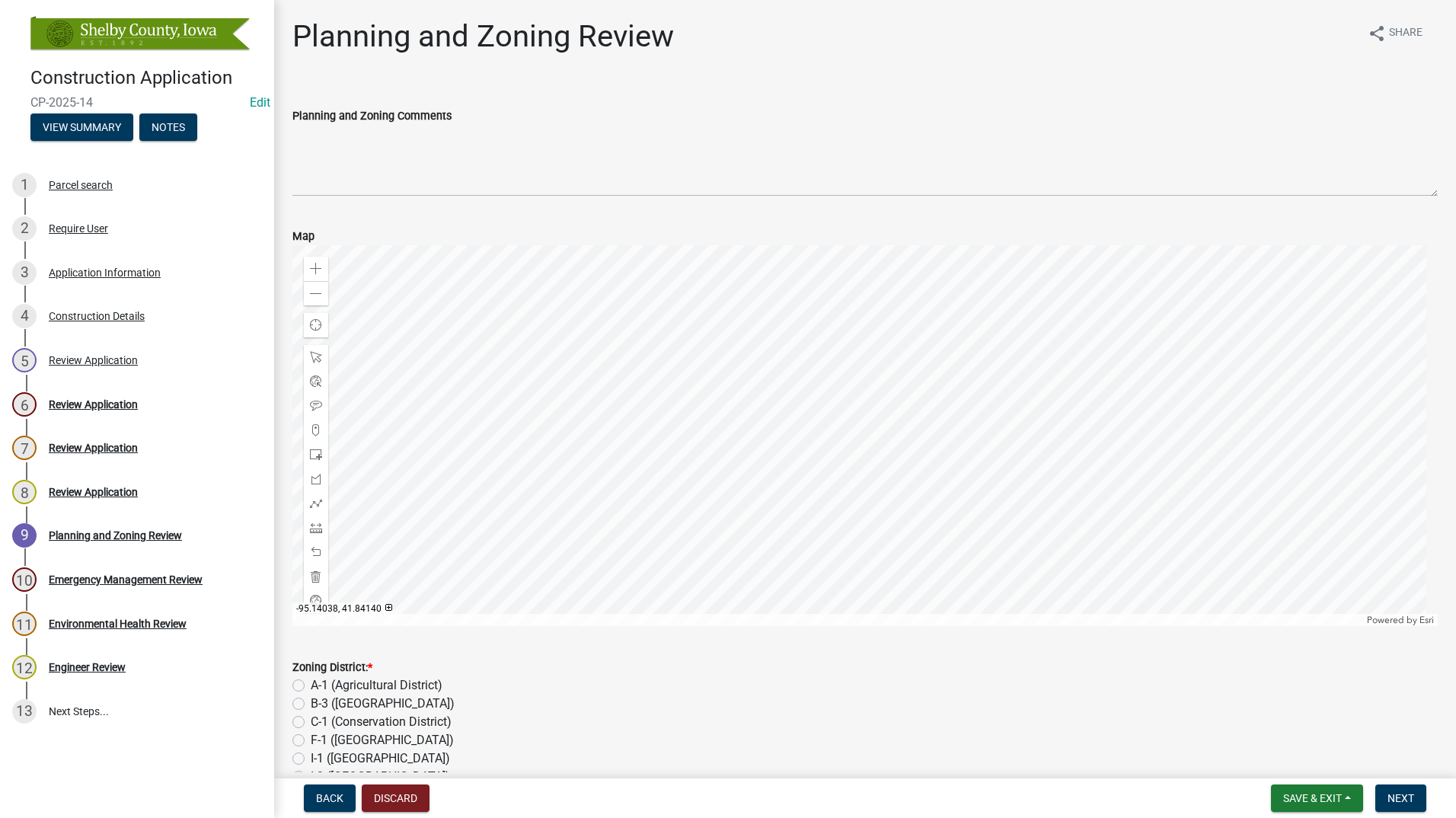
click at [304, 683] on div "A-1 (Agricultural District)" at bounding box center [865, 686] width 1145 height 19
click at [311, 686] on label "A-1 (Agricultural District)" at bounding box center [376, 686] width 131 height 19
click at [311, 686] on input "A-1 (Agricultural District)" at bounding box center [315, 681] width 10 height 10
radio input "true"
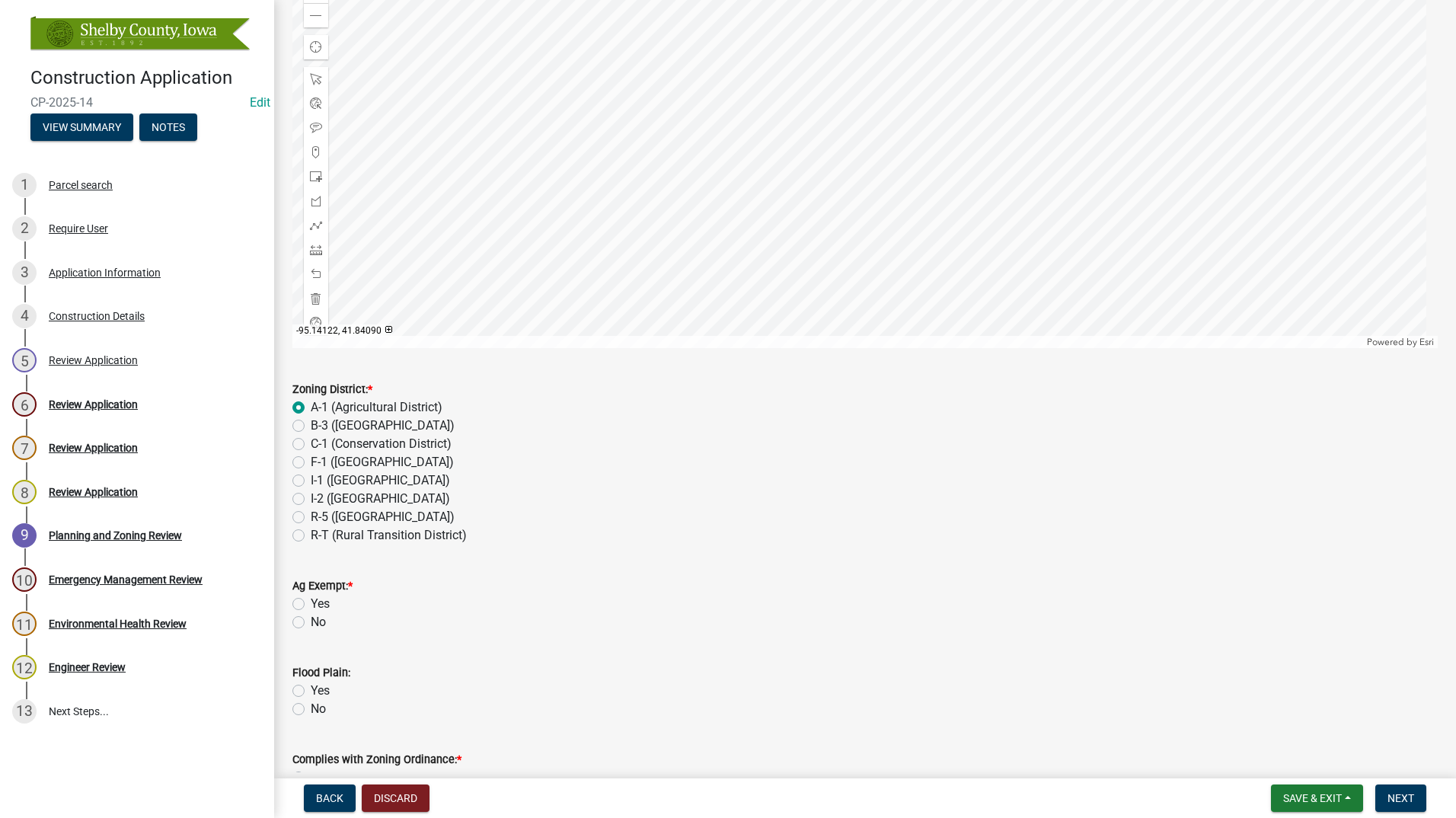
scroll to position [304, 0]
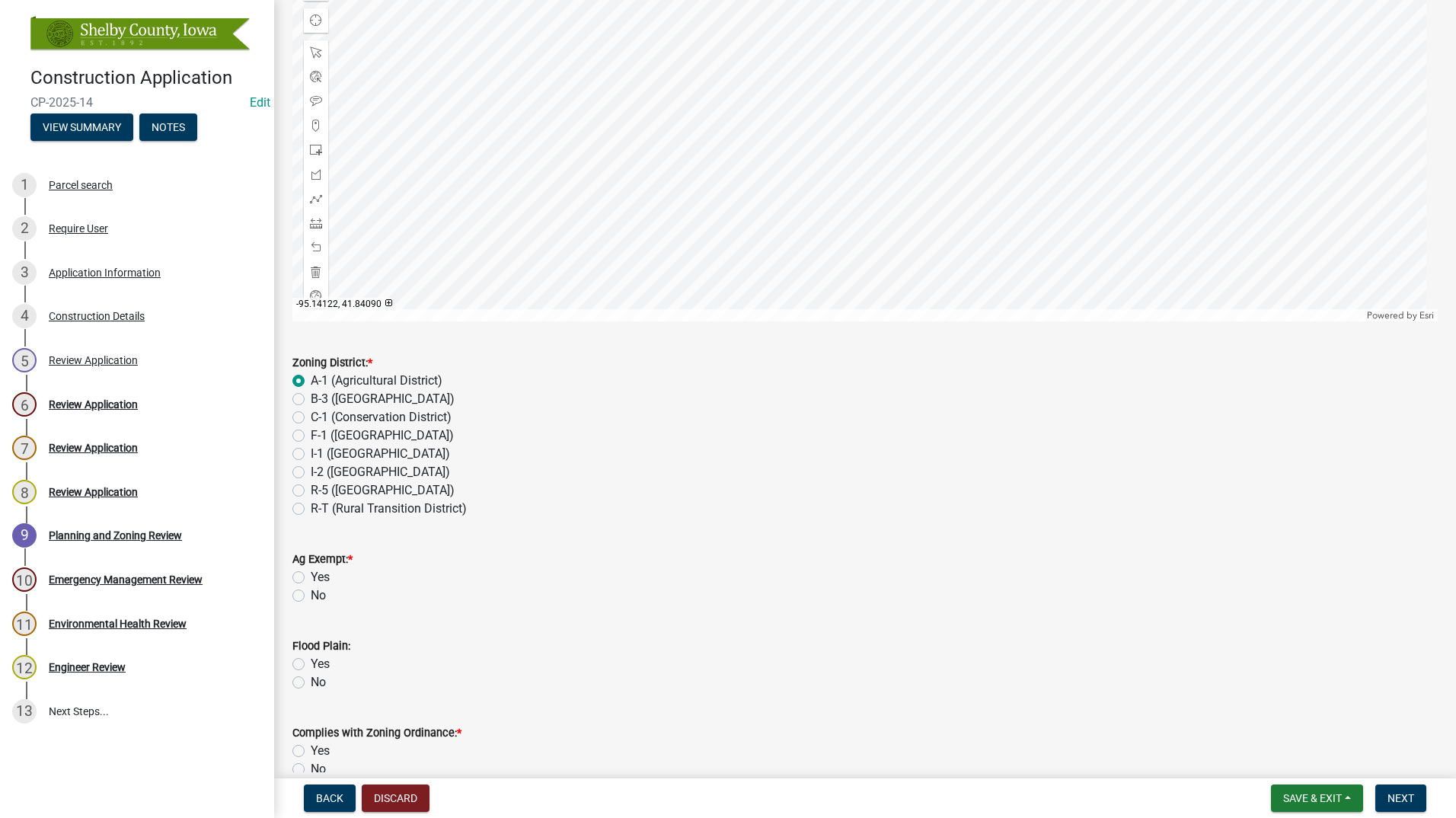
drag, startPoint x: 298, startPoint y: 576, endPoint x: 343, endPoint y: 565, distance: 46.3
click at [311, 578] on label "Yes" at bounding box center [320, 577] width 19 height 19
click at [311, 578] on input "Yes" at bounding box center [315, 573] width 10 height 10
radio input "true"
click at [311, 666] on label "Yes" at bounding box center [320, 664] width 19 height 19
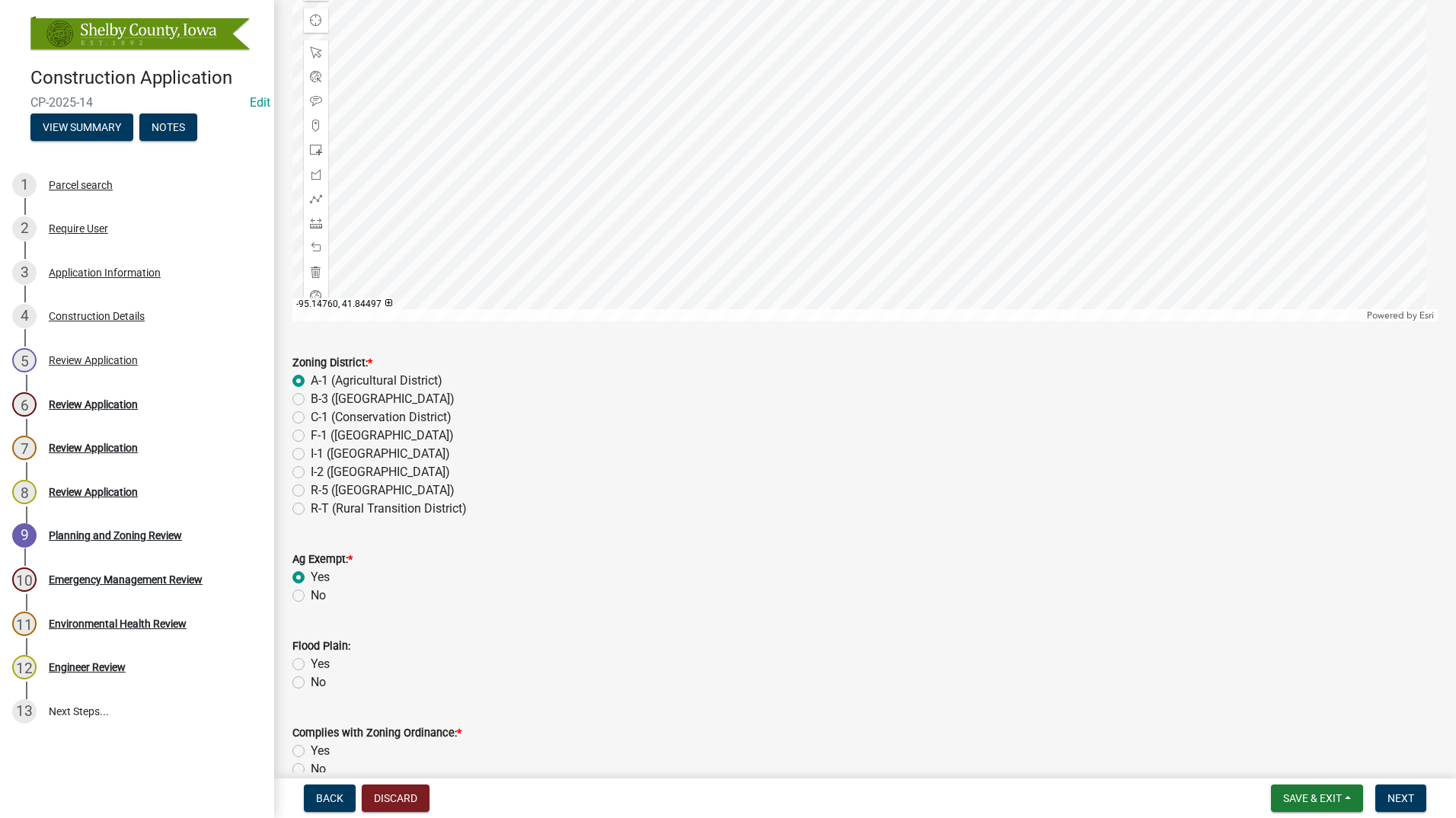
click at [311, 665] on input "Yes" at bounding box center [315, 660] width 10 height 10
radio input "true"
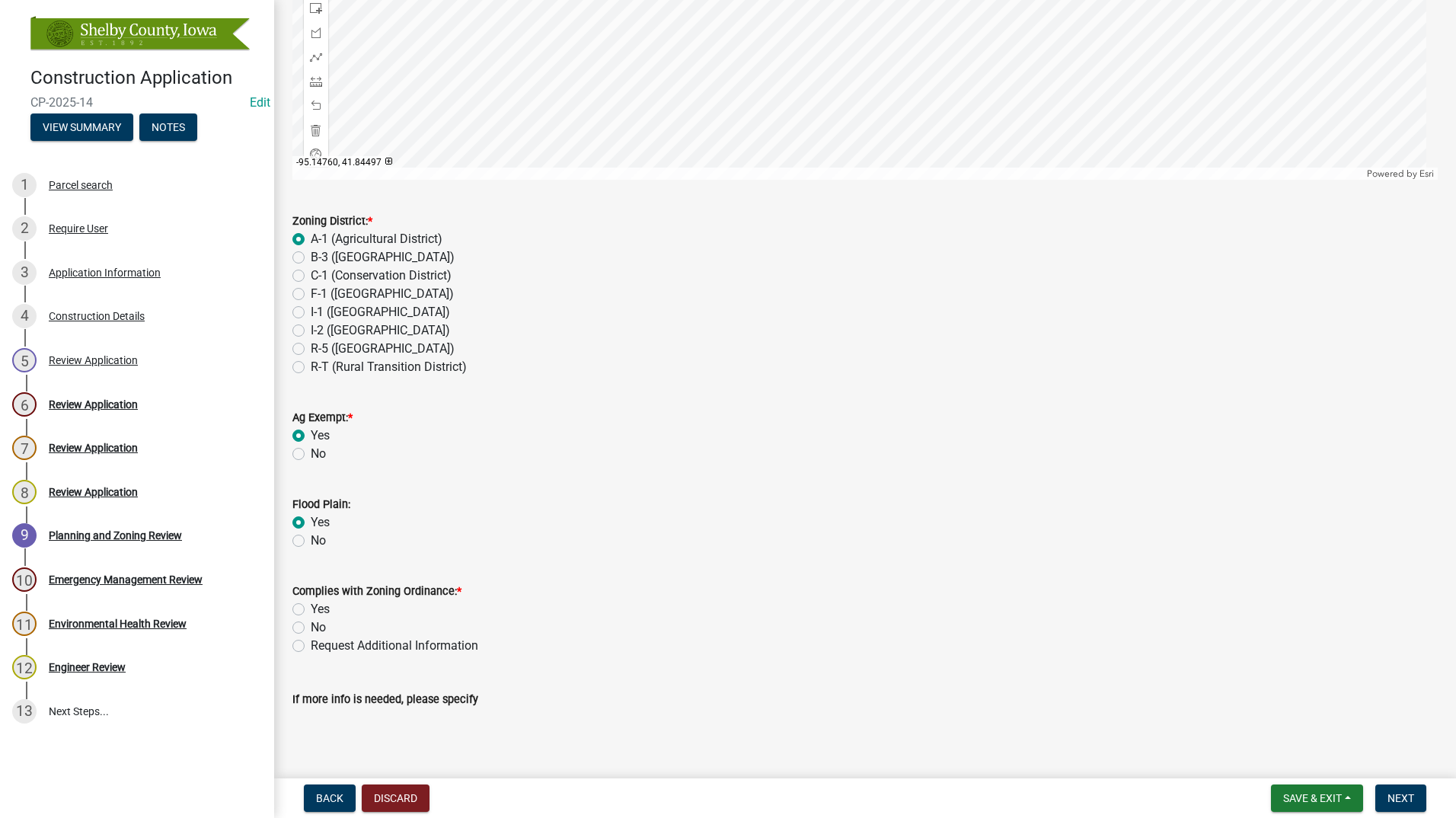
scroll to position [457, 0]
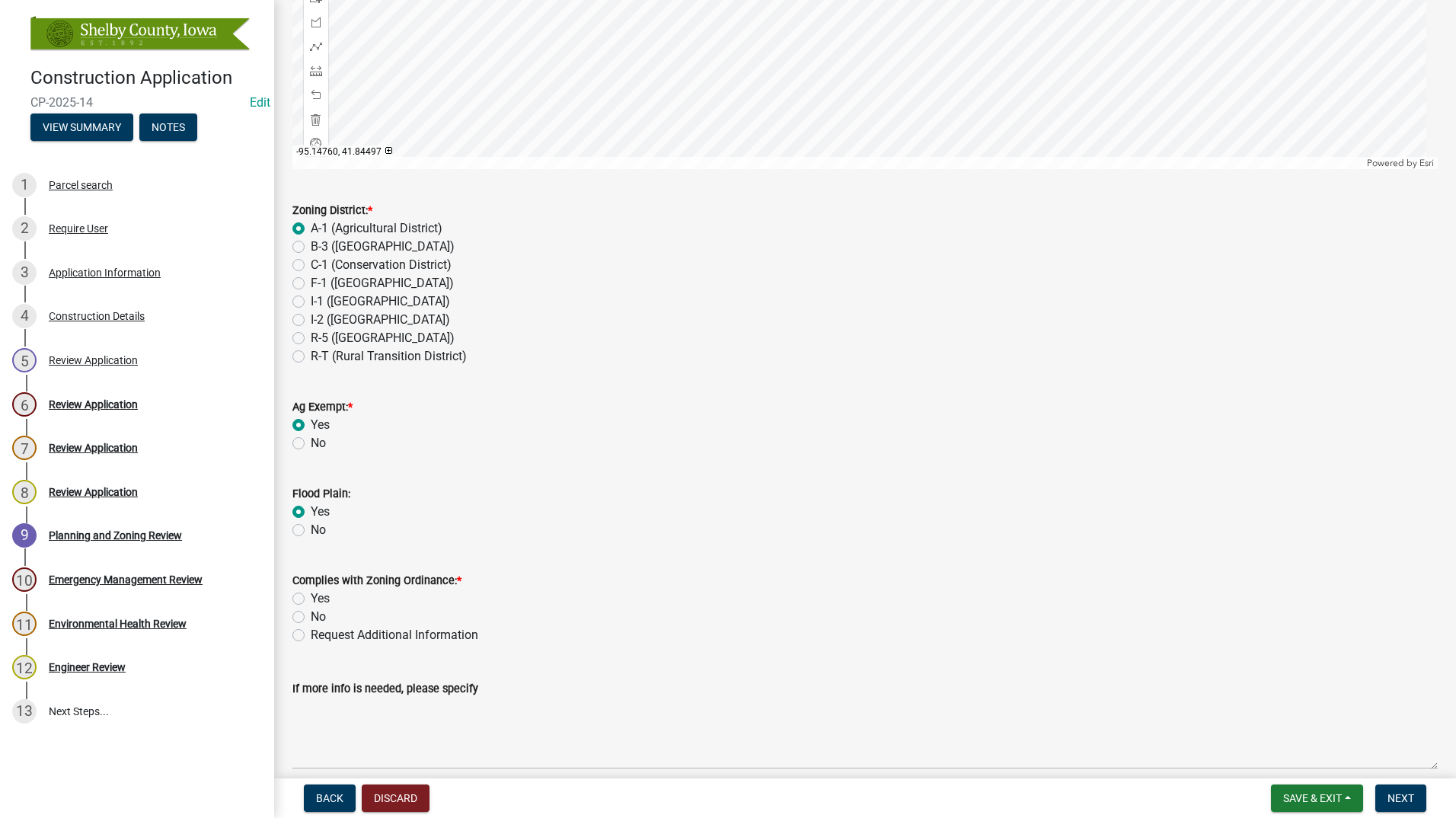
drag, startPoint x: 297, startPoint y: 601, endPoint x: 382, endPoint y: 607, distance: 85.2
click at [311, 601] on label "Yes" at bounding box center [320, 599] width 19 height 19
click at [311, 600] on input "Yes" at bounding box center [315, 594] width 10 height 10
radio input "true"
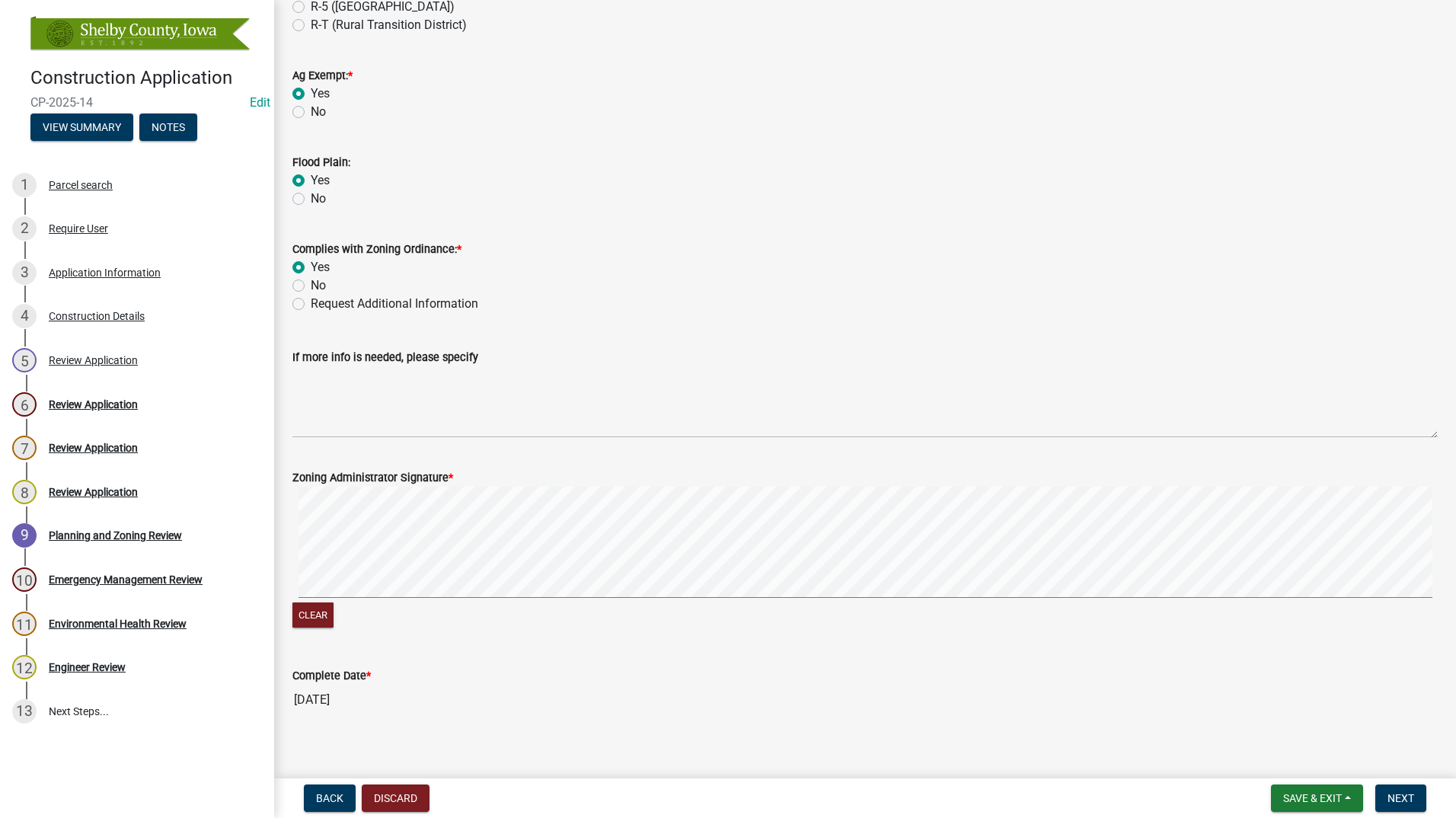
scroll to position [803, 0]
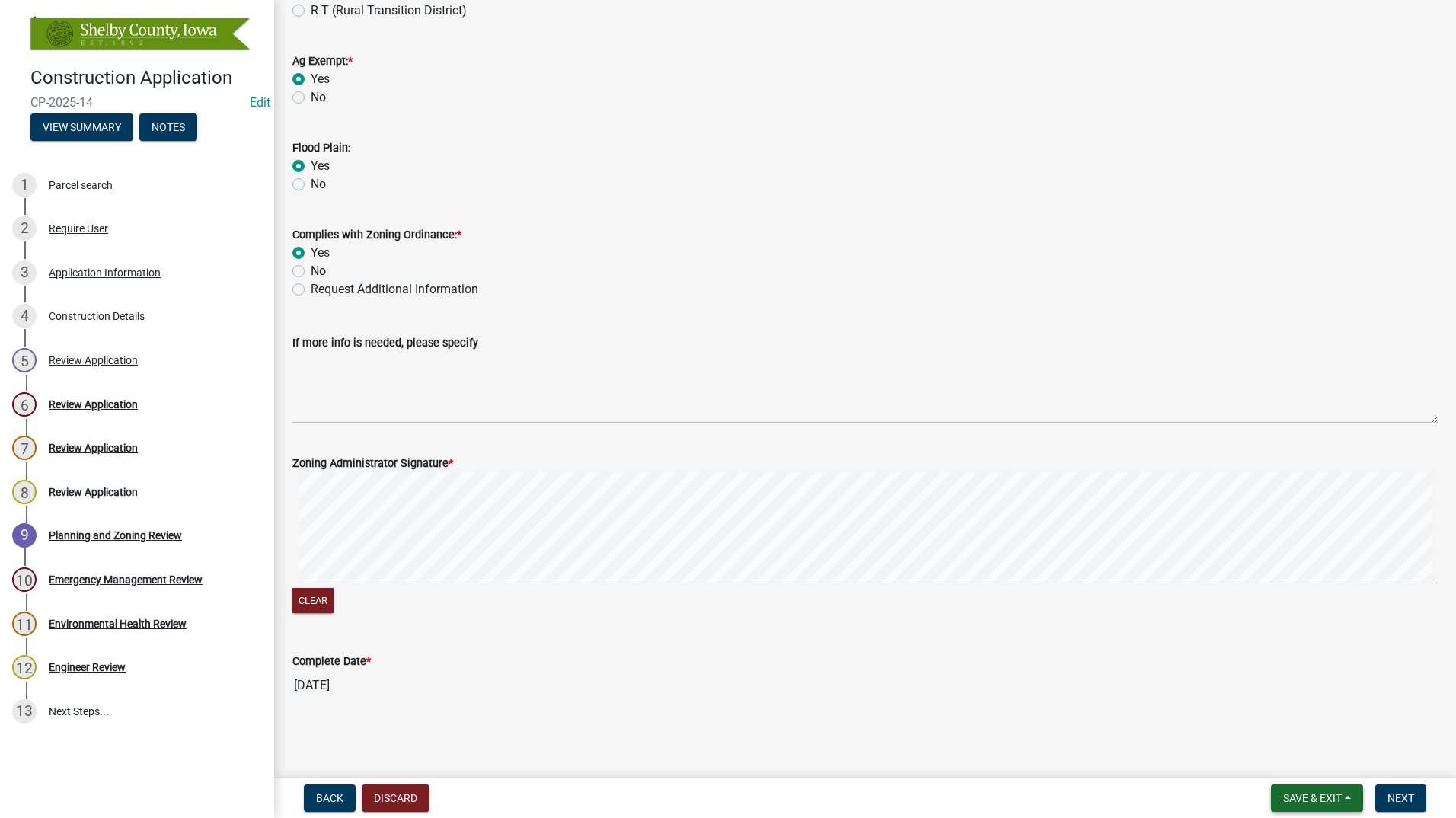
drag, startPoint x: 1301, startPoint y: 798, endPoint x: 1284, endPoint y: 791, distance: 18.4
click at [1299, 797] on span "Save & Exit" at bounding box center [1312, 798] width 58 height 12
click at [1279, 760] on button "Save & Exit" at bounding box center [1302, 759] width 122 height 37
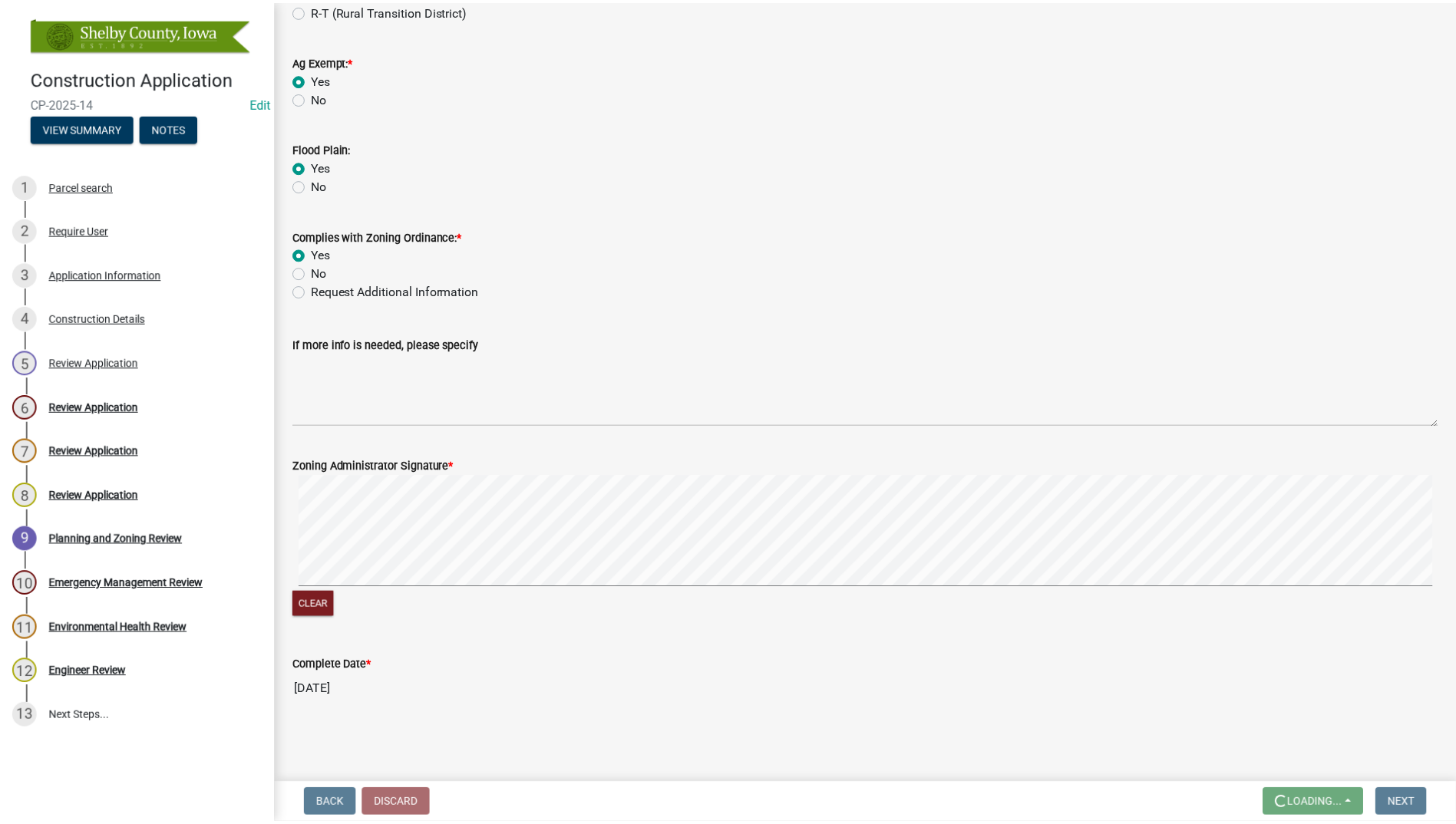
scroll to position [0, 0]
